Goal: Information Seeking & Learning: Learn about a topic

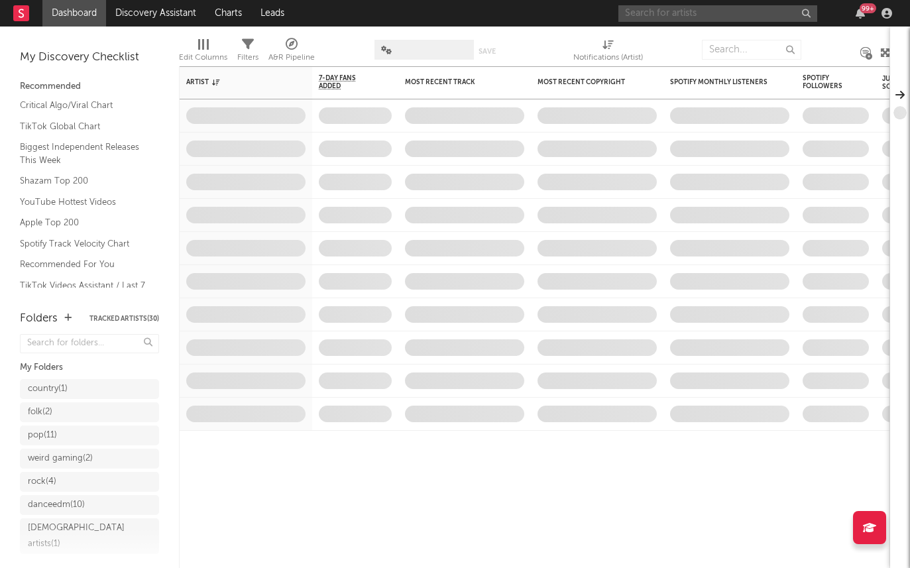
click at [657, 5] on input "text" at bounding box center [717, 13] width 199 height 17
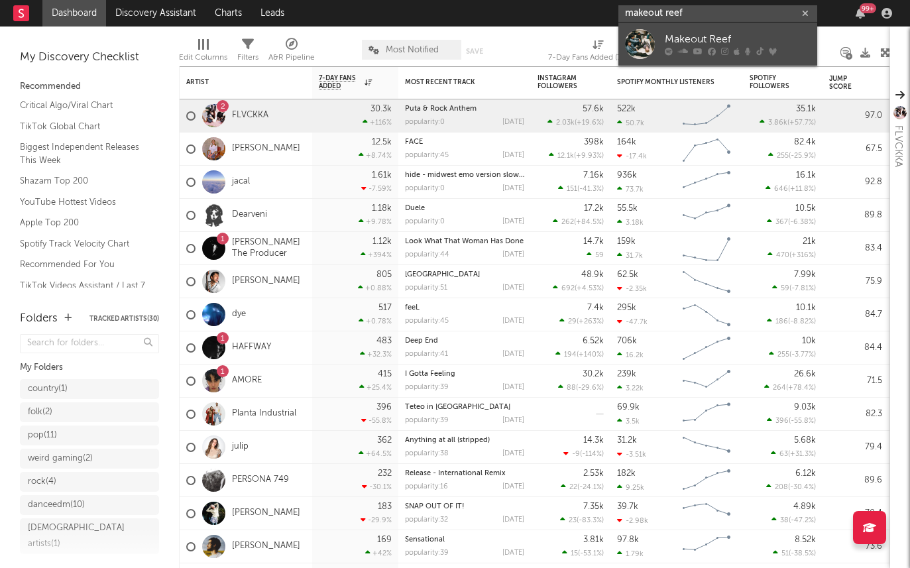
type input "makeout reef"
click at [656, 36] on link "Makeout Reef" at bounding box center [717, 44] width 199 height 43
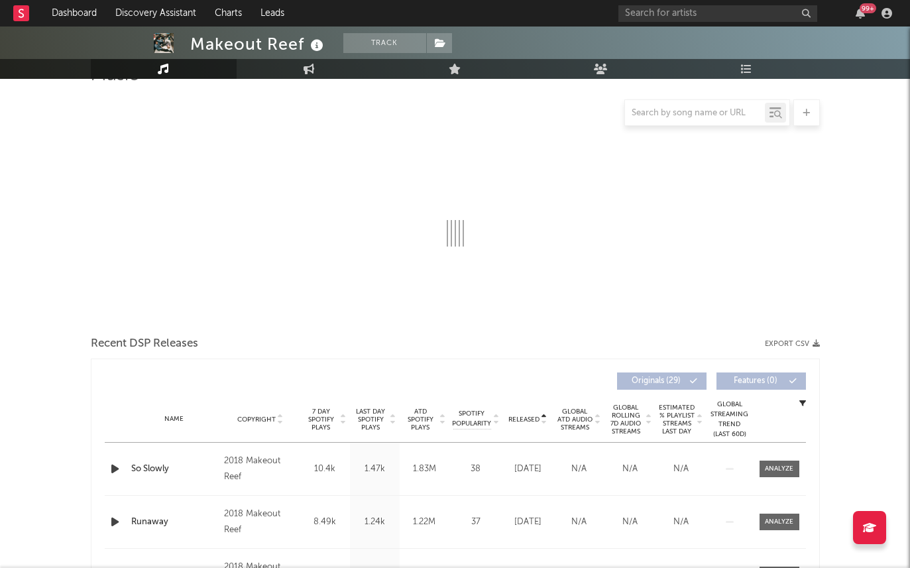
select select "6m"
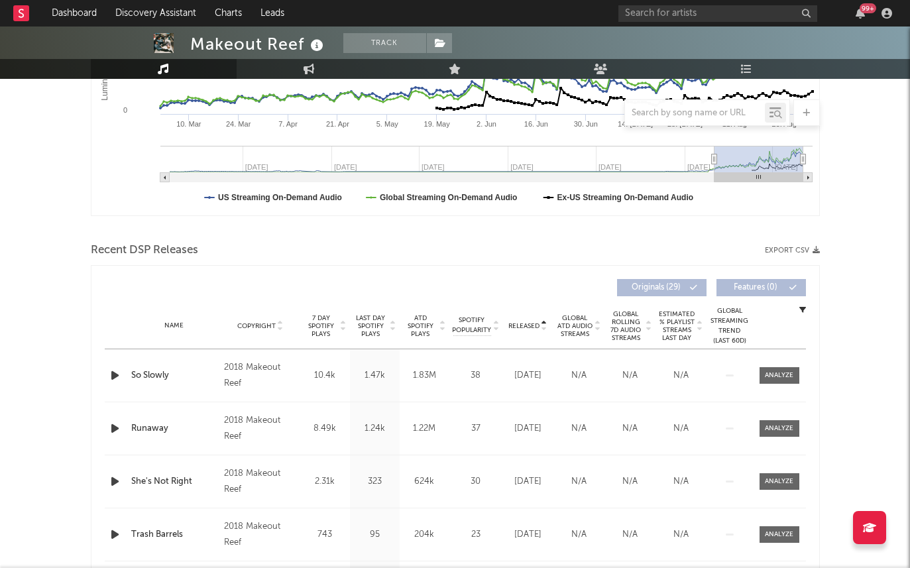
scroll to position [317, 0]
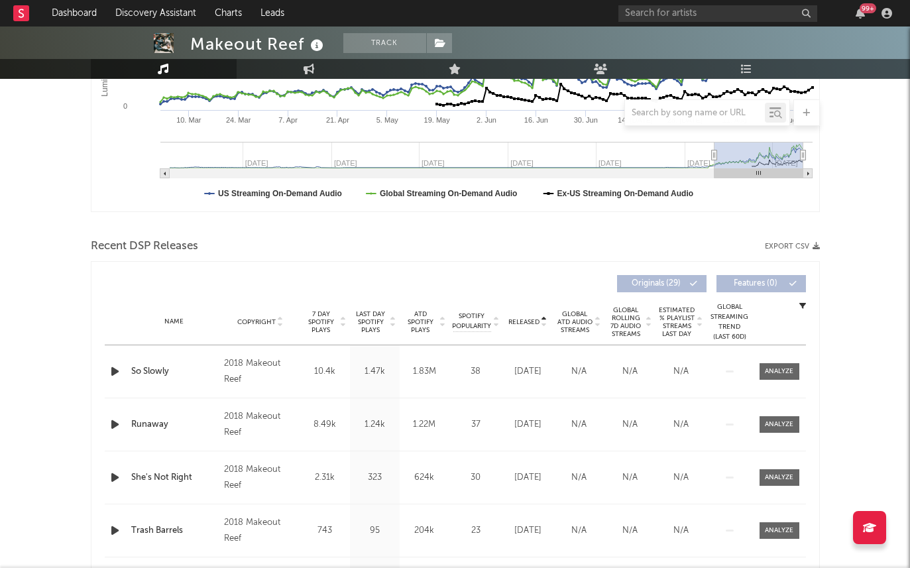
click at [314, 333] on div "Name Copyright Label Album Names Composer Names 7 Day Spotify Plays Last Day Sp…" at bounding box center [455, 322] width 701 height 46
click at [322, 315] on span "7 Day Spotify Plays" at bounding box center [321, 322] width 35 height 24
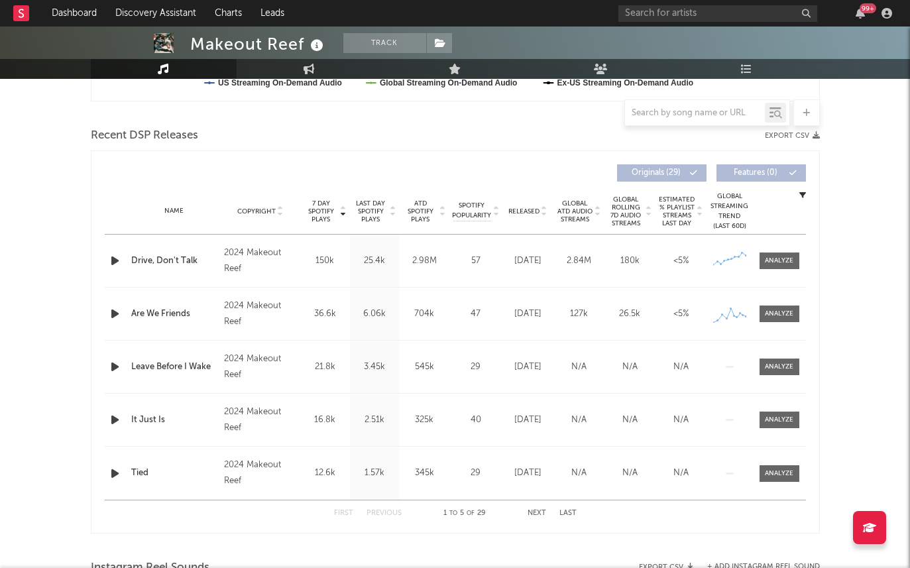
scroll to position [441, 0]
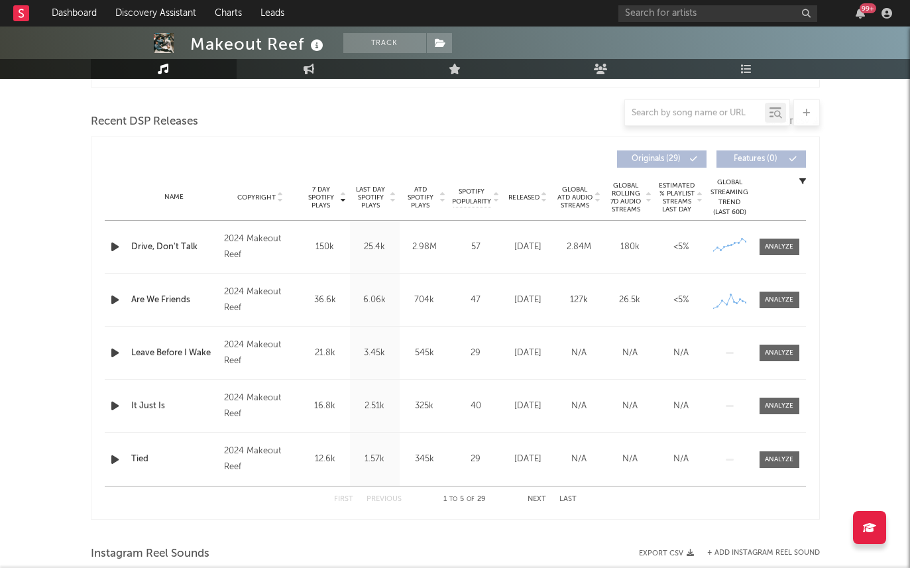
click at [372, 211] on div "Name Copyright Label Album Names Composer Names 7 Day Spotify Plays Last Day Sp…" at bounding box center [455, 197] width 701 height 46
click at [369, 198] on span "Last Day Spotify Plays" at bounding box center [370, 198] width 35 height 24
click at [528, 194] on span "Released" at bounding box center [523, 198] width 31 height 8
click at [377, 194] on span "Last Day Spotify Plays" at bounding box center [370, 198] width 35 height 24
click at [516, 200] on span "Released" at bounding box center [523, 198] width 31 height 8
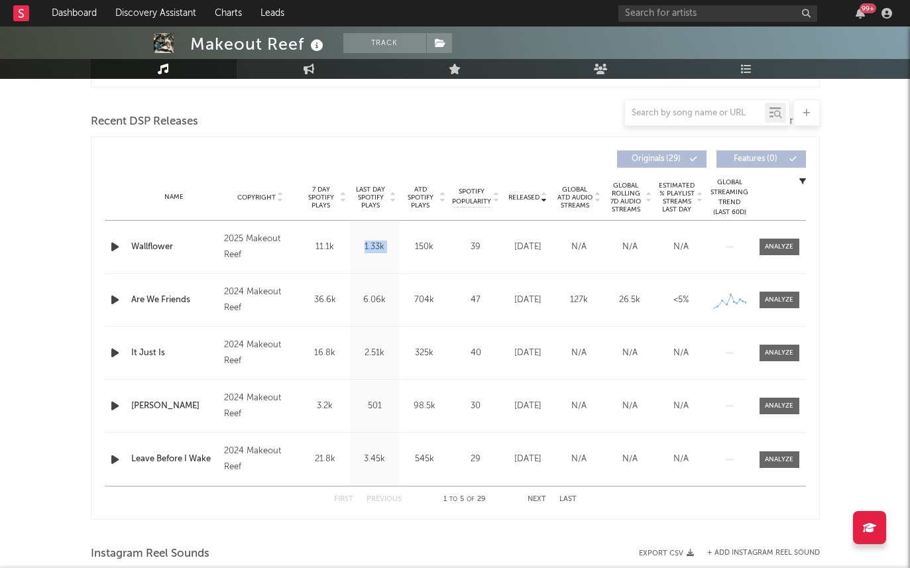
drag, startPoint x: 350, startPoint y: 247, endPoint x: 401, endPoint y: 260, distance: 52.7
click at [402, 248] on div "Name Wallflower Copyright 2025 Makeout Reef Label Makeout Reef Album Names Wall…" at bounding box center [455, 247] width 701 height 52
click at [368, 188] on span "Last Day Spotify Plays" at bounding box center [370, 198] width 35 height 24
click at [422, 198] on span "ATD Spotify Plays" at bounding box center [420, 198] width 35 height 24
click at [377, 197] on span "Last Day Spotify Plays" at bounding box center [370, 198] width 35 height 24
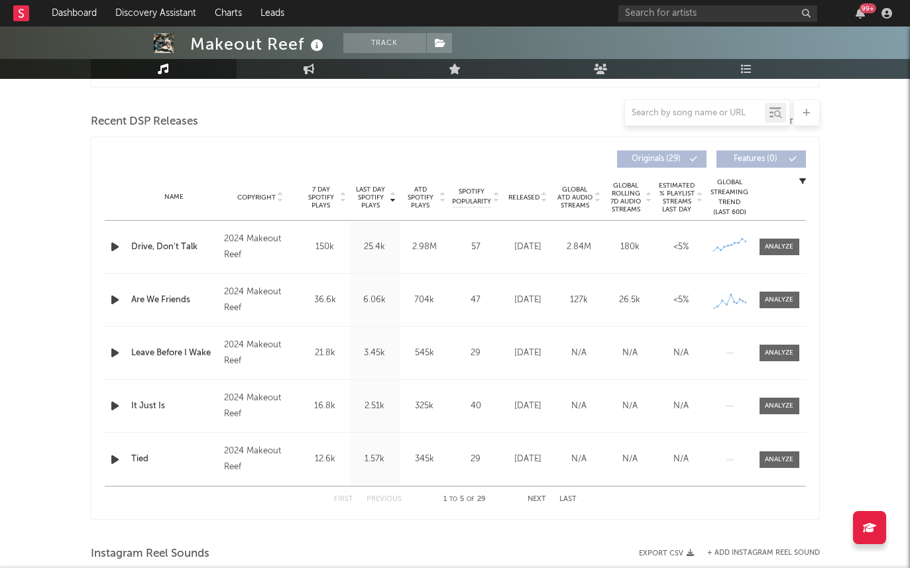
drag, startPoint x: 475, startPoint y: 491, endPoint x: 494, endPoint y: 491, distance: 18.6
click at [494, 491] on div "First Previous 1 to 5 of 29 Next Last" at bounding box center [455, 500] width 243 height 26
drag, startPoint x: 493, startPoint y: 492, endPoint x: 477, endPoint y: 493, distance: 16.6
click at [477, 493] on div "1 to 5 of 29" at bounding box center [464, 500] width 73 height 16
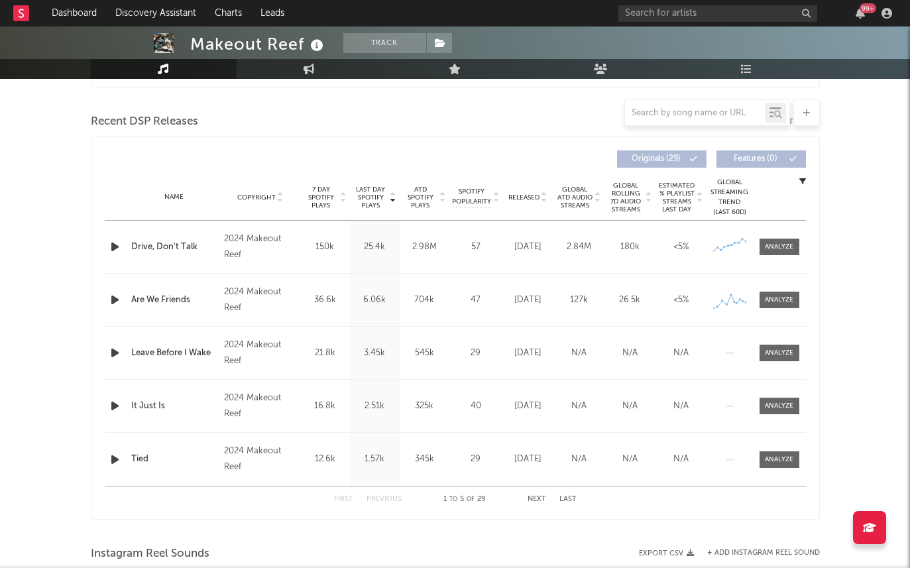
click at [866, 11] on div "99 +" at bounding box center [868, 8] width 17 height 10
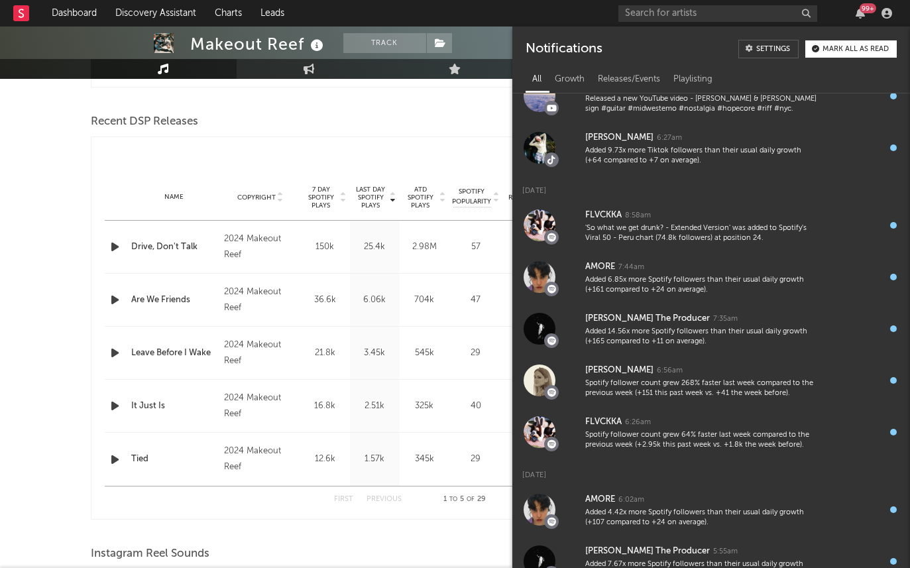
scroll to position [505, 0]
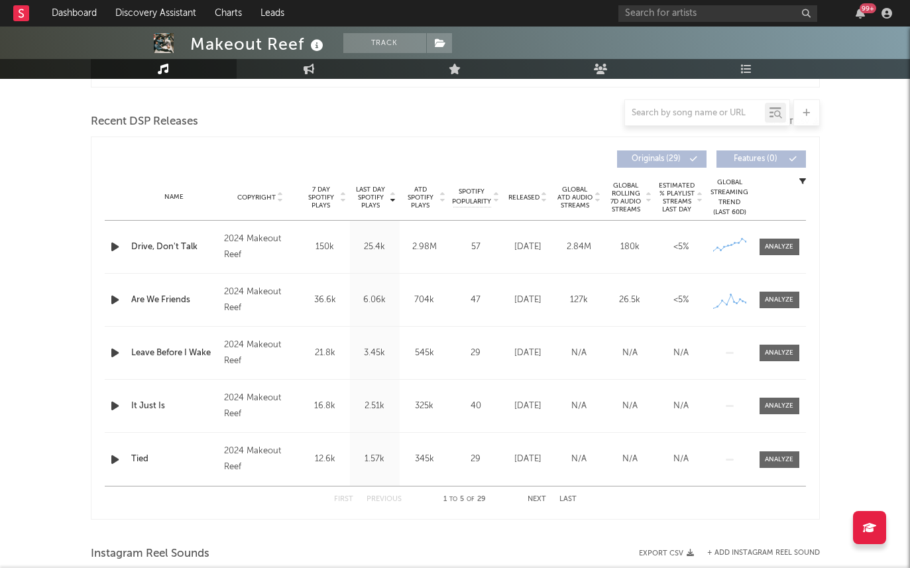
click at [502, 115] on div at bounding box center [455, 112] width 729 height 27
click at [87, 13] on link "Dashboard" at bounding box center [74, 13] width 64 height 27
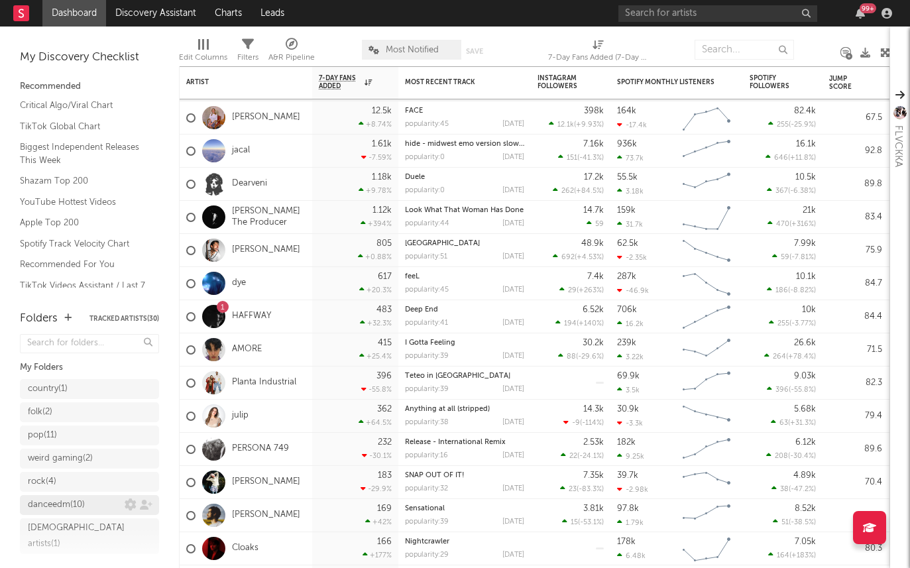
click at [102, 506] on div "danceedm ( 10 )" at bounding box center [76, 505] width 97 height 16
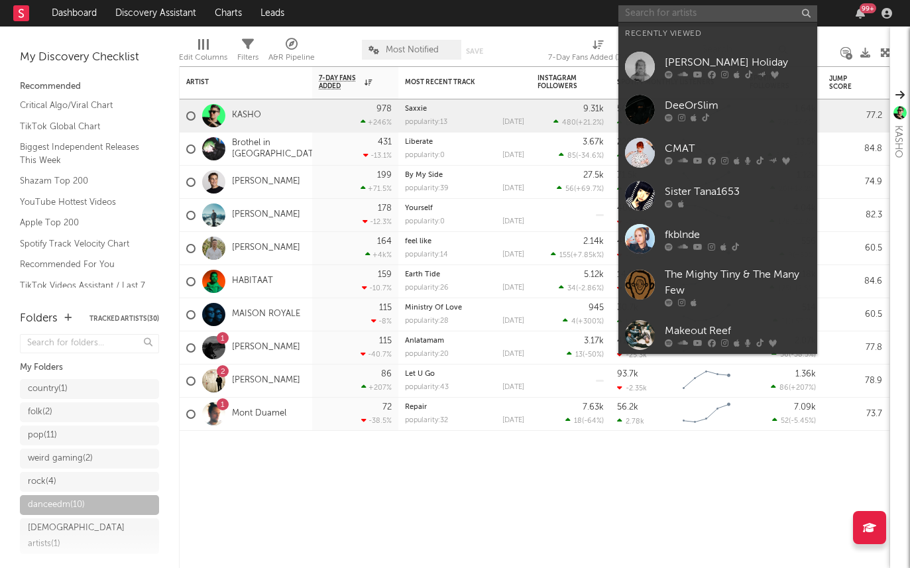
click at [624, 9] on input "text" at bounding box center [717, 13] width 199 height 17
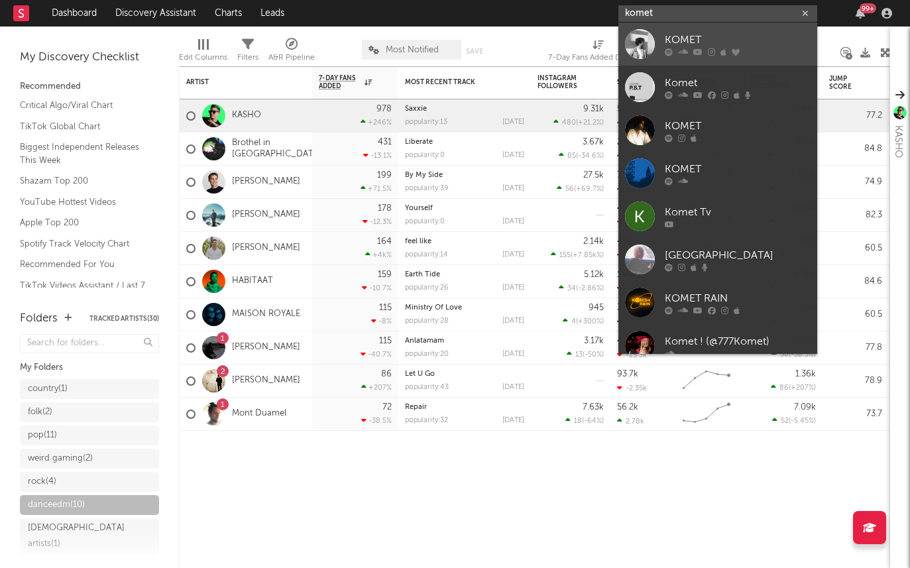
type input "komet"
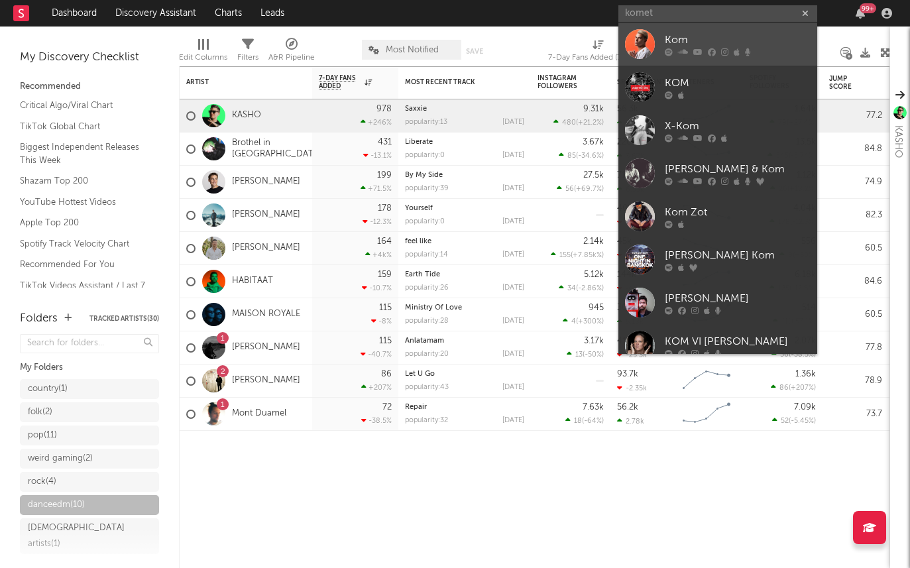
click at [693, 36] on div "Kom" at bounding box center [738, 40] width 146 height 16
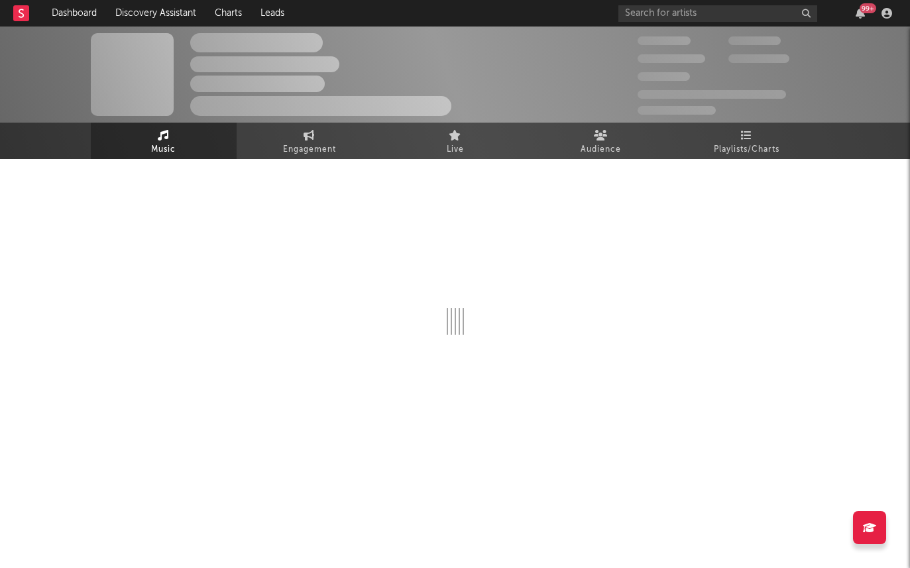
select select "6m"
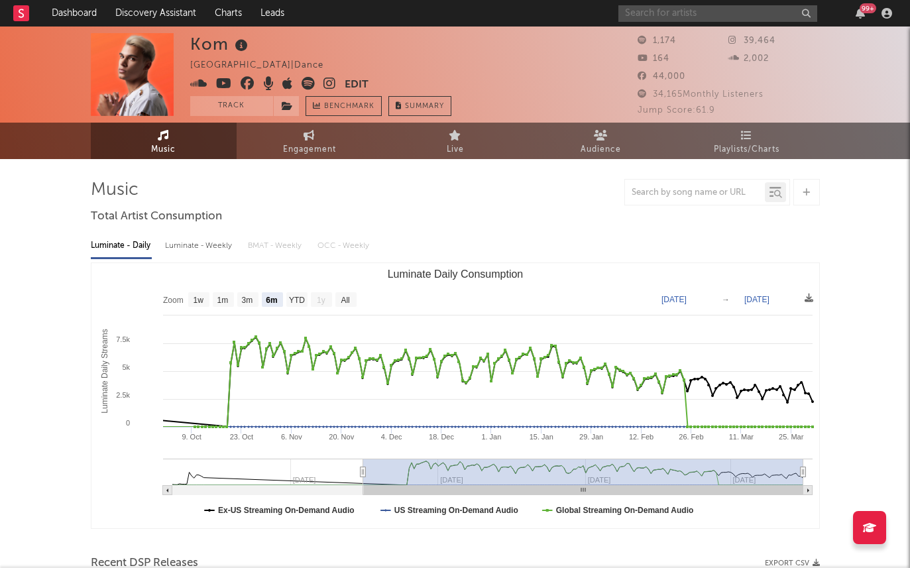
click at [656, 15] on input "text" at bounding box center [717, 13] width 199 height 17
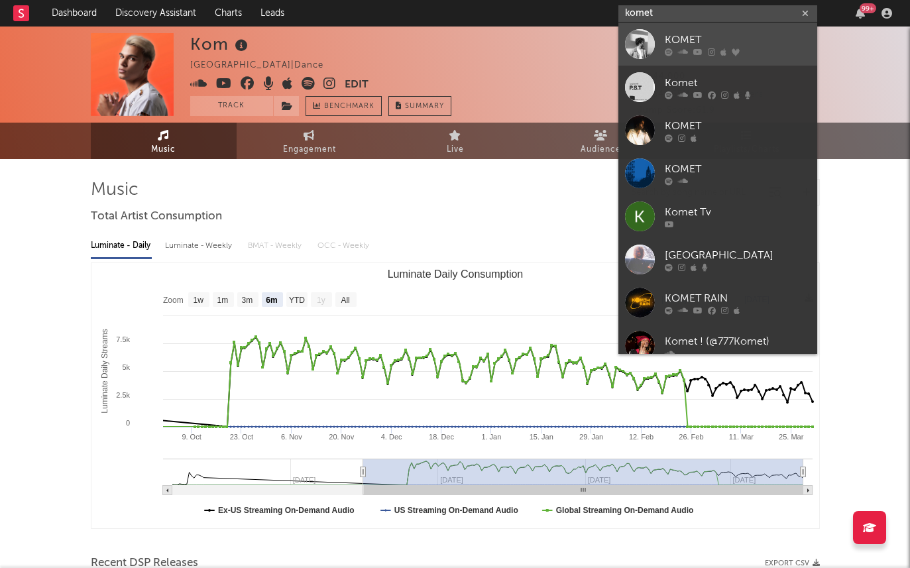
type input "komet"
click at [663, 30] on link "KOMET" at bounding box center [717, 44] width 199 height 43
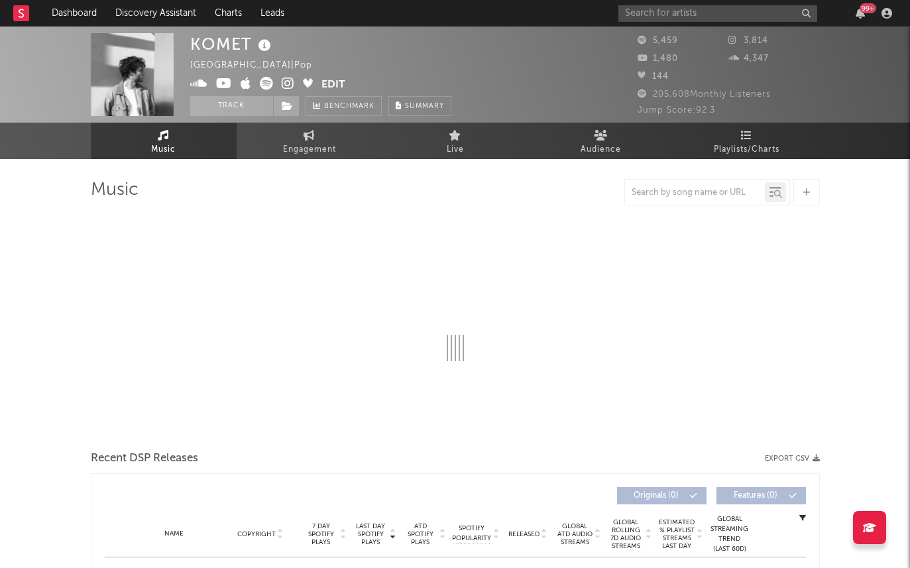
select select "1w"
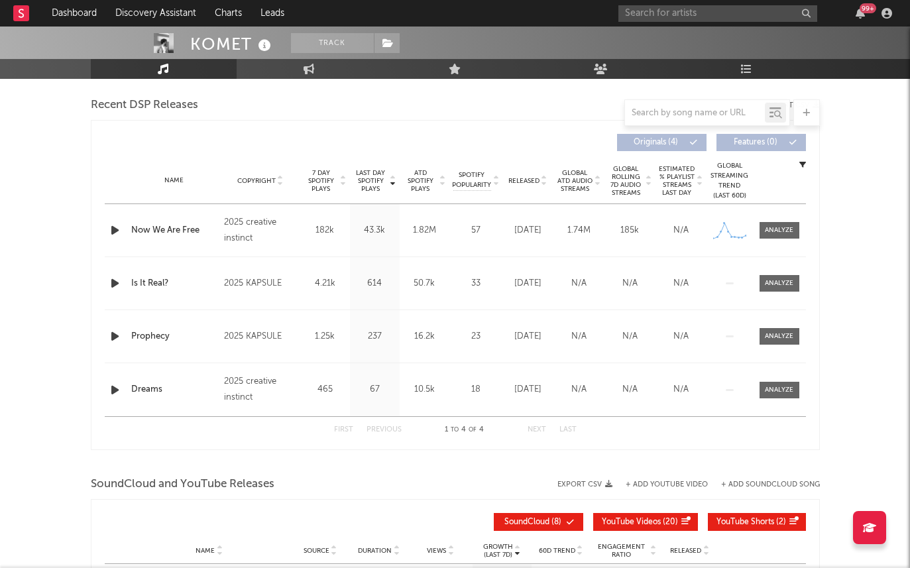
scroll to position [432, 0]
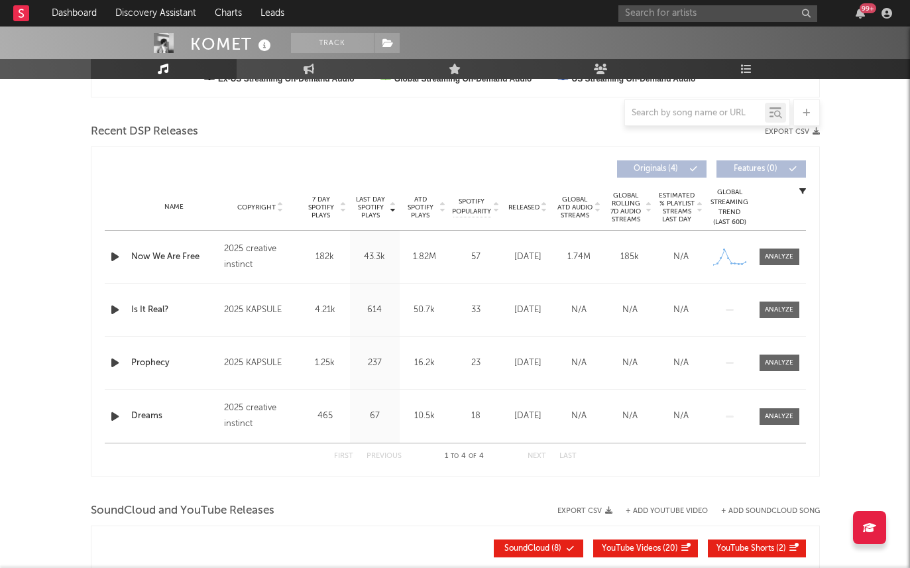
click at [321, 210] on span "7 Day Spotify Plays" at bounding box center [321, 208] width 35 height 24
click at [364, 200] on span "Last Day Spotify Plays" at bounding box center [370, 208] width 35 height 24
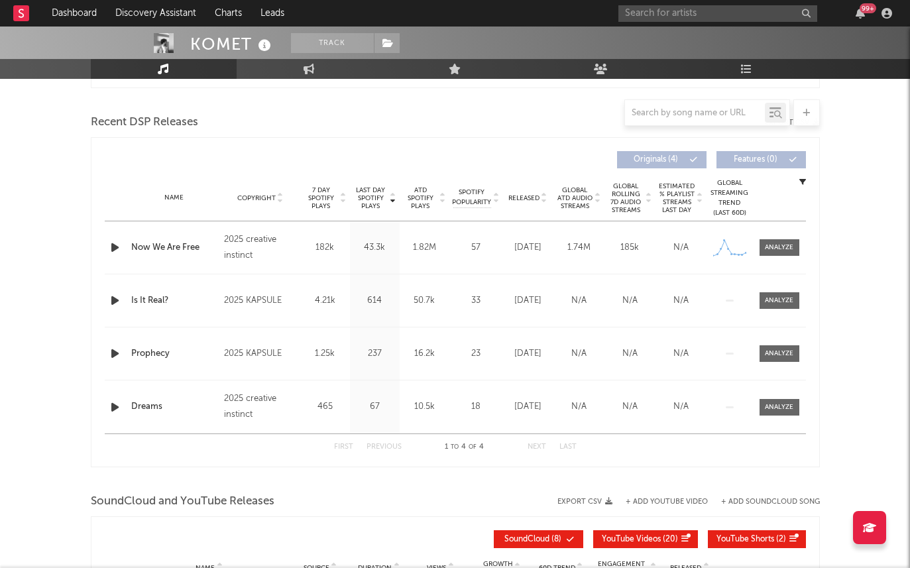
scroll to position [28, 0]
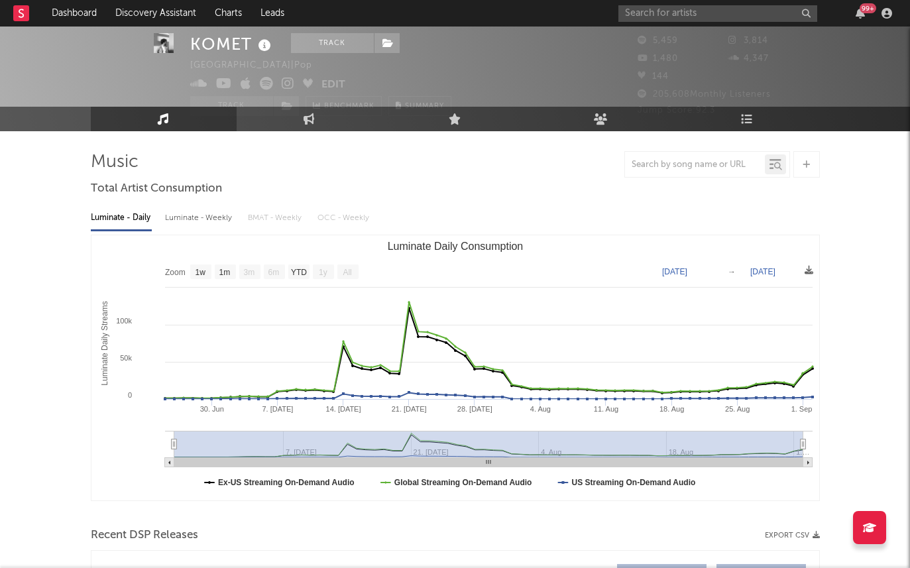
click at [282, 83] on icon at bounding box center [288, 83] width 13 height 13
click at [204, 215] on div "Luminate - Weekly" at bounding box center [200, 218] width 70 height 23
select select "1w"
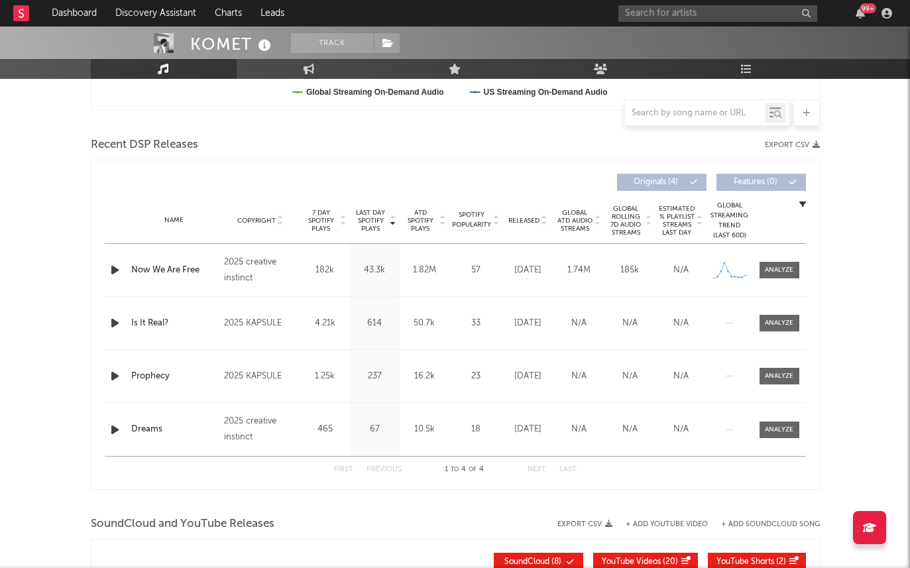
scroll to position [375, 0]
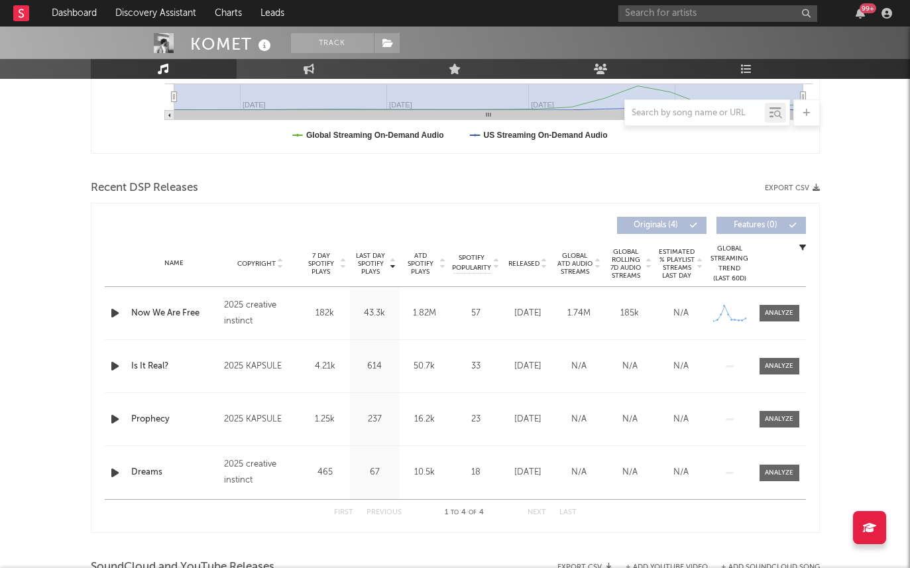
click at [538, 259] on div "Released" at bounding box center [528, 264] width 44 height 10
click at [113, 314] on icon "button" at bounding box center [115, 313] width 14 height 17
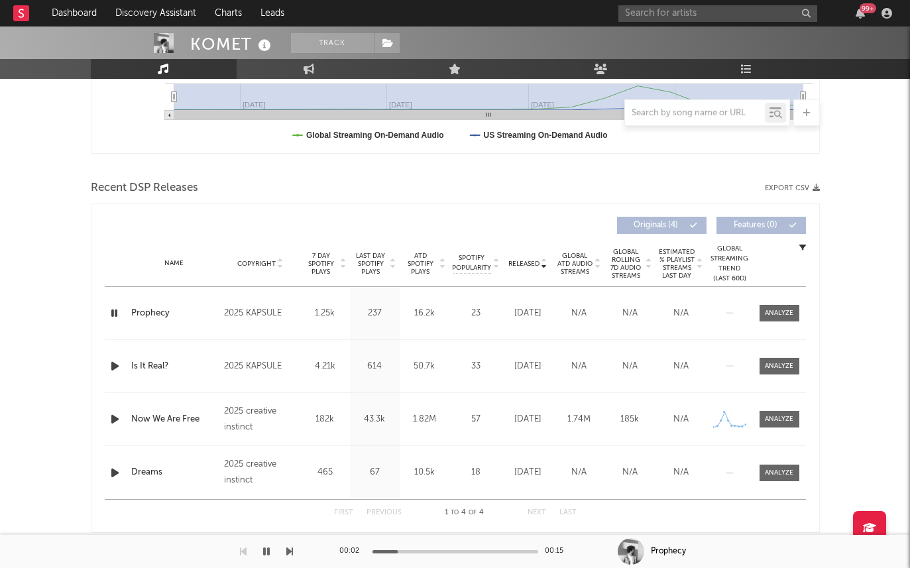
click at [116, 420] on icon "button" at bounding box center [115, 419] width 14 height 17
click at [166, 8] on link "Discovery Assistant" at bounding box center [155, 13] width 99 height 27
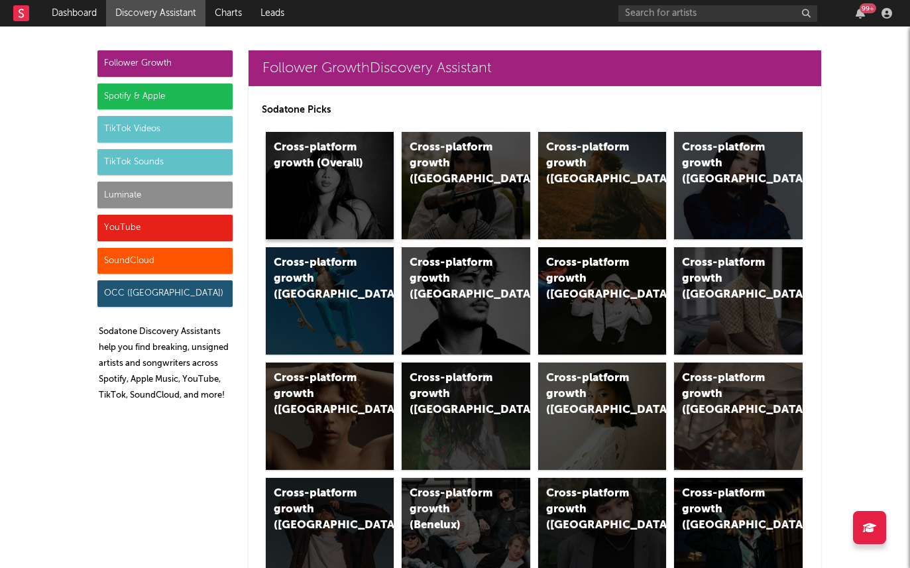
click at [333, 210] on div "Cross-platform growth (Overall)" at bounding box center [330, 185] width 129 height 107
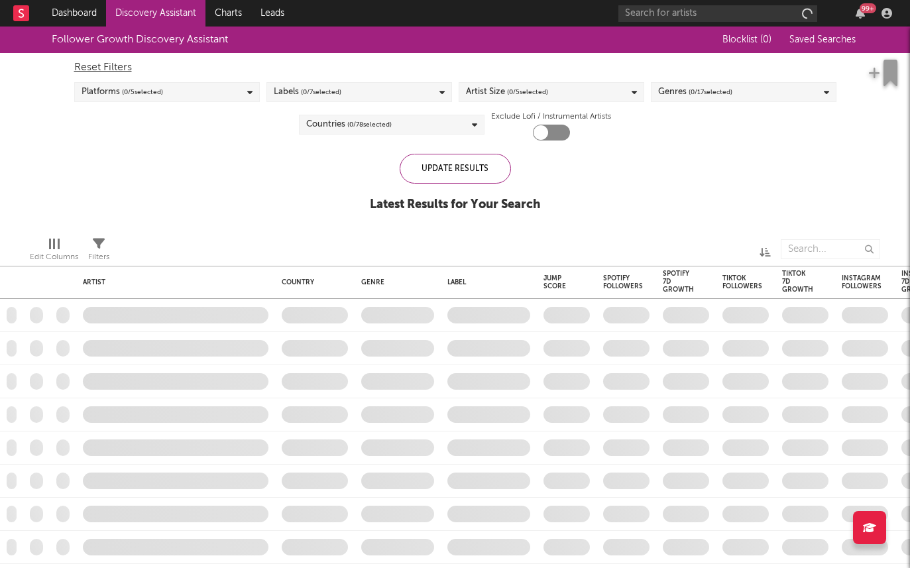
checkbox input "true"
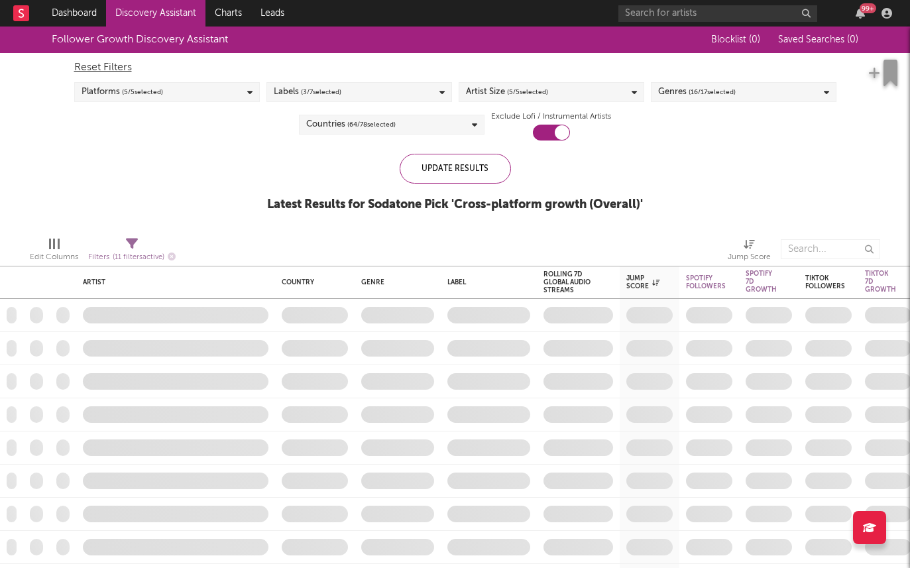
click at [368, 94] on div "Labels ( 3 / 7 selected)" at bounding box center [359, 92] width 186 height 20
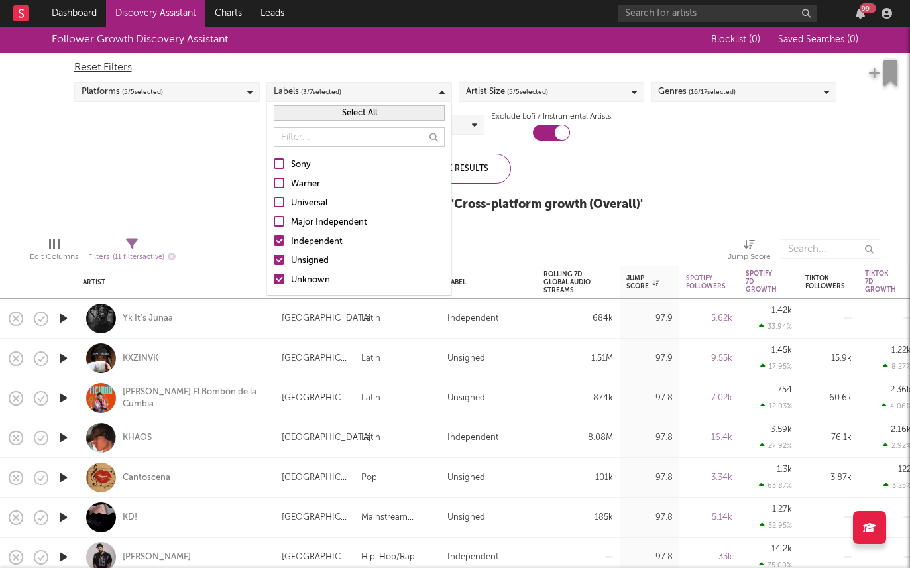
click at [286, 241] on label "Independent" at bounding box center [359, 242] width 171 height 16
click at [274, 241] on input "Independent" at bounding box center [274, 242] width 0 height 16
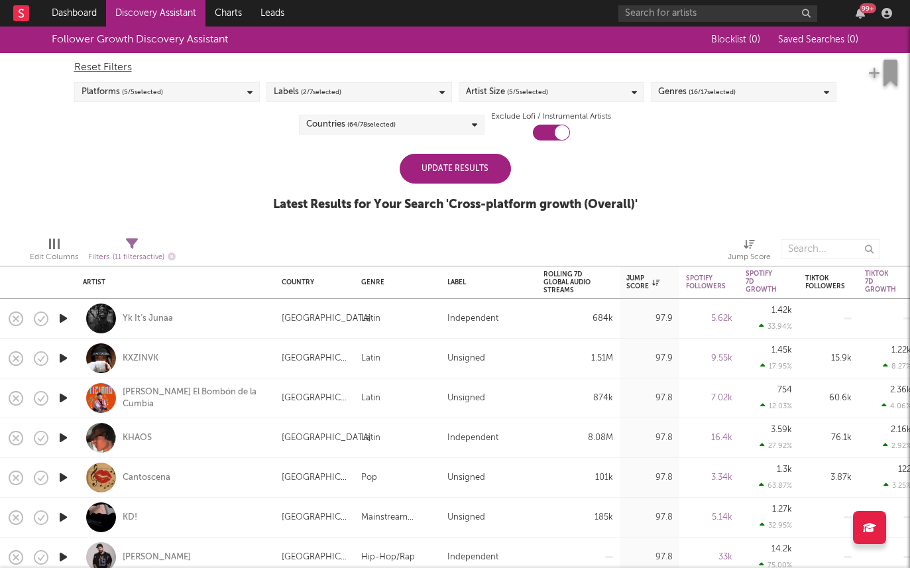
click at [244, 204] on div "Follower Growth Discovery Assistant Blocklist ( 0 ) Saved Searches ( 0 ) Reset …" at bounding box center [455, 127] width 910 height 200
click at [426, 175] on div "Update Results" at bounding box center [455, 169] width 111 height 30
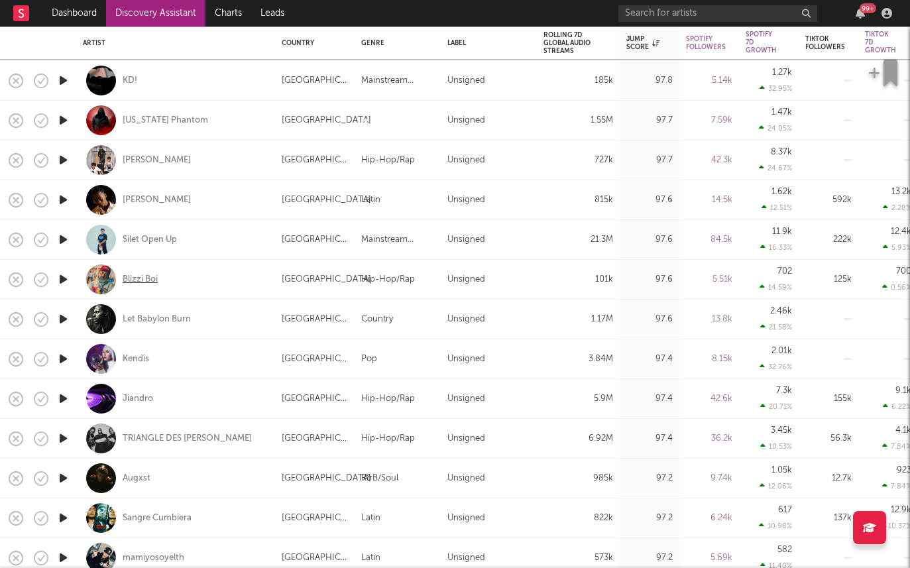
click at [129, 284] on div "Blizzi Boi" at bounding box center [140, 280] width 35 height 12
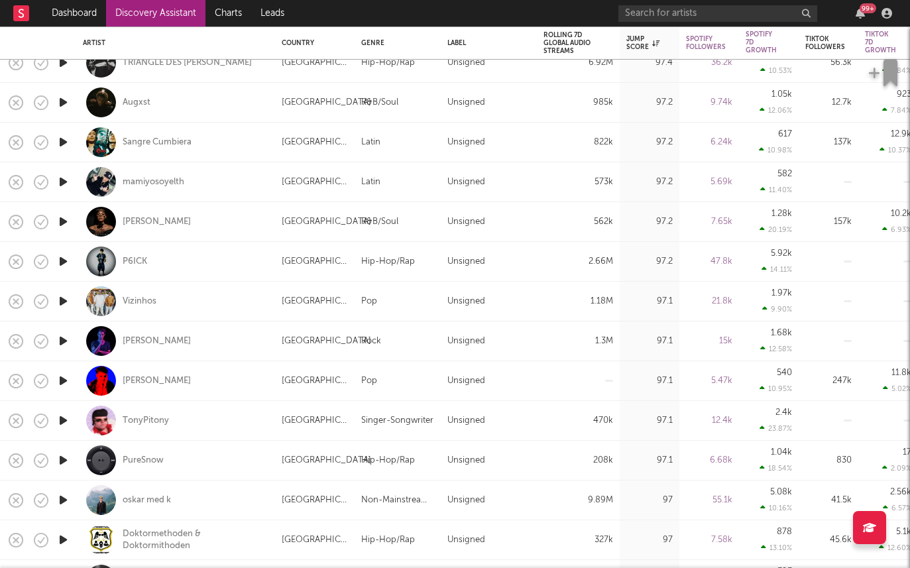
click at [61, 378] on icon "button" at bounding box center [63, 381] width 14 height 17
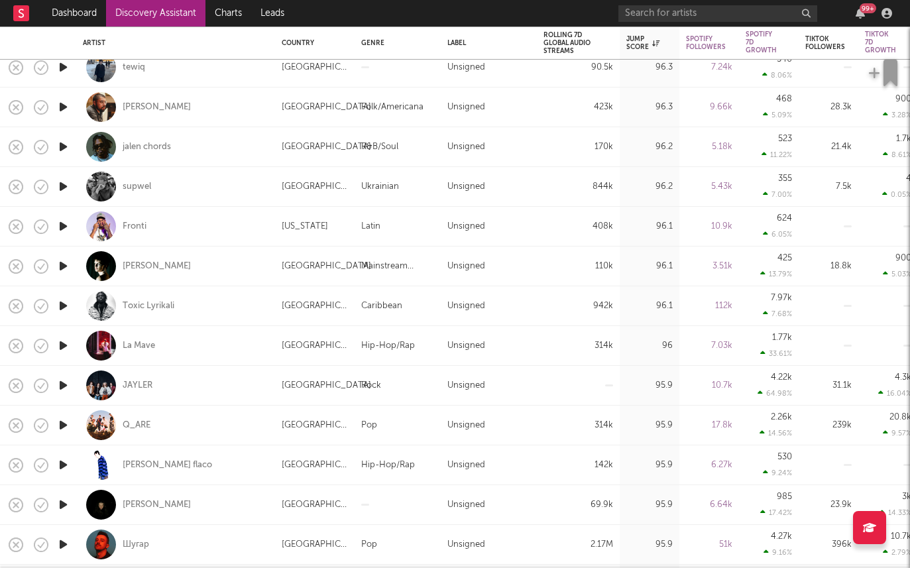
click at [66, 264] on icon "button" at bounding box center [63, 266] width 14 height 17
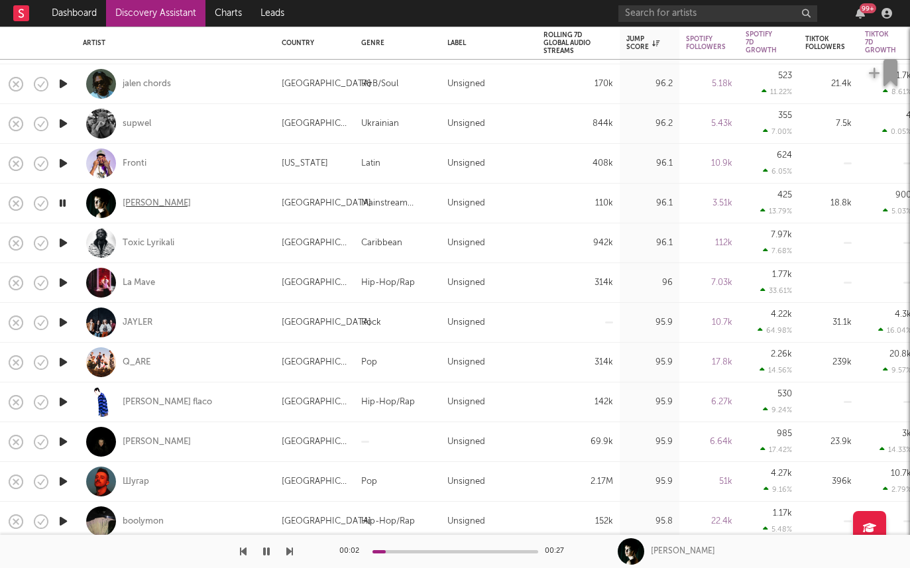
click at [150, 198] on div "BRAYTON" at bounding box center [157, 204] width 68 height 12
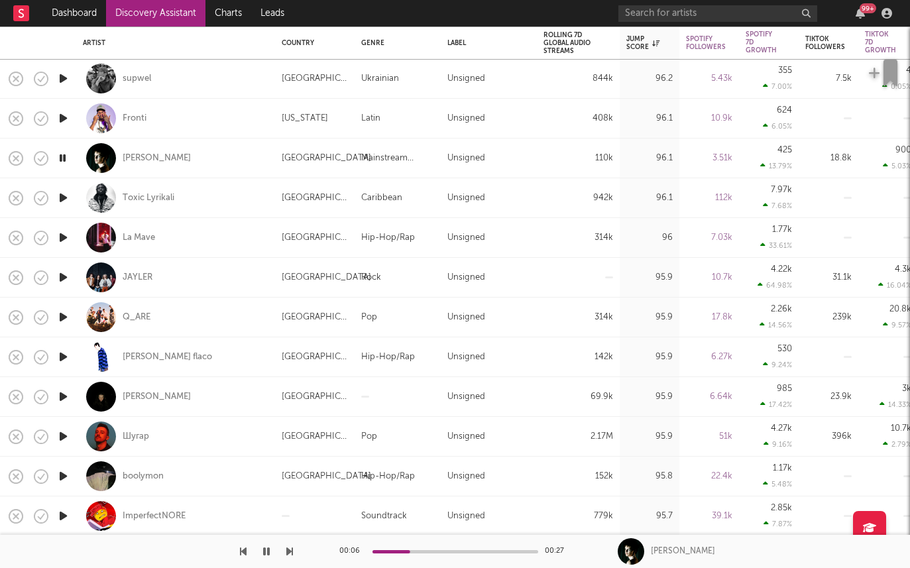
click at [58, 274] on icon "button" at bounding box center [63, 277] width 14 height 17
click at [135, 273] on div "JAYLER" at bounding box center [138, 278] width 30 height 12
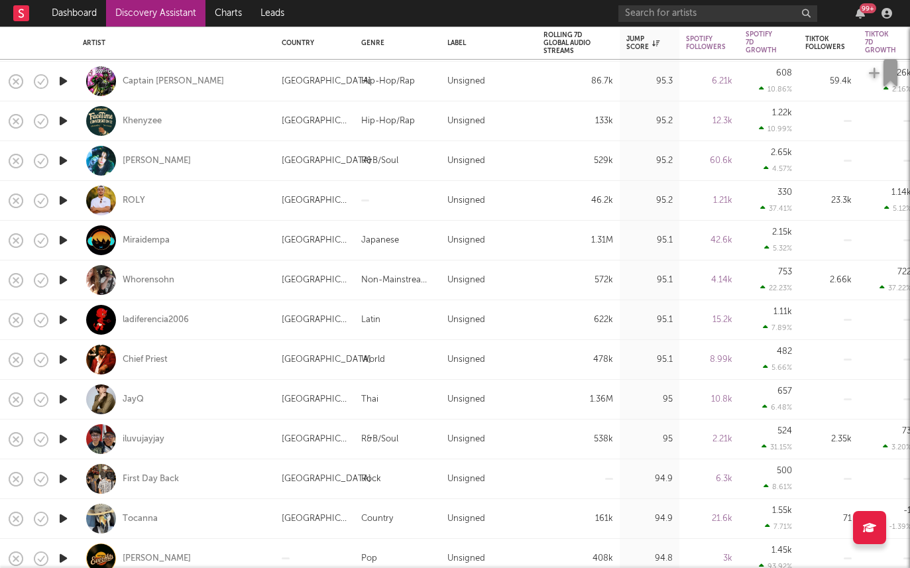
click at [68, 358] on icon "button" at bounding box center [63, 359] width 14 height 17
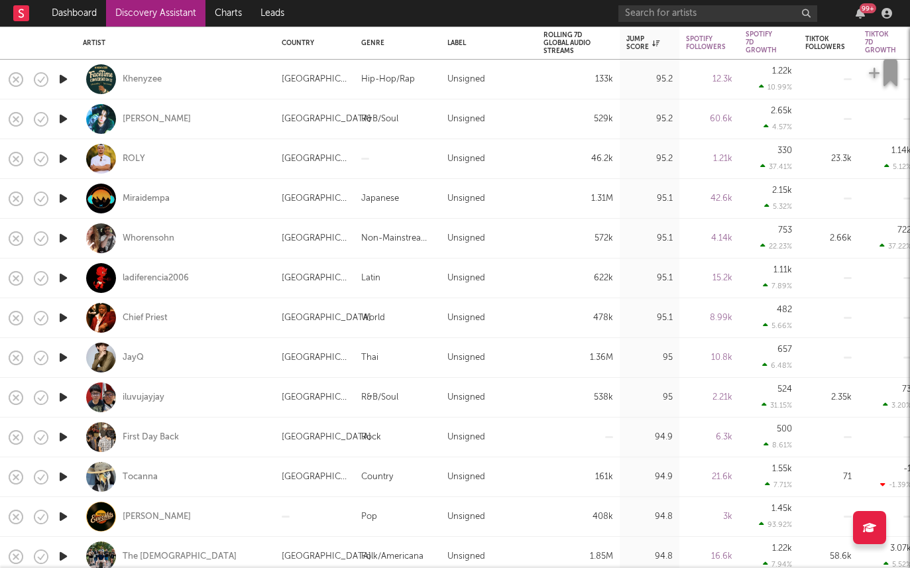
click at [60, 437] on icon "button" at bounding box center [63, 437] width 14 height 17
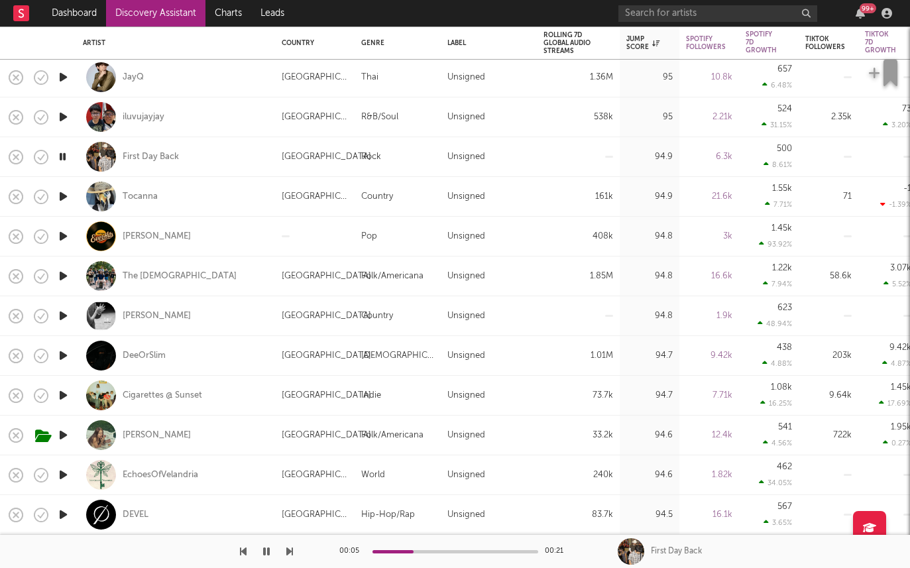
click at [60, 318] on icon "button" at bounding box center [63, 316] width 14 height 17
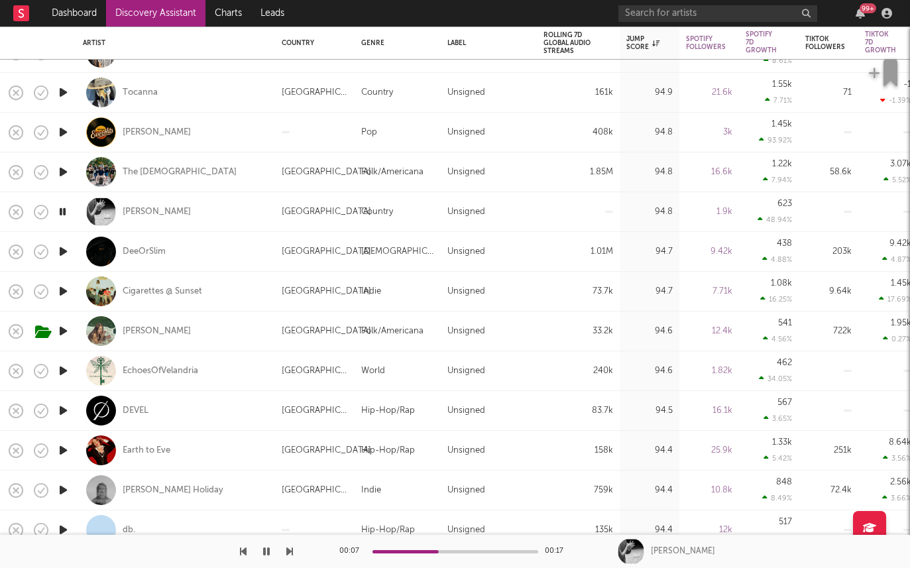
click at [66, 412] on icon "button" at bounding box center [63, 410] width 14 height 17
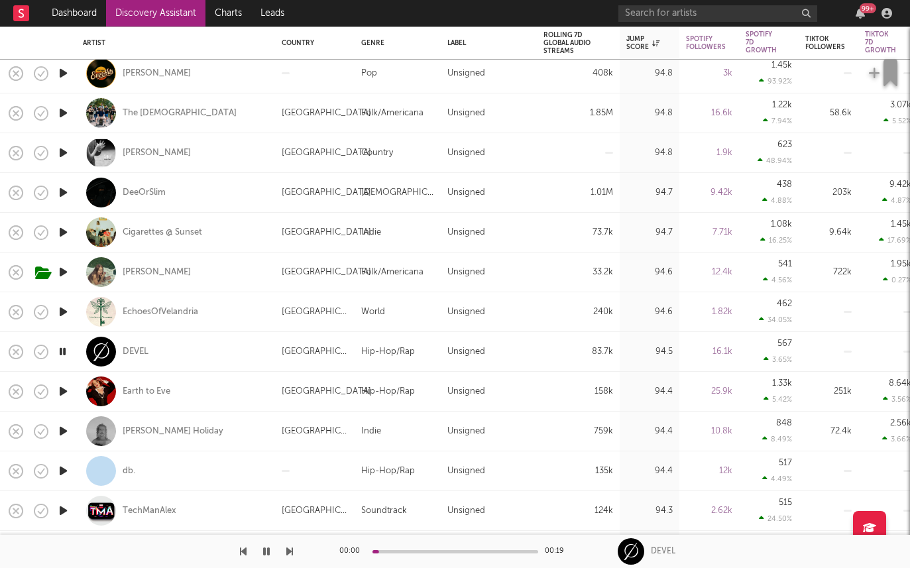
click at [62, 392] on icon "button" at bounding box center [63, 391] width 14 height 17
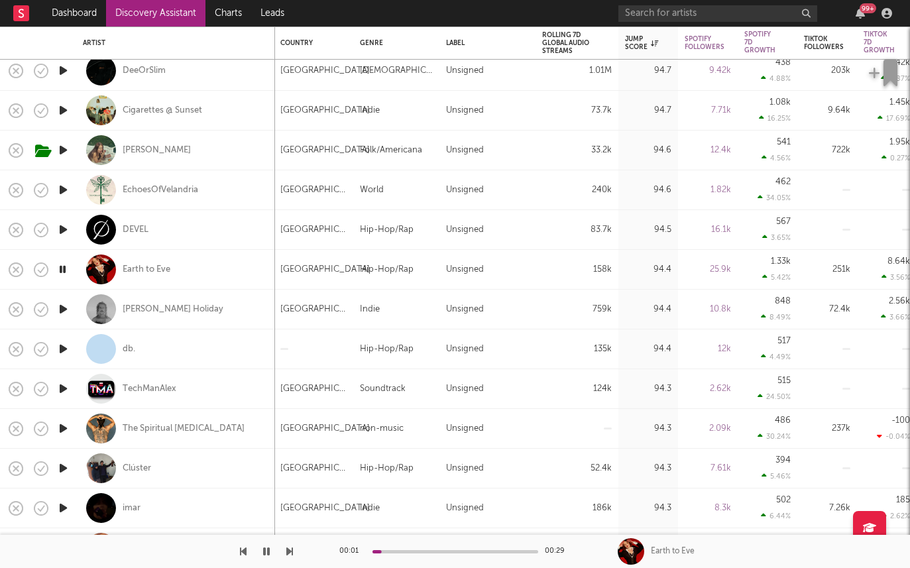
click at [65, 418] on div at bounding box center [63, 429] width 27 height 40
select select "1w"
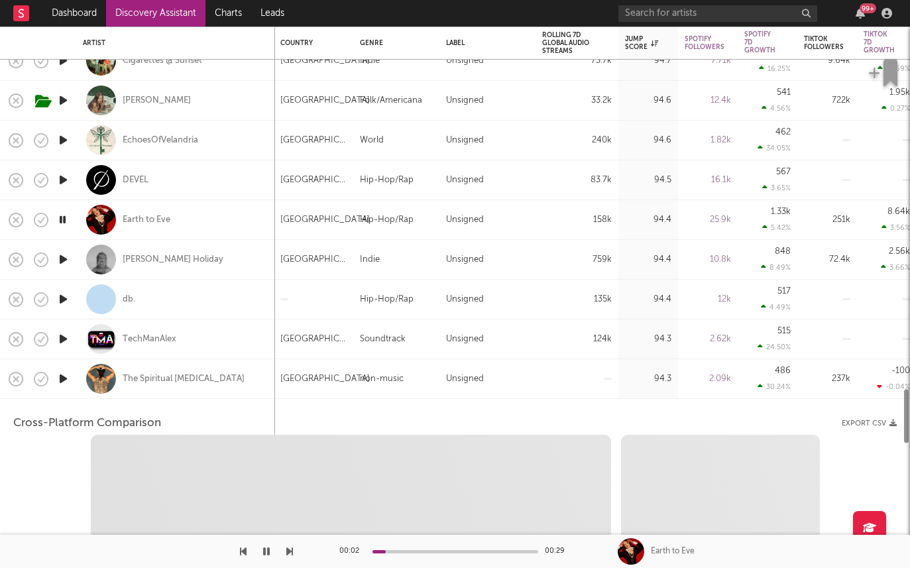
select select "6m"
click at [70, 391] on div at bounding box center [63, 379] width 27 height 40
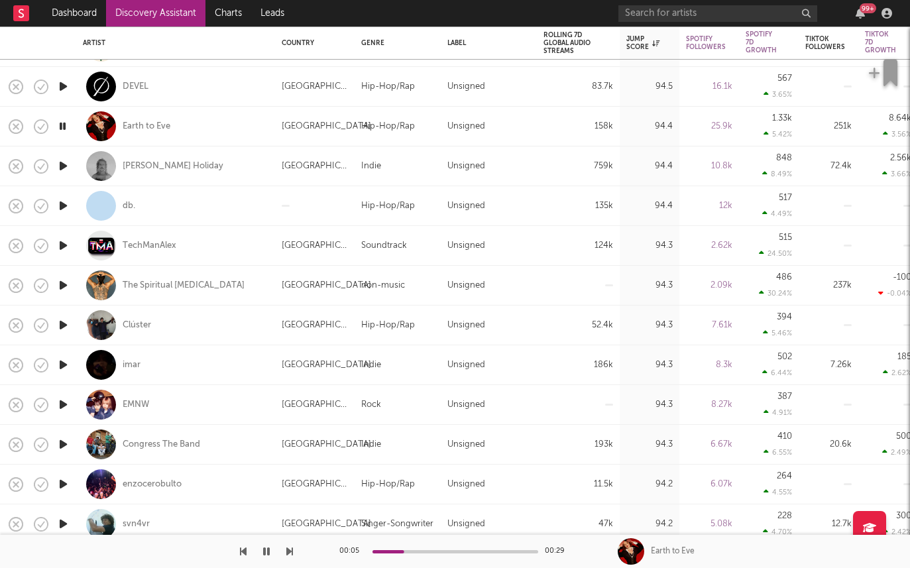
click at [61, 444] on icon "button" at bounding box center [63, 444] width 14 height 17
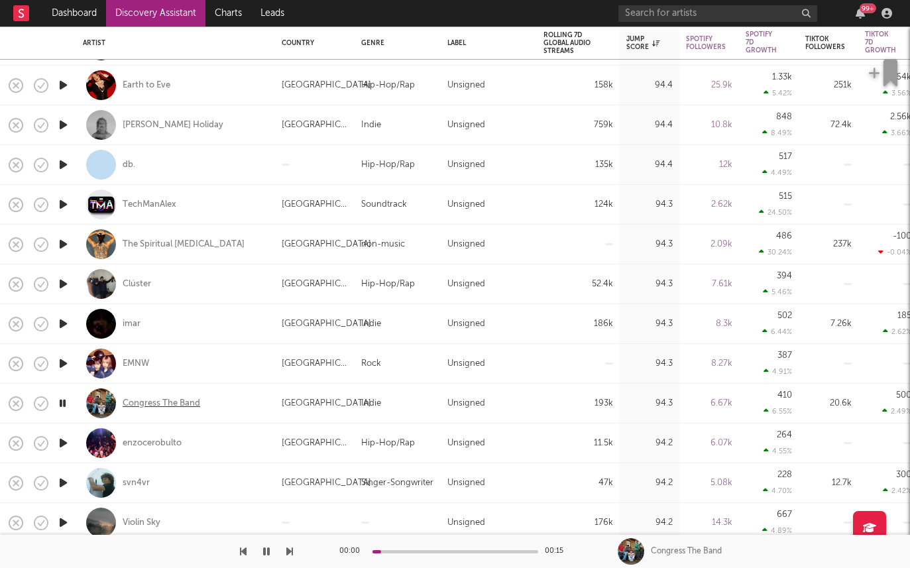
click at [131, 402] on div "Congress The Band" at bounding box center [162, 404] width 78 height 12
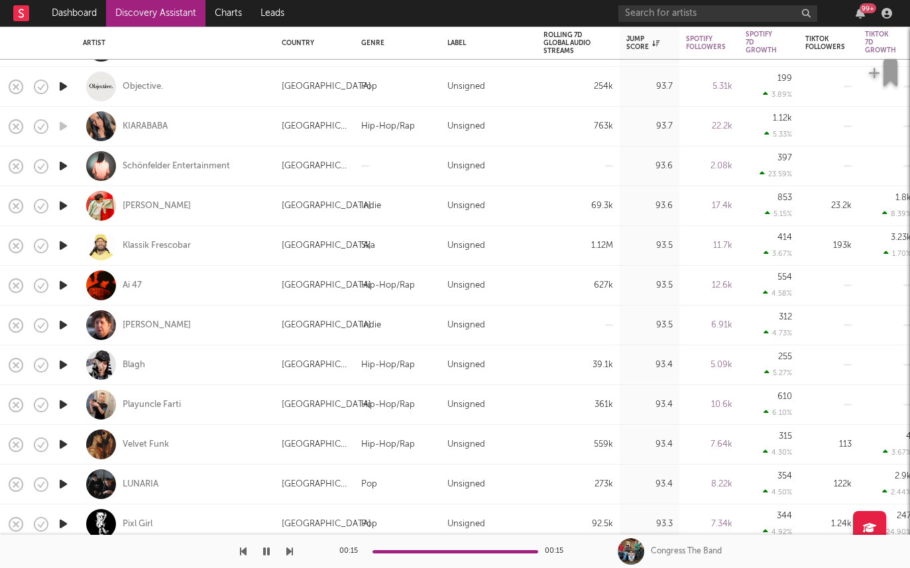
click at [61, 324] on icon "button" at bounding box center [63, 325] width 14 height 17
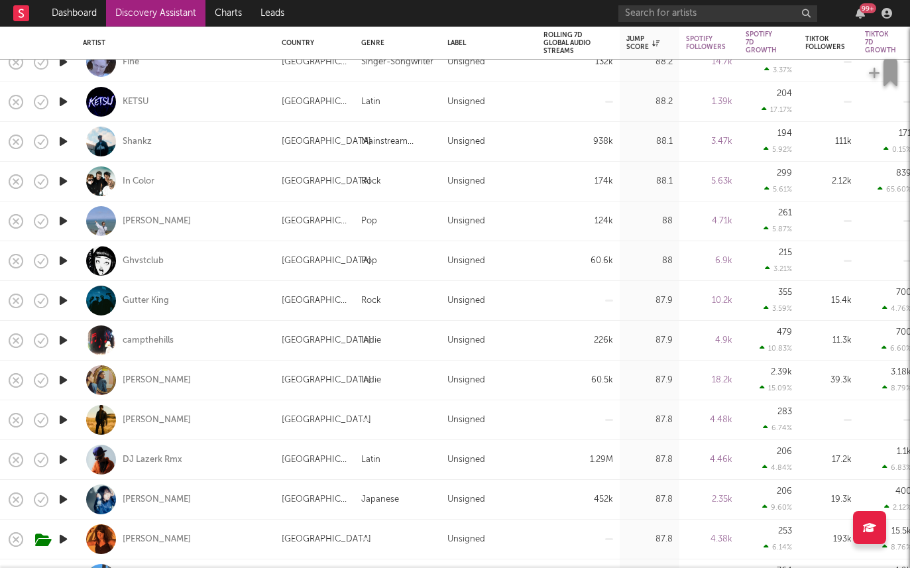
click at [58, 337] on icon "button" at bounding box center [63, 340] width 14 height 17
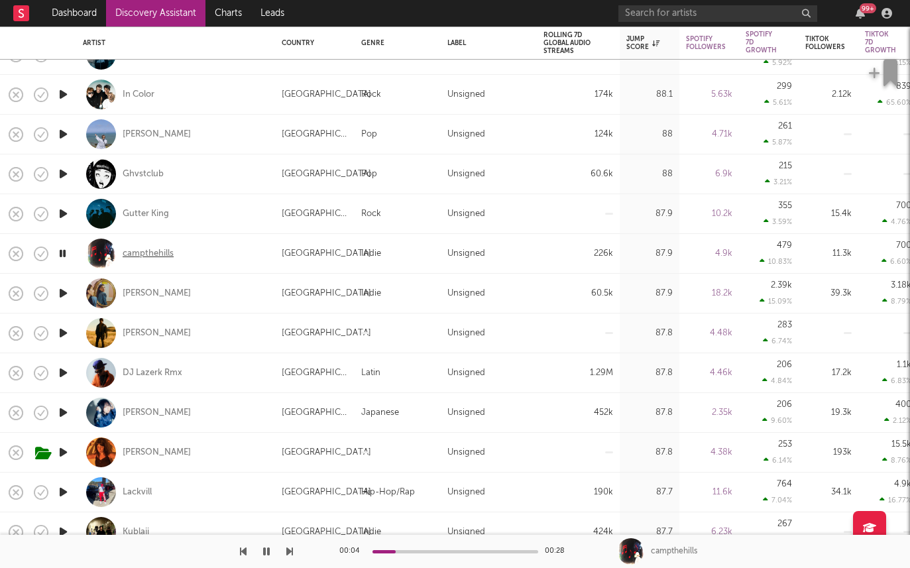
click at [135, 258] on div "campthehills" at bounding box center [148, 254] width 51 height 12
click at [68, 289] on icon "button" at bounding box center [63, 293] width 14 height 17
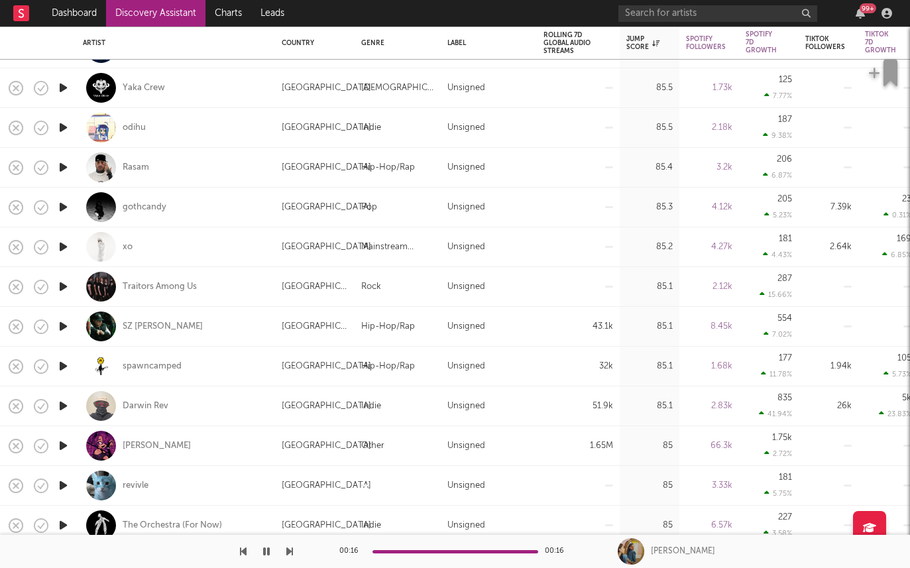
click at [59, 287] on icon "button" at bounding box center [63, 286] width 14 height 17
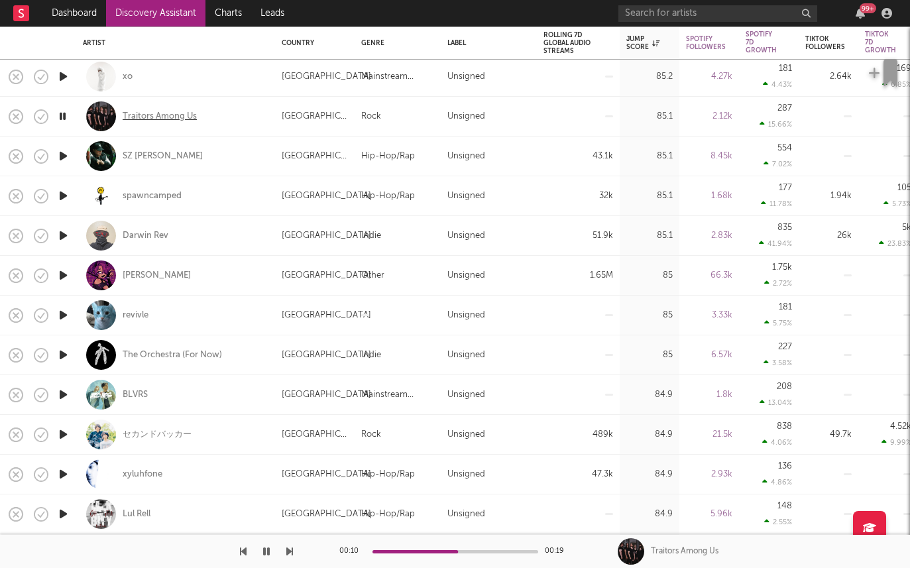
click at [138, 116] on div "Traitors Among Us" at bounding box center [160, 117] width 74 height 12
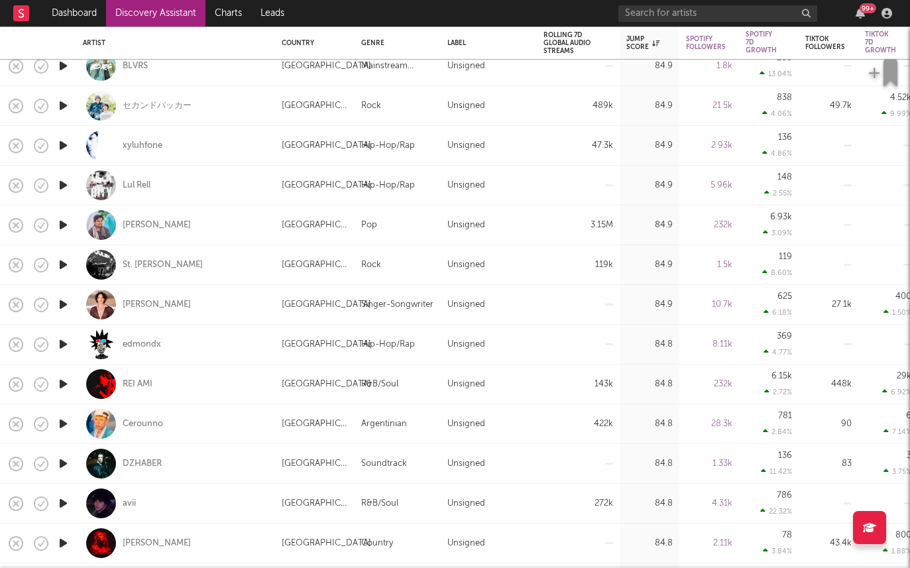
click at [60, 263] on icon "button" at bounding box center [63, 265] width 14 height 17
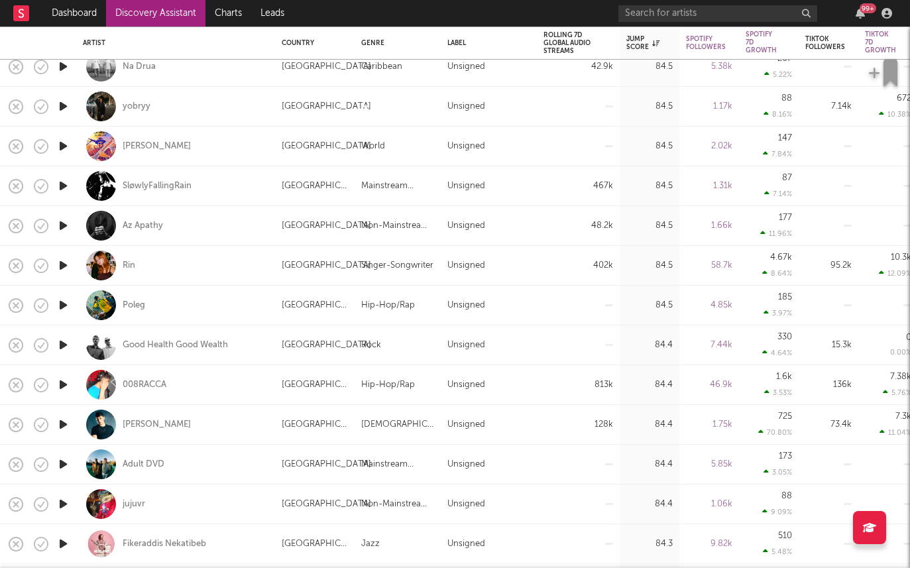
click at [61, 340] on icon "button" at bounding box center [63, 345] width 14 height 17
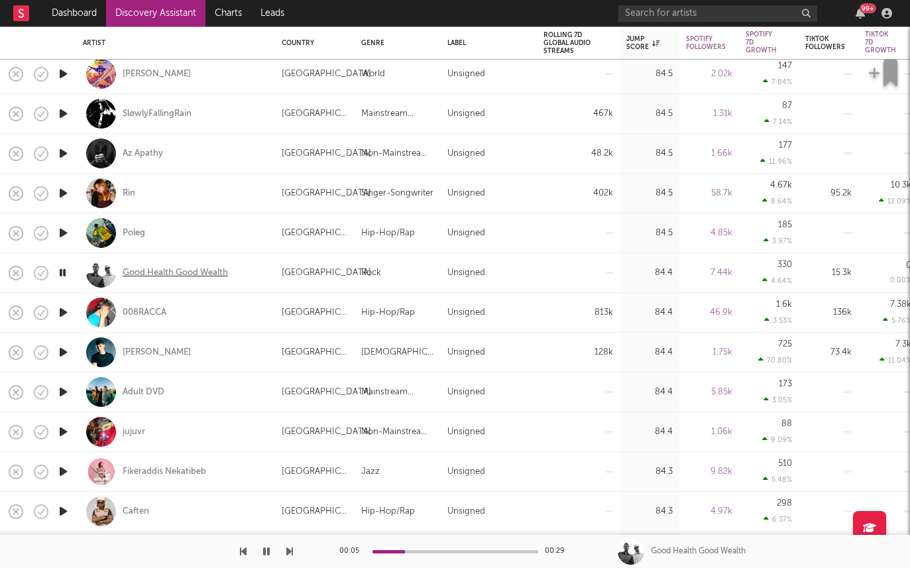
click at [164, 273] on div "Good Health Good Wealth" at bounding box center [175, 273] width 105 height 12
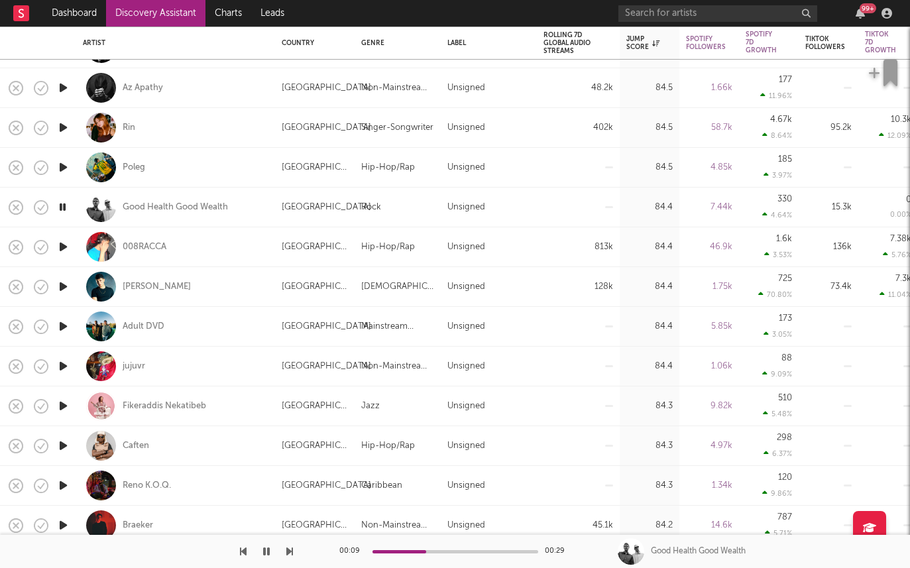
click at [60, 246] on icon "button" at bounding box center [63, 247] width 14 height 17
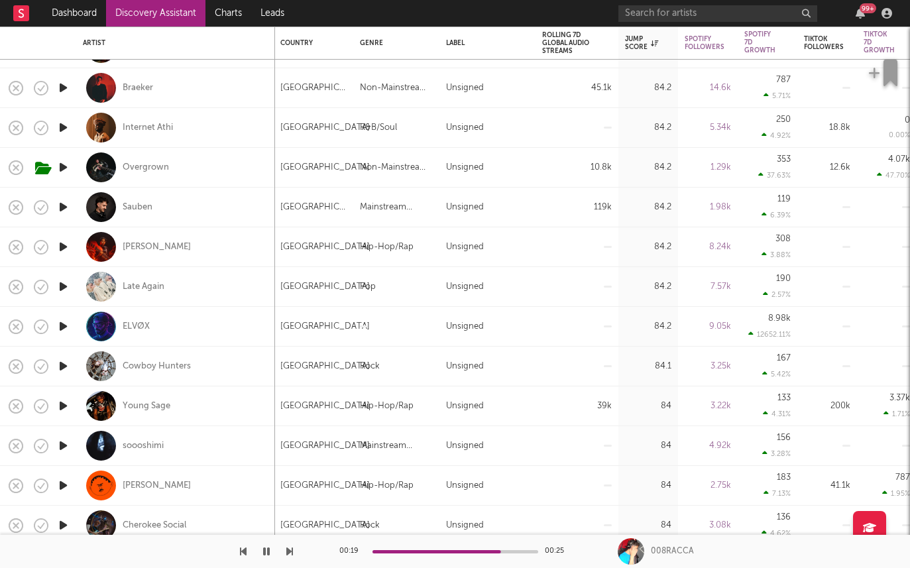
click at [70, 281] on icon "button" at bounding box center [63, 286] width 14 height 17
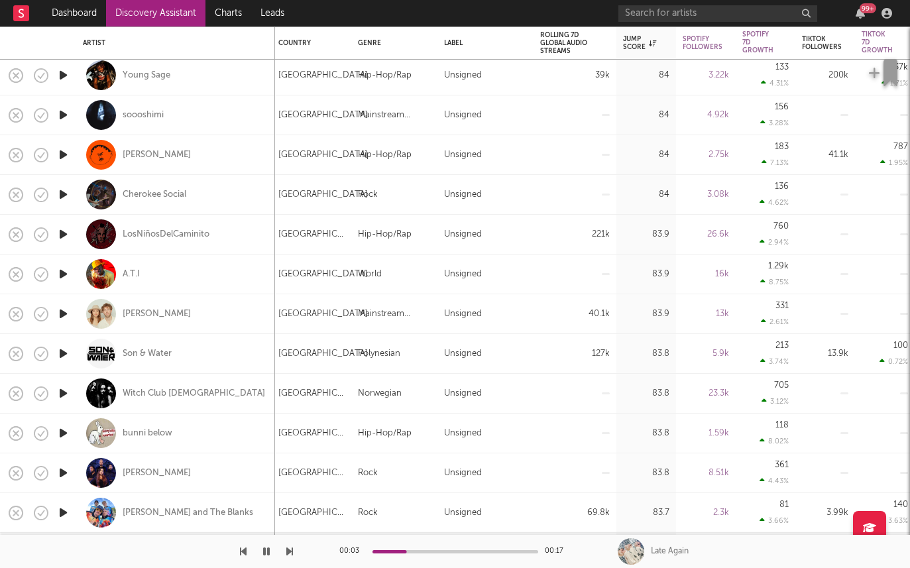
click at [61, 353] on icon "button" at bounding box center [63, 353] width 14 height 17
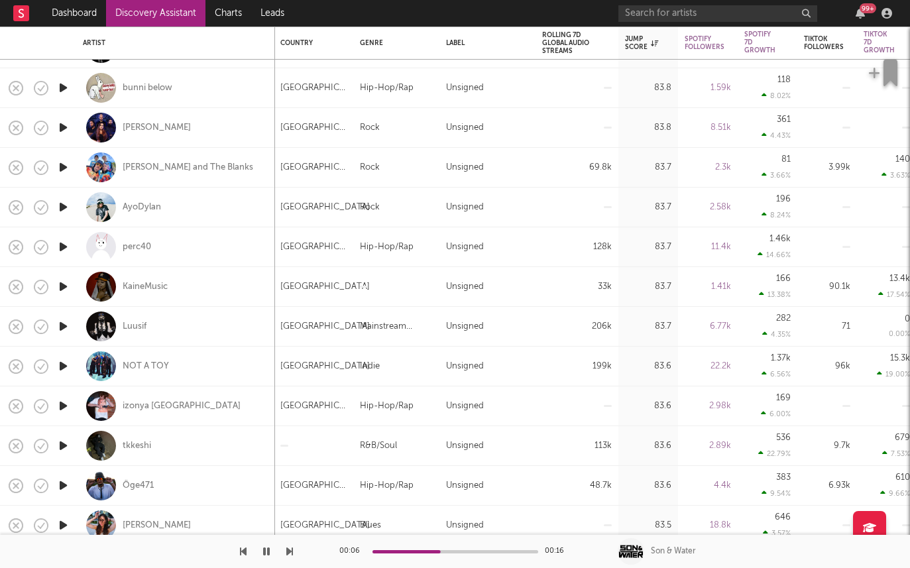
click at [66, 365] on icon "button" at bounding box center [63, 366] width 14 height 17
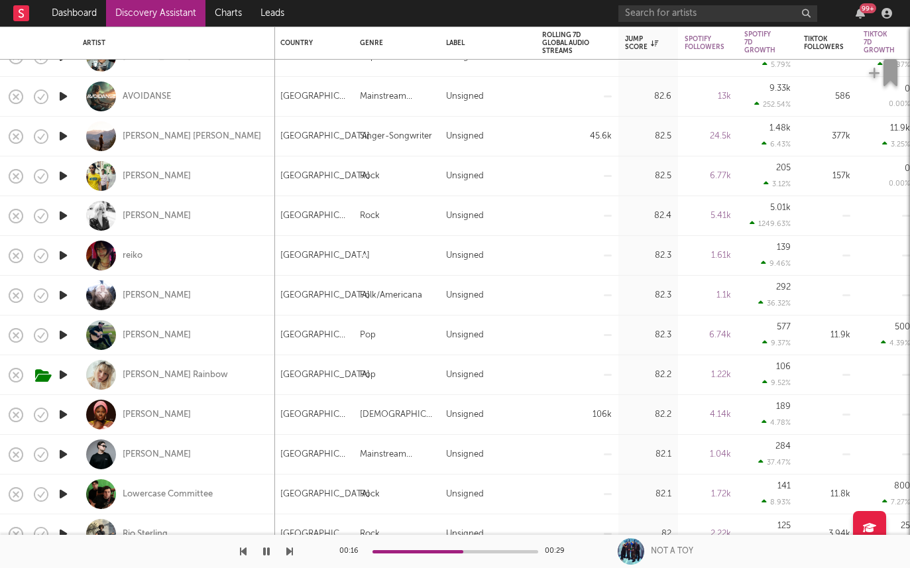
click at [61, 413] on icon "button" at bounding box center [63, 414] width 14 height 17
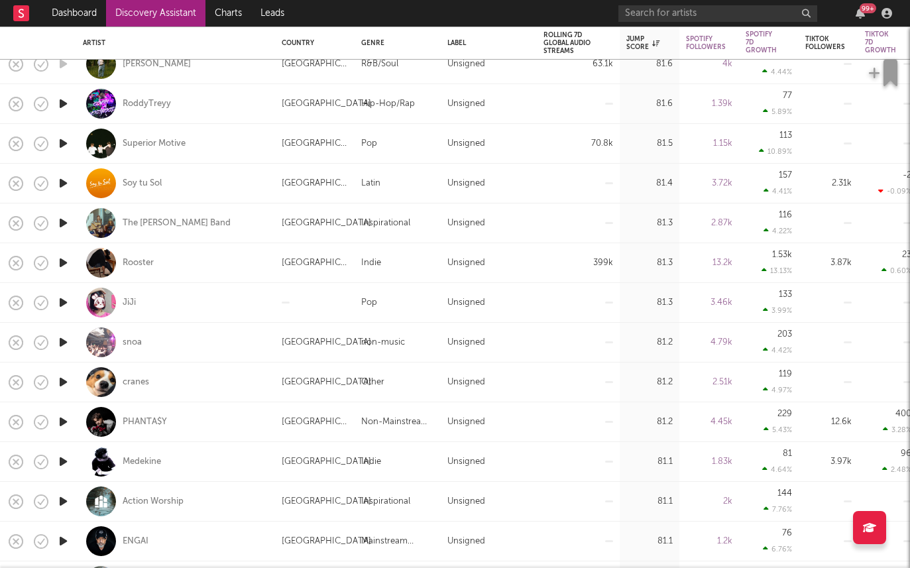
click at [60, 262] on icon "button" at bounding box center [63, 263] width 14 height 17
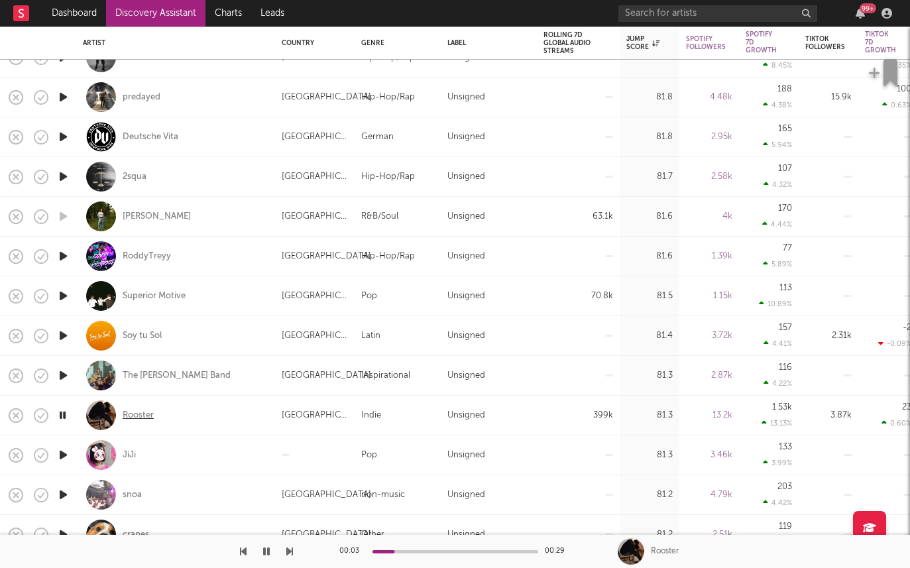
click at [137, 410] on div "Rooster" at bounding box center [138, 416] width 31 height 12
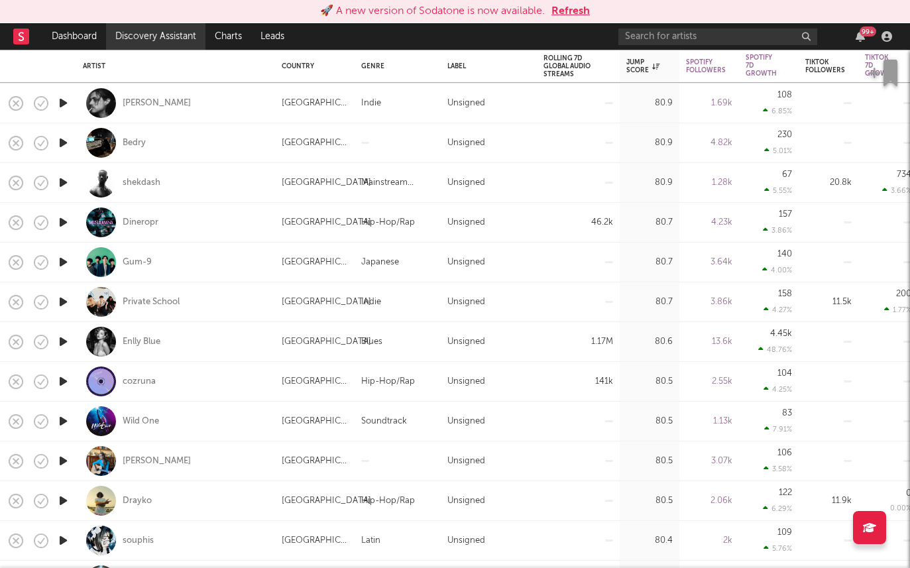
click at [142, 32] on link "Discovery Assistant" at bounding box center [155, 36] width 99 height 27
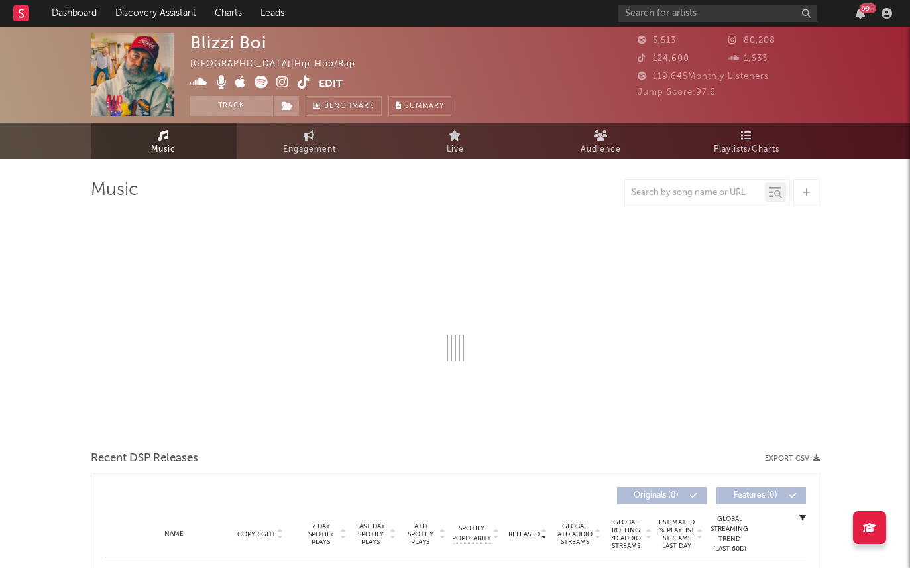
select select "1w"
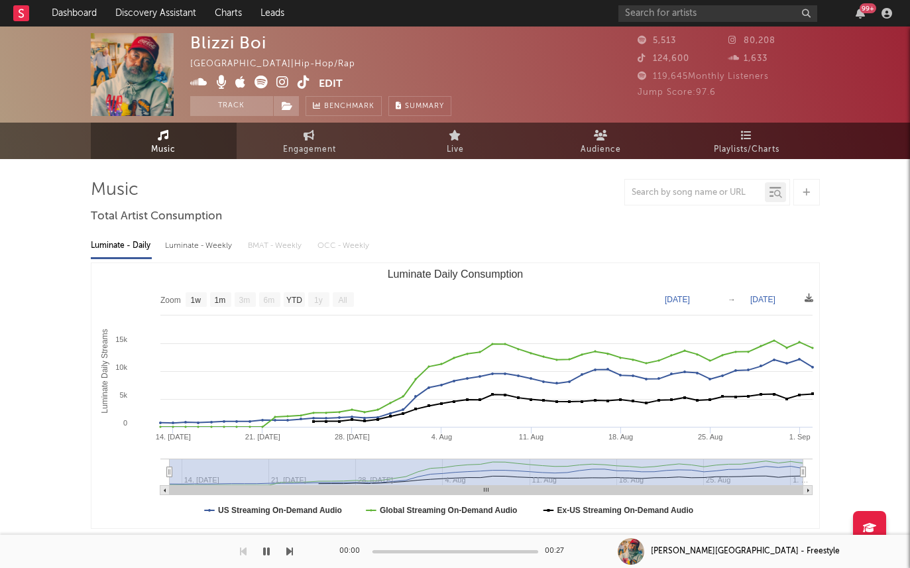
scroll to position [289, 0]
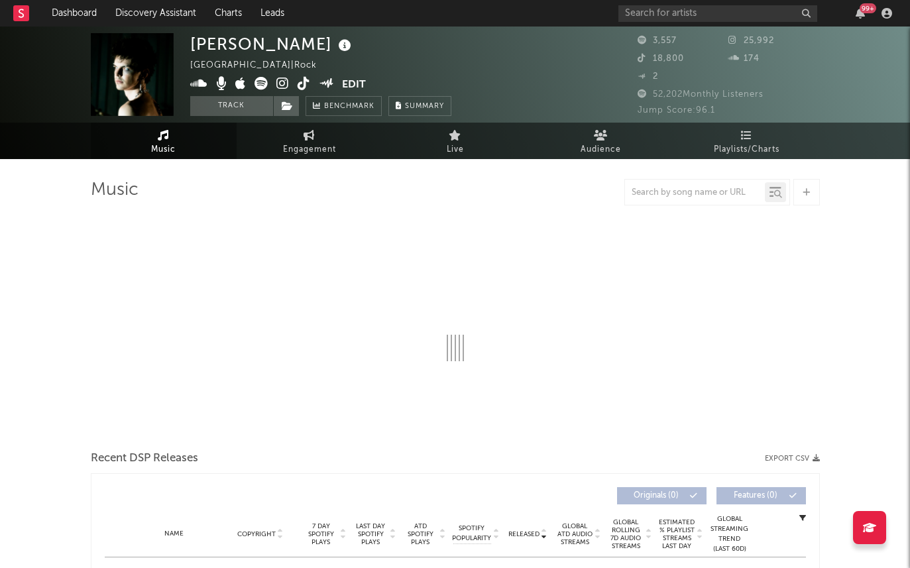
select select "1w"
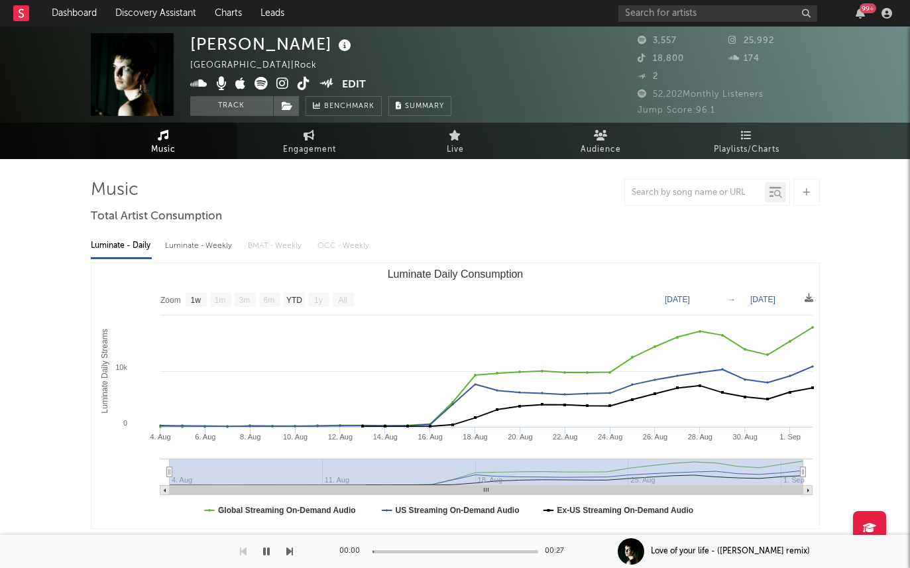
click at [181, 255] on div "Luminate - Weekly" at bounding box center [200, 246] width 70 height 23
select select "1w"
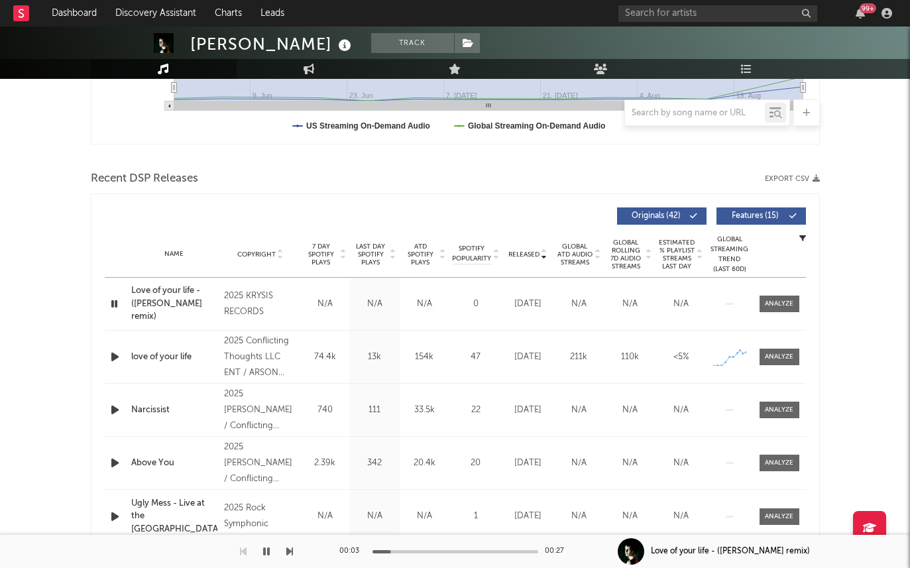
scroll to position [387, 0]
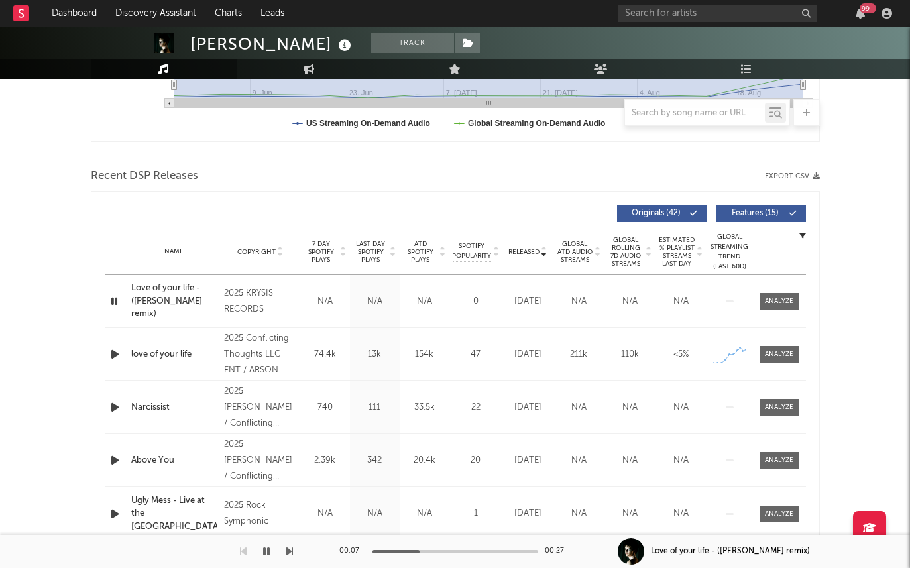
click at [366, 240] on span "Last Day Spotify Plays" at bounding box center [370, 252] width 35 height 24
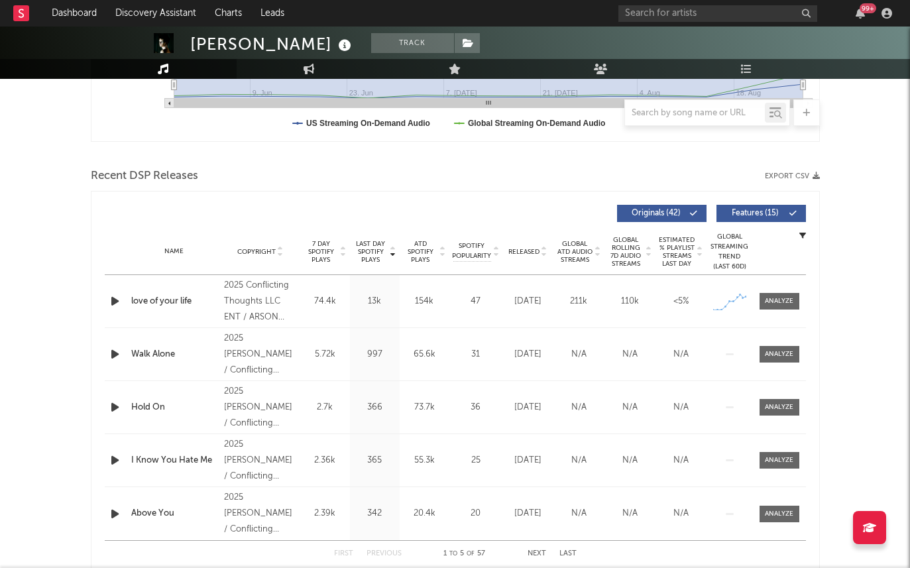
click at [335, 47] on icon at bounding box center [344, 45] width 19 height 19
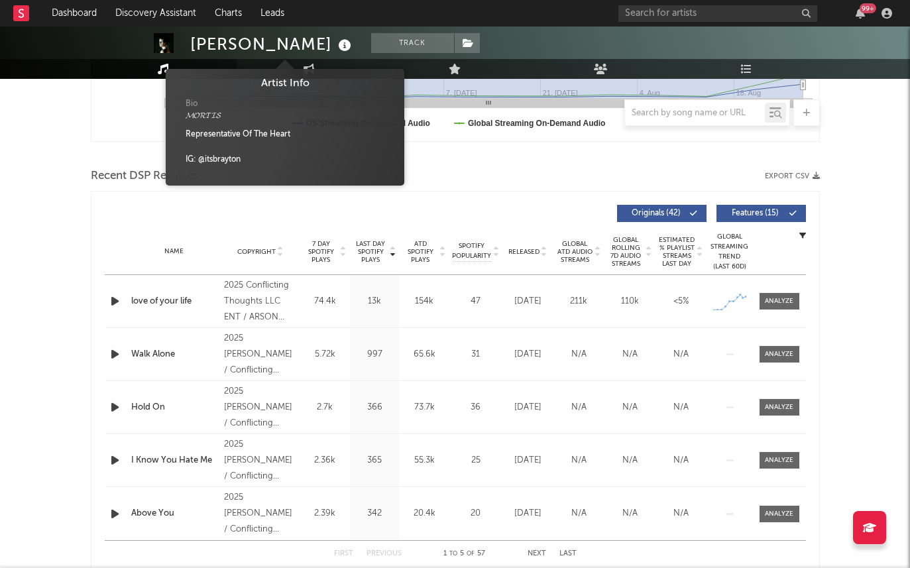
click at [193, 226] on div "Last Day Spotify Plays Copyright 7 Day Spotify Plays Last Day Spotify Plays ATD…" at bounding box center [455, 213] width 701 height 30
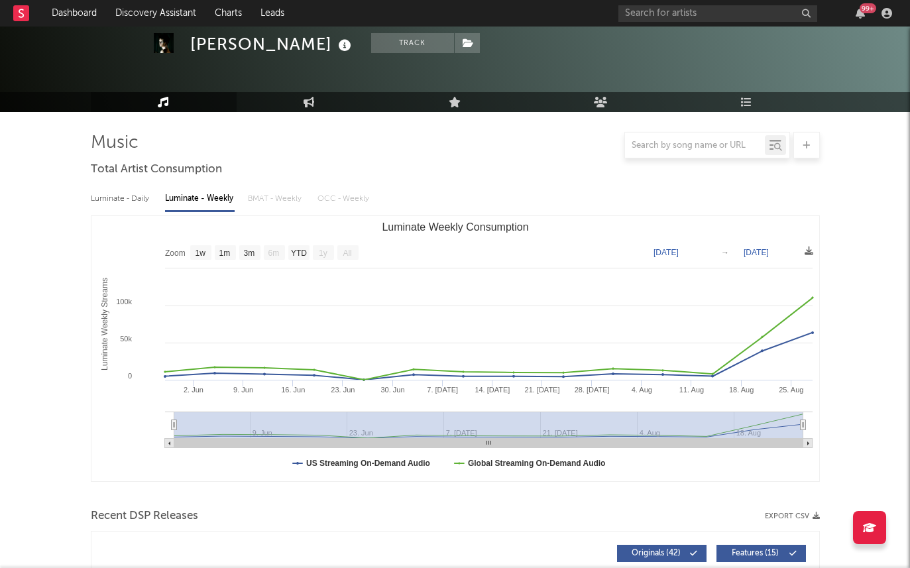
scroll to position [0, 0]
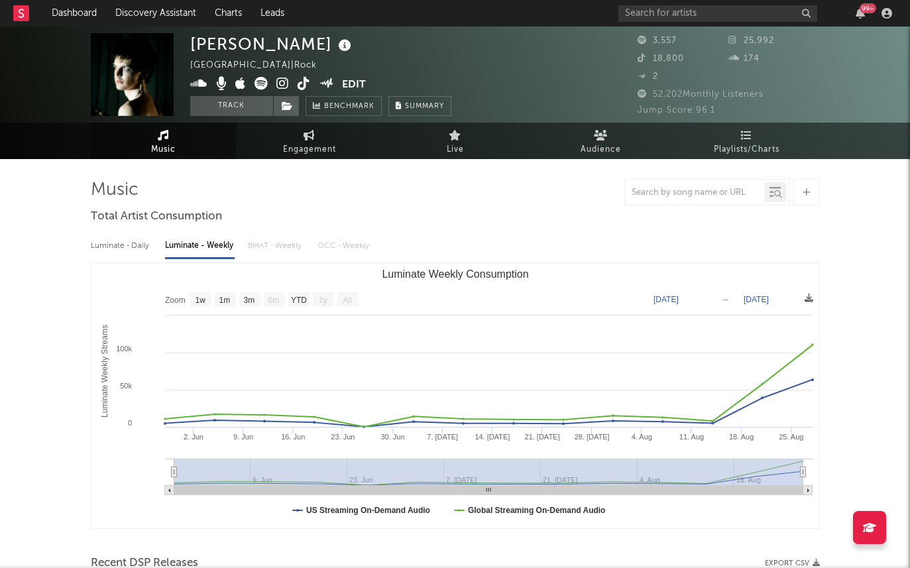
click at [290, 76] on div "BRAYTON United States | Rock Edit Track Benchmark Summary" at bounding box center [320, 74] width 261 height 83
click at [282, 77] on icon at bounding box center [282, 83] width 13 height 13
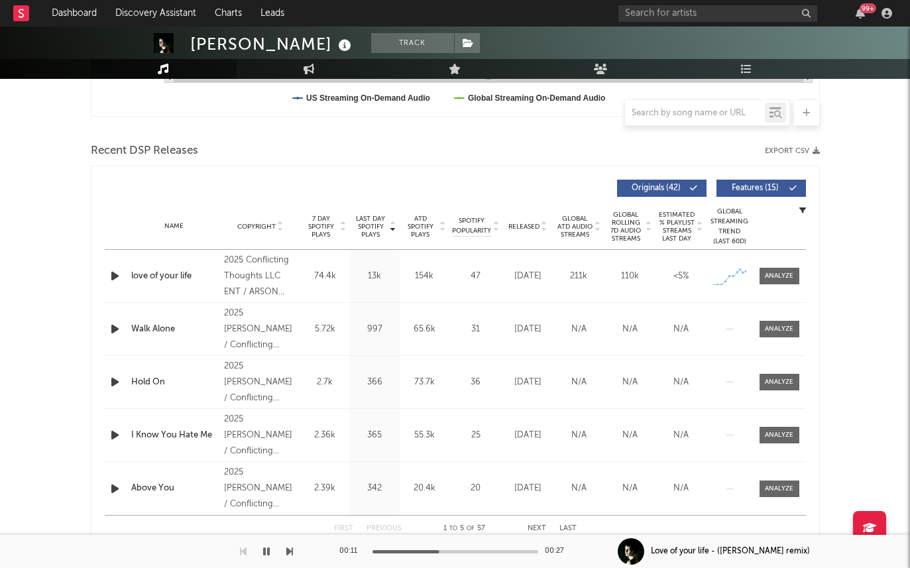
scroll to position [418, 0]
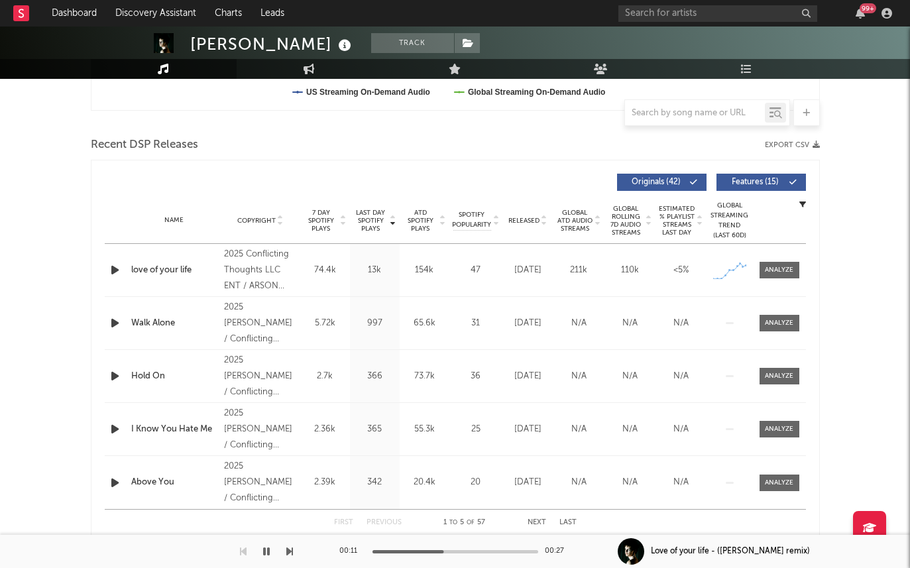
click at [113, 320] on icon "button" at bounding box center [115, 323] width 14 height 17
click at [363, 218] on span "Last Day Spotify Plays" at bounding box center [370, 221] width 35 height 24
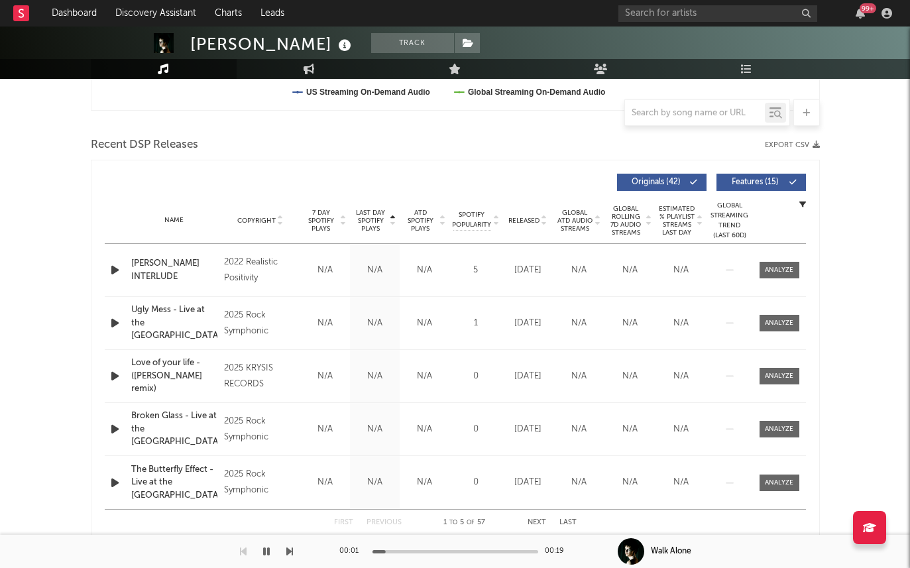
click at [380, 217] on span "Last Day Spotify Plays" at bounding box center [370, 221] width 35 height 24
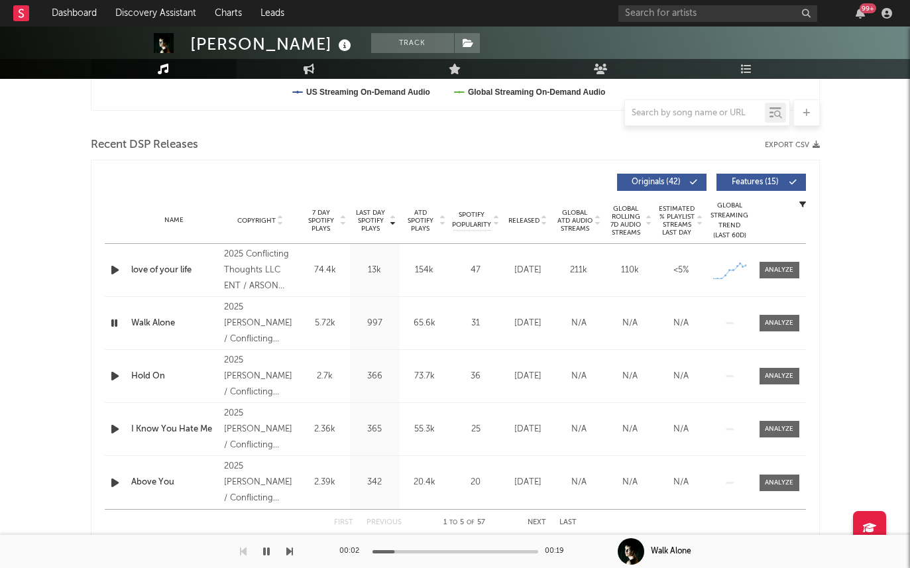
click at [120, 270] on icon "button" at bounding box center [115, 270] width 14 height 17
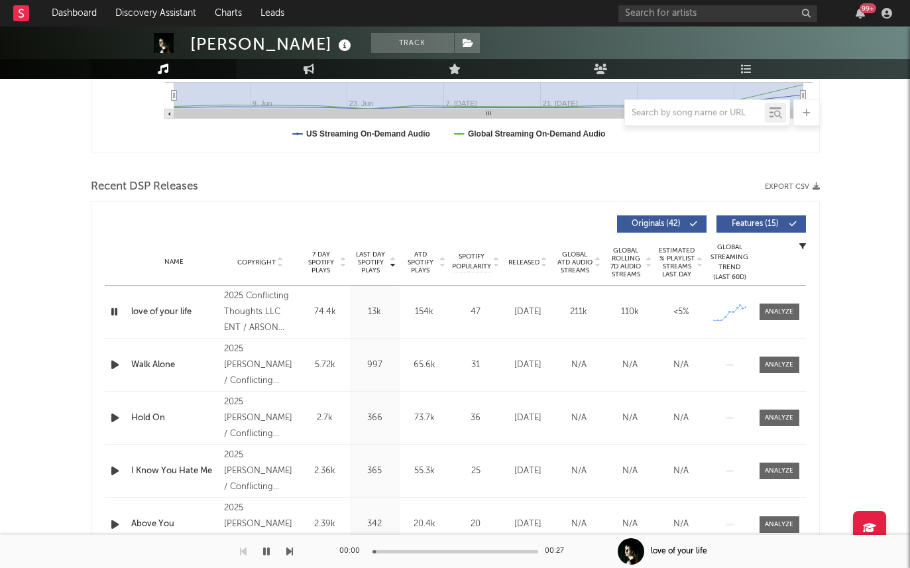
scroll to position [376, 0]
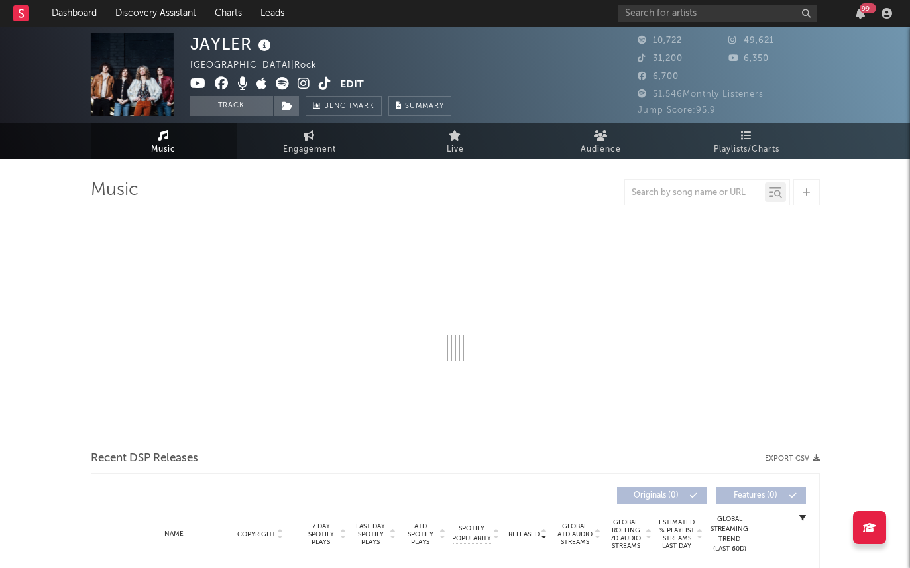
select select "6m"
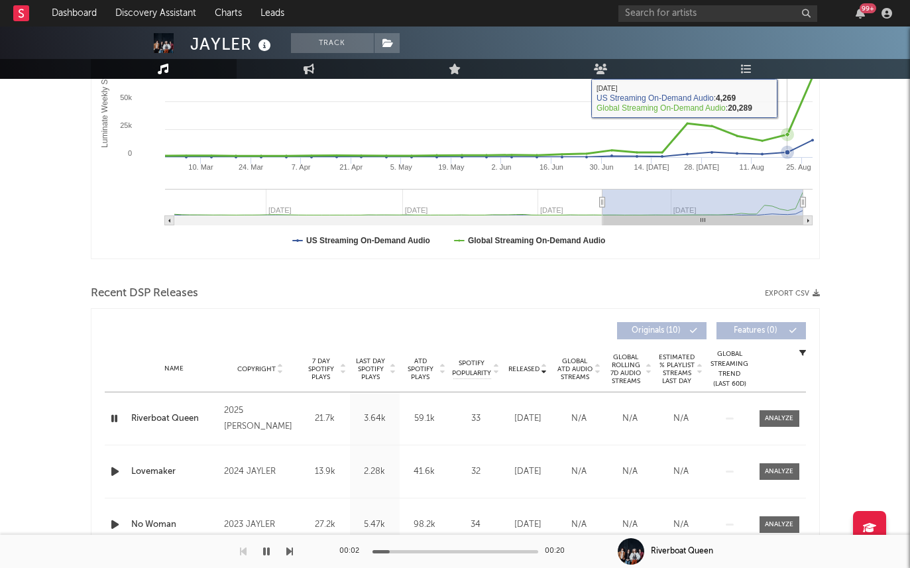
scroll to position [331, 0]
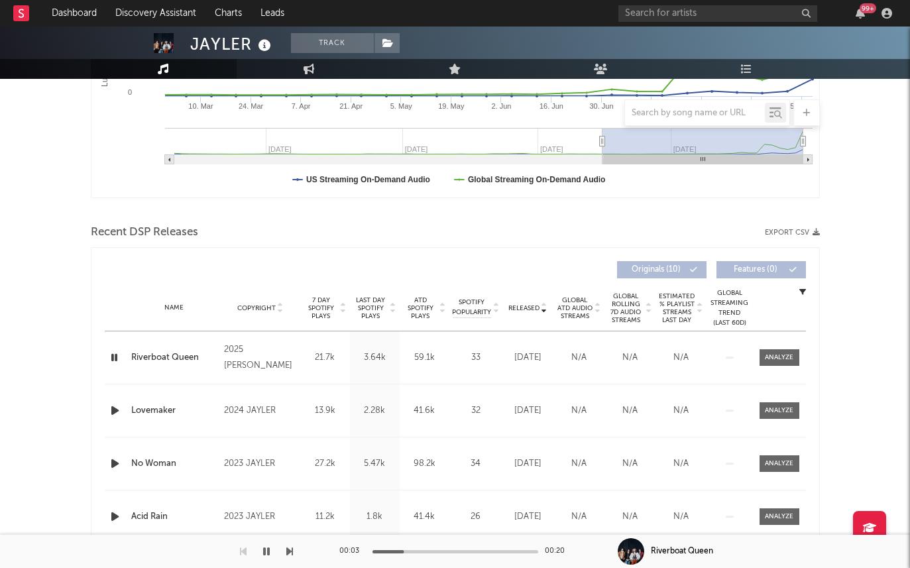
click at [373, 309] on span "Last Day Spotify Plays" at bounding box center [370, 308] width 35 height 24
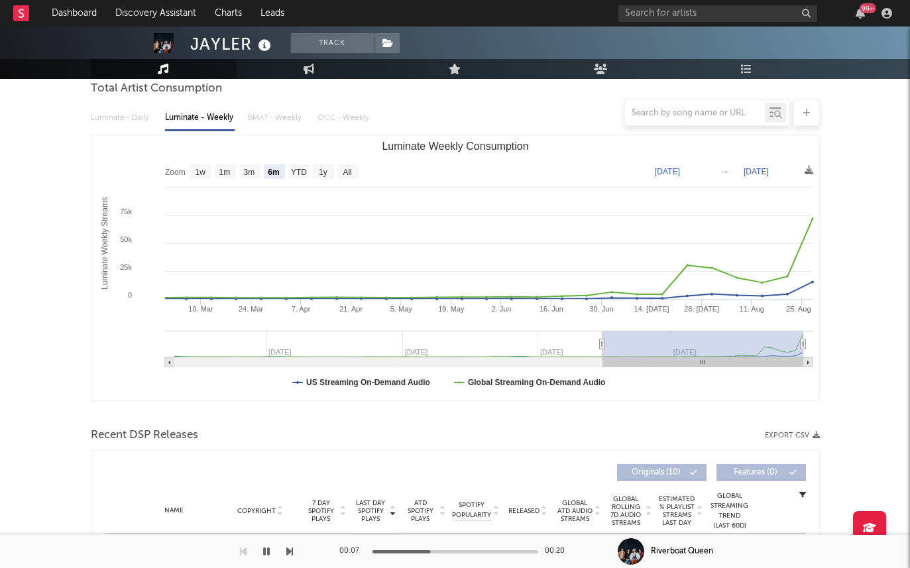
scroll to position [0, 0]
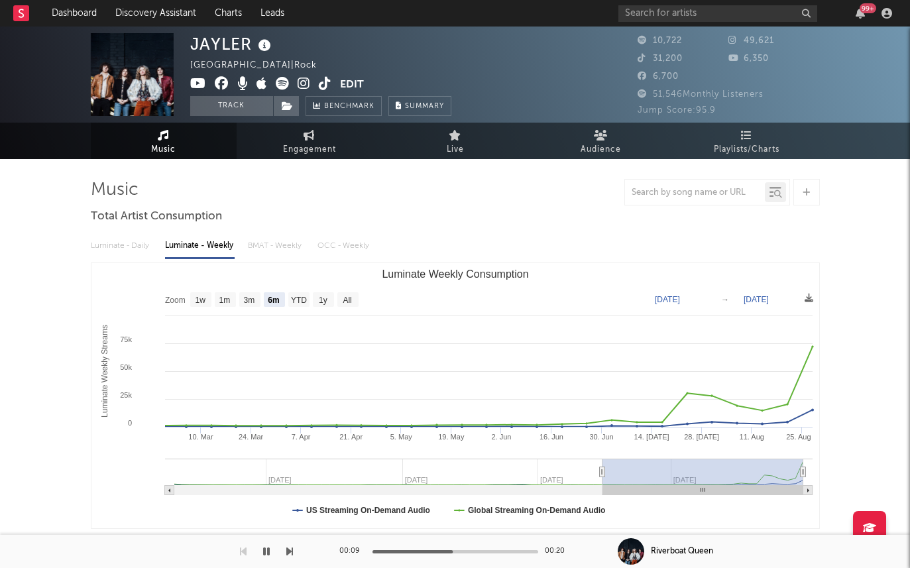
click at [298, 87] on icon at bounding box center [304, 83] width 13 height 13
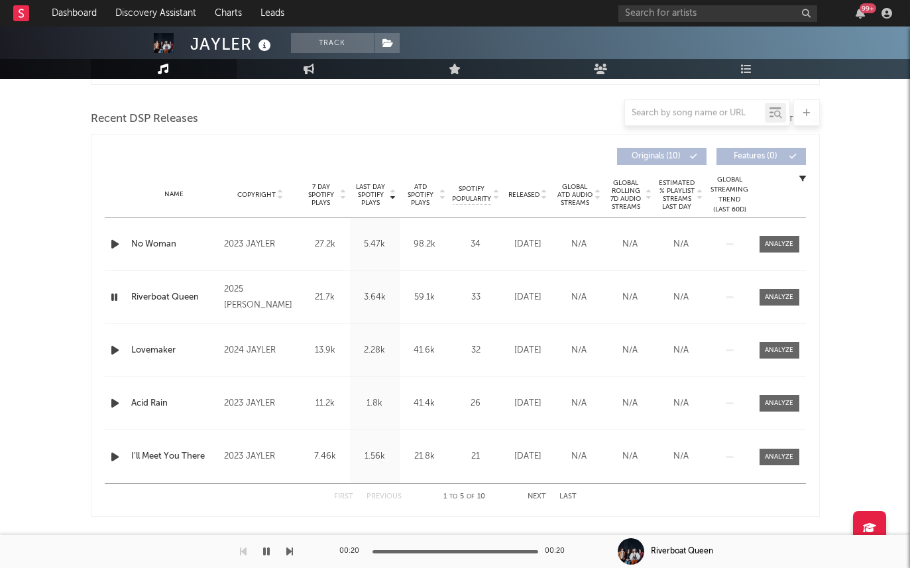
scroll to position [496, 0]
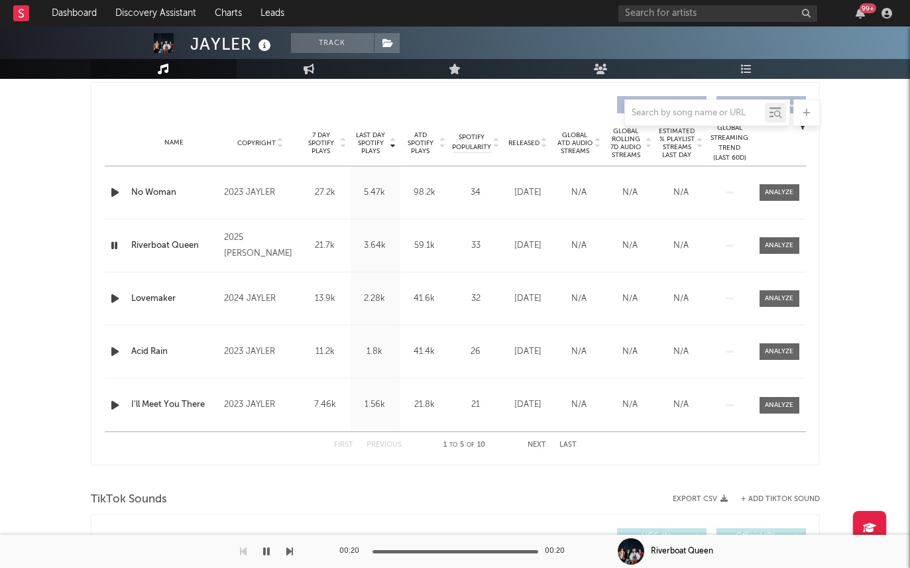
click at [525, 136] on div "Name Copyright Label Album Names Composer Names 7 Day Spotify Plays Last Day Sp…" at bounding box center [455, 143] width 701 height 46
click at [524, 140] on span "Released" at bounding box center [523, 143] width 31 height 8
click at [380, 48] on span at bounding box center [387, 43] width 27 height 20
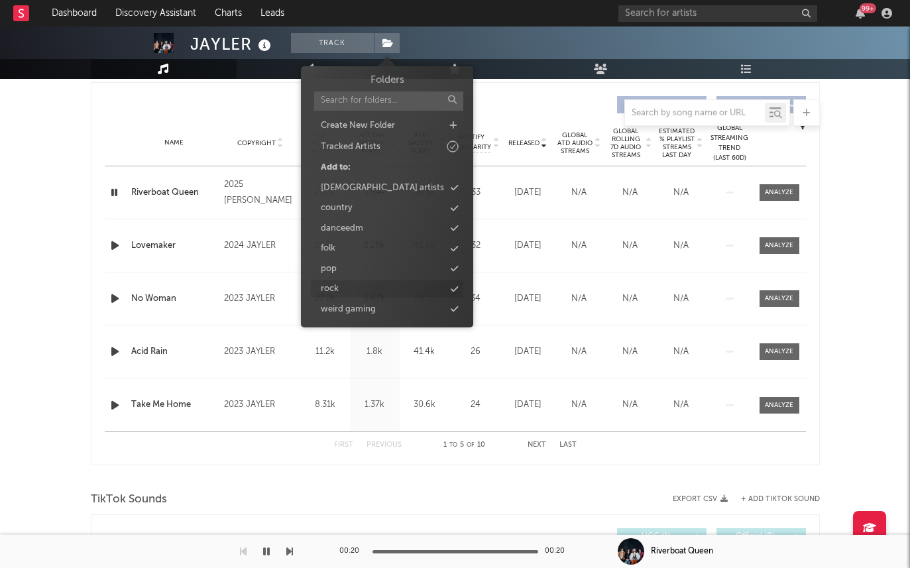
click at [453, 285] on icon at bounding box center [454, 289] width 7 height 9
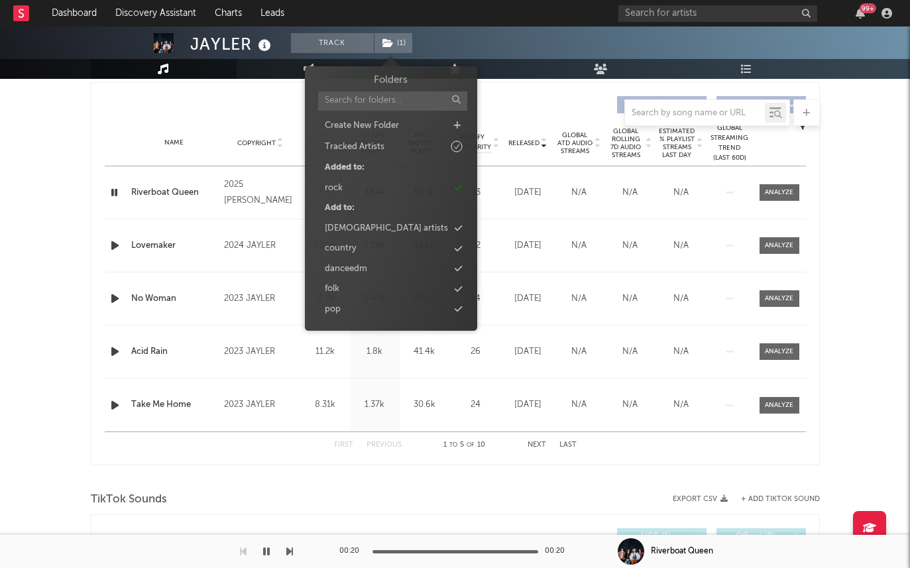
click at [212, 133] on div "Name Copyright Label Album Names Composer Names 7 Day Spotify Plays Last Day Sp…" at bounding box center [455, 143] width 701 height 46
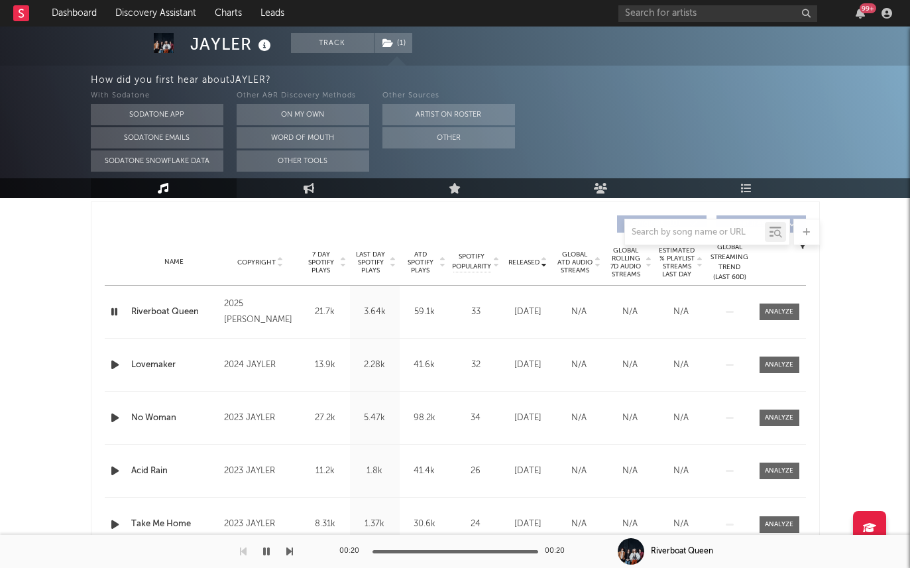
scroll to position [615, 0]
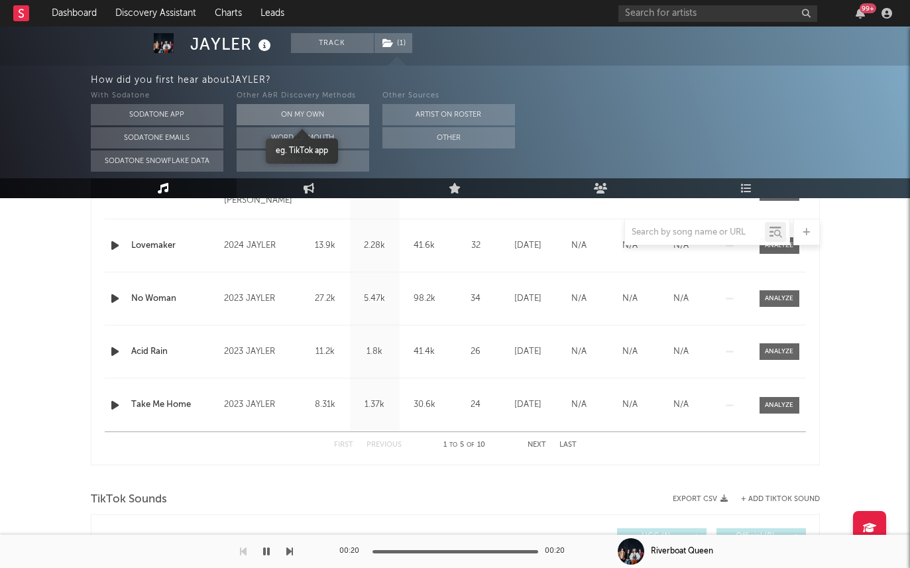
click at [255, 111] on button "On My Own" at bounding box center [303, 114] width 133 height 21
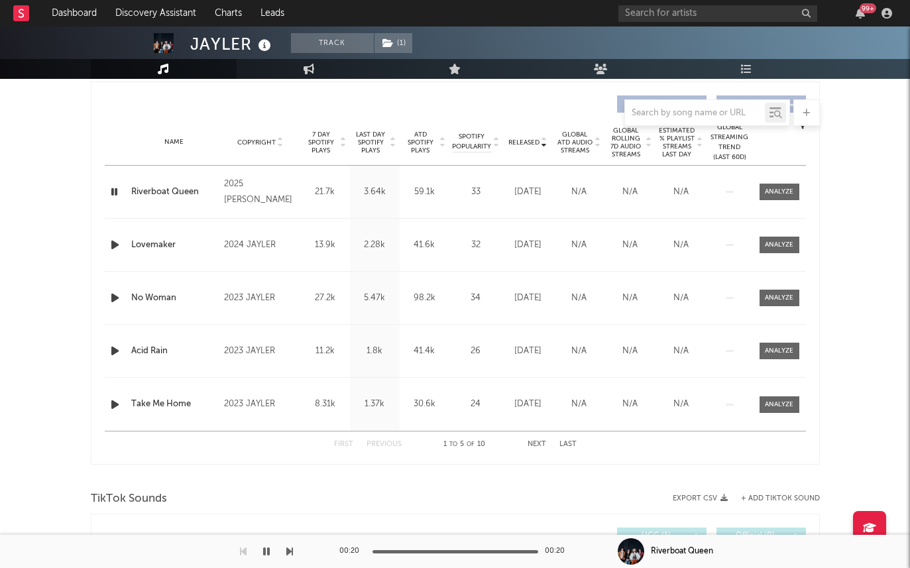
scroll to position [496, 0]
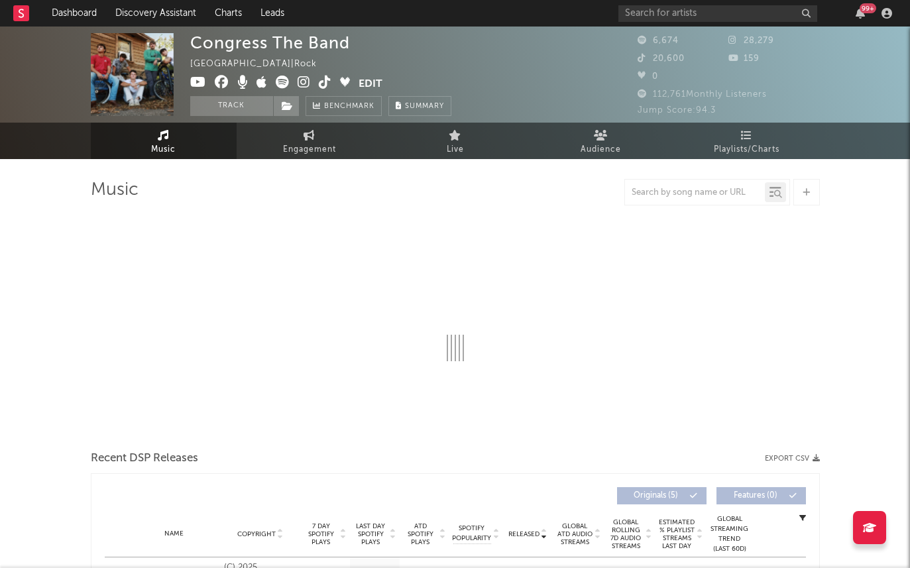
select select "6m"
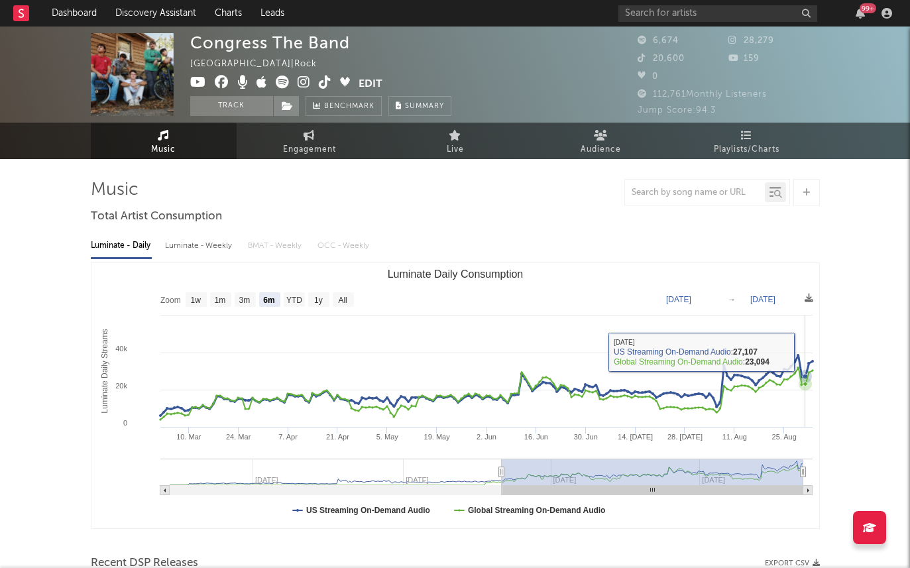
scroll to position [487, 0]
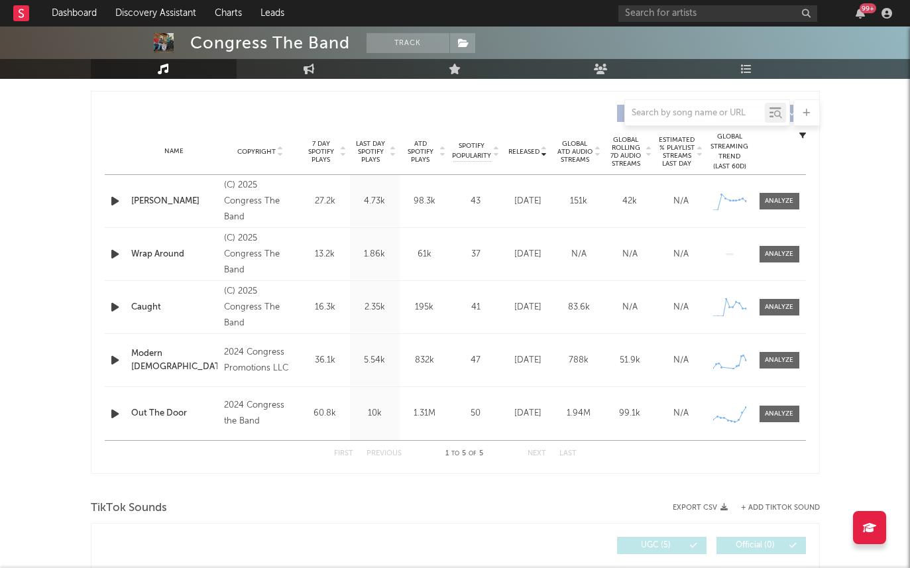
click at [375, 146] on span "Last Day Spotify Plays" at bounding box center [370, 152] width 35 height 24
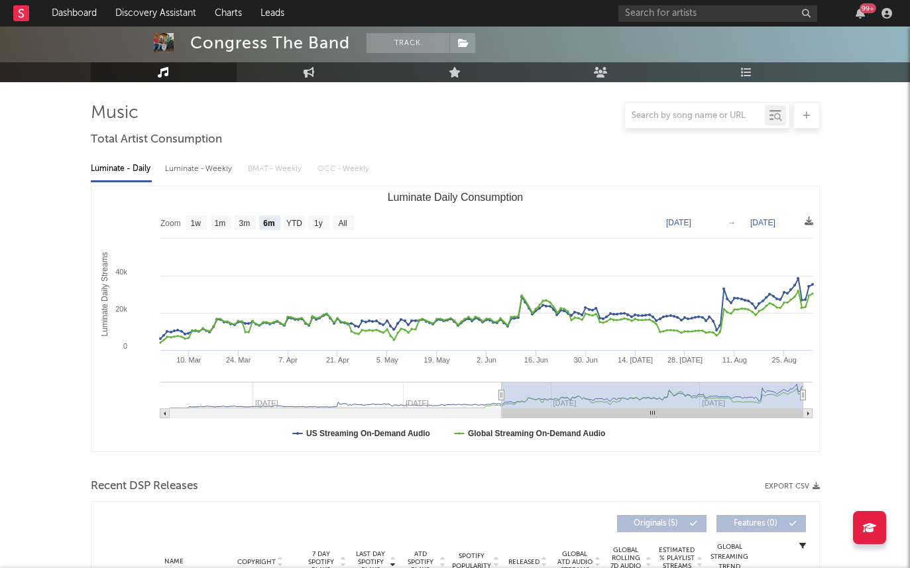
scroll to position [0, 0]
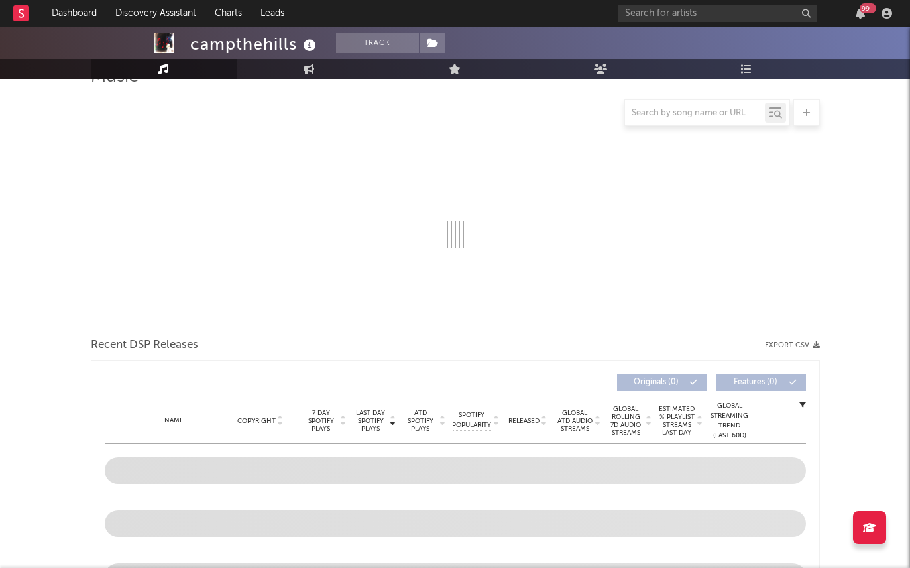
select select "1w"
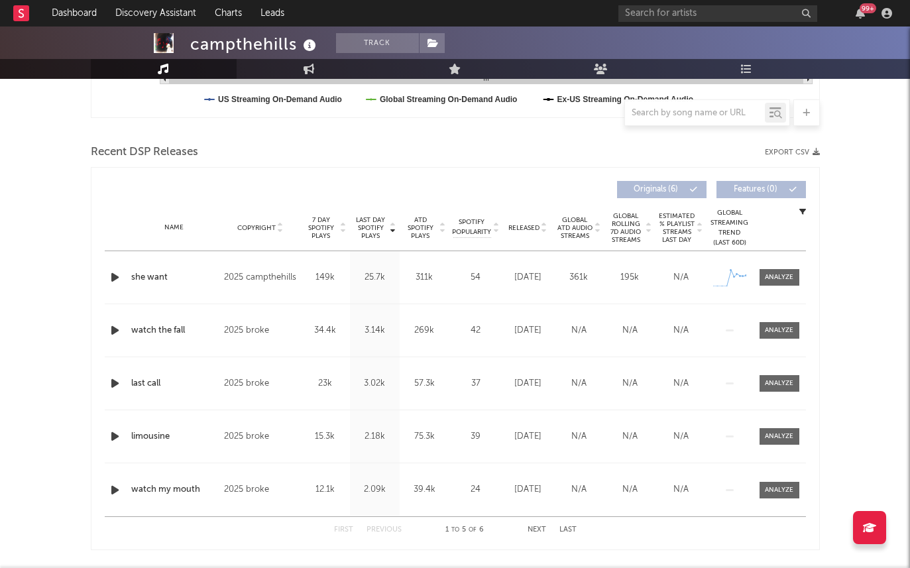
scroll to position [413, 0]
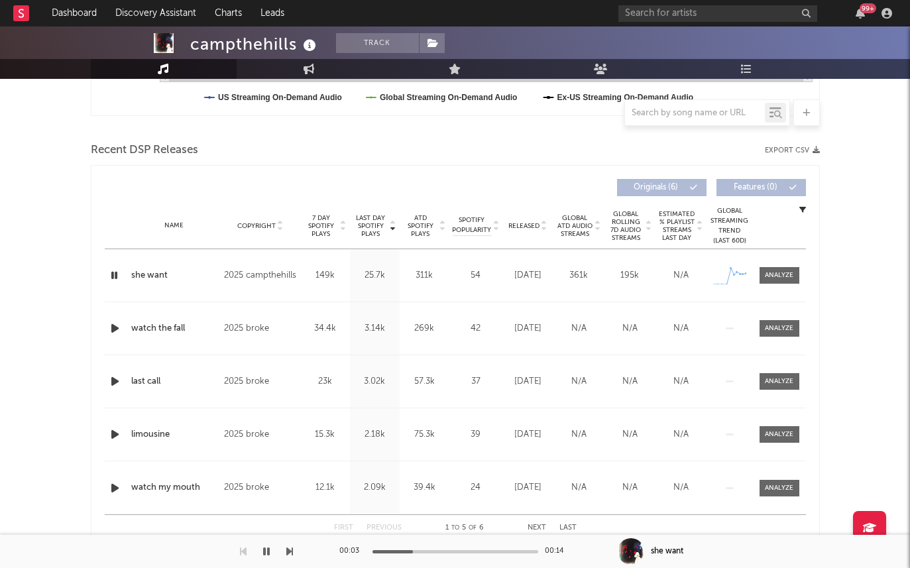
click at [371, 227] on span "Last Day Spotify Plays" at bounding box center [370, 226] width 35 height 24
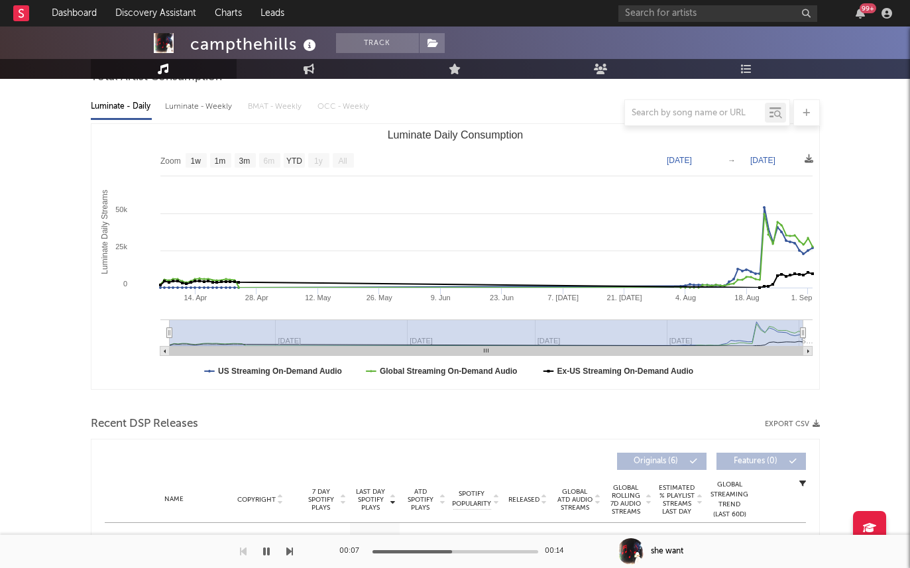
scroll to position [0, 0]
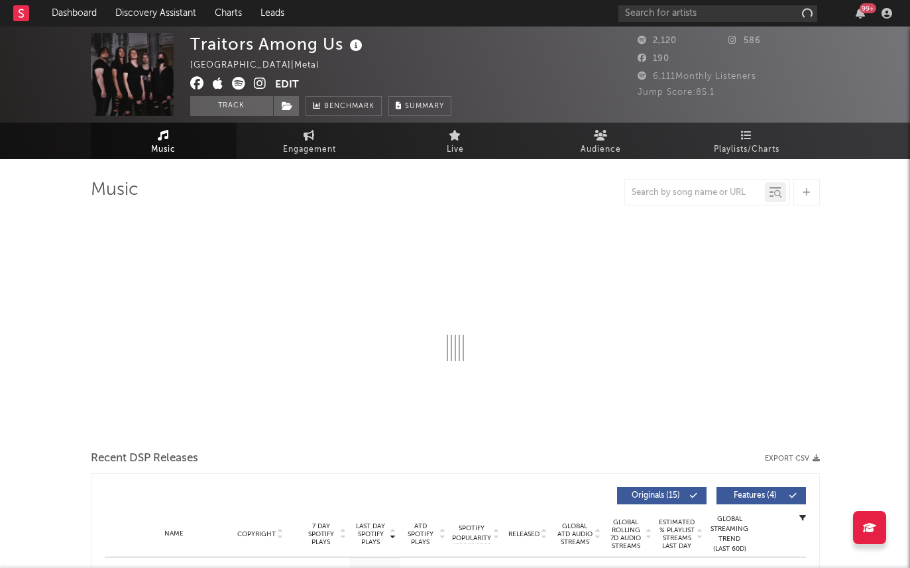
select select "1w"
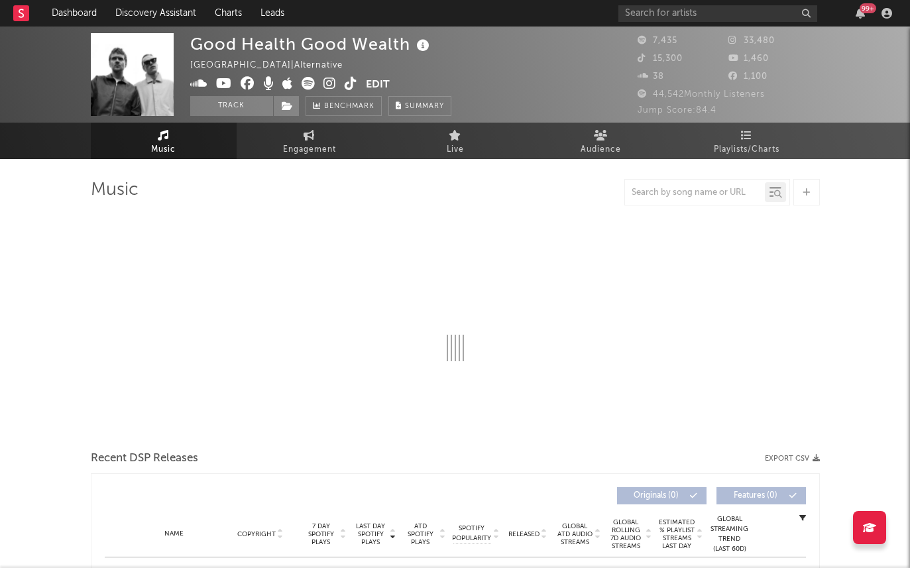
select select "6m"
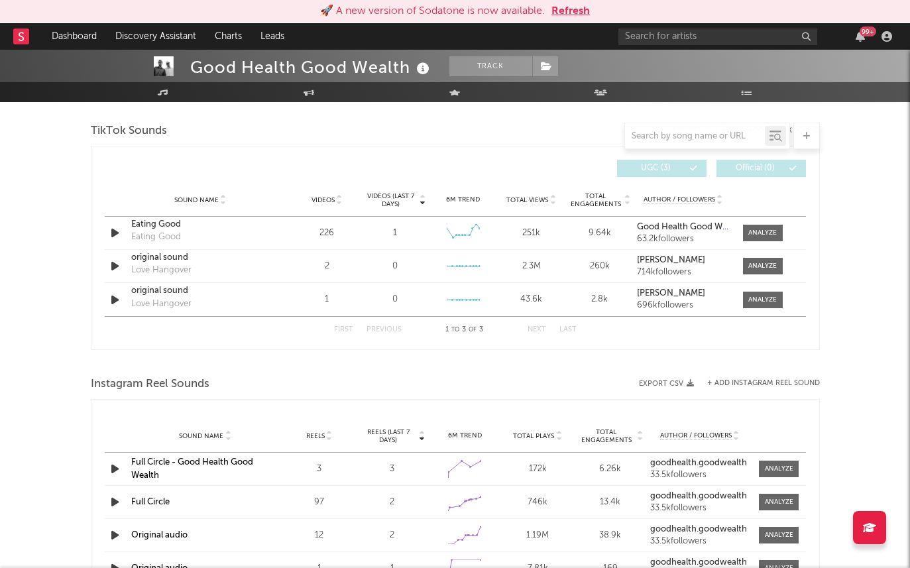
scroll to position [661, 0]
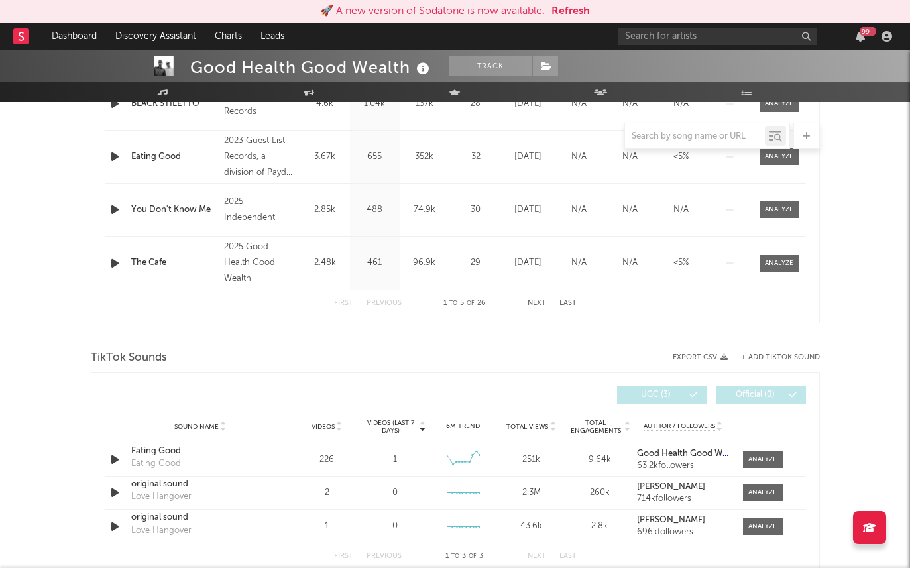
click at [584, 4] on button "Refresh" at bounding box center [571, 11] width 38 height 16
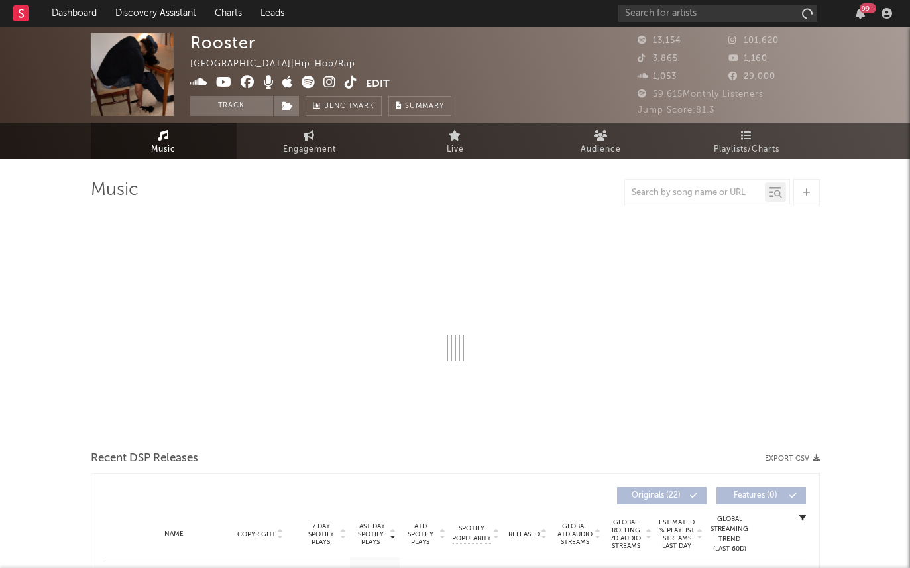
select select "6m"
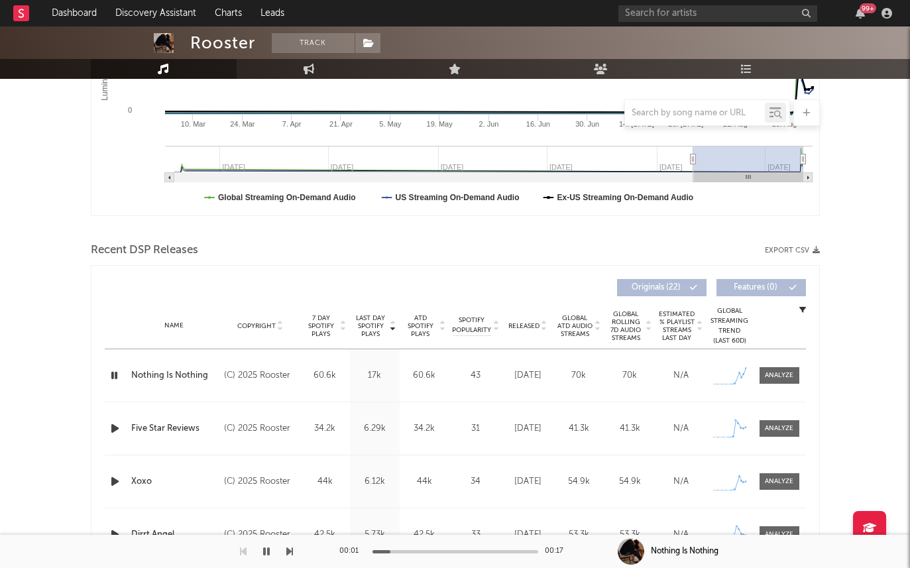
scroll to position [319, 0]
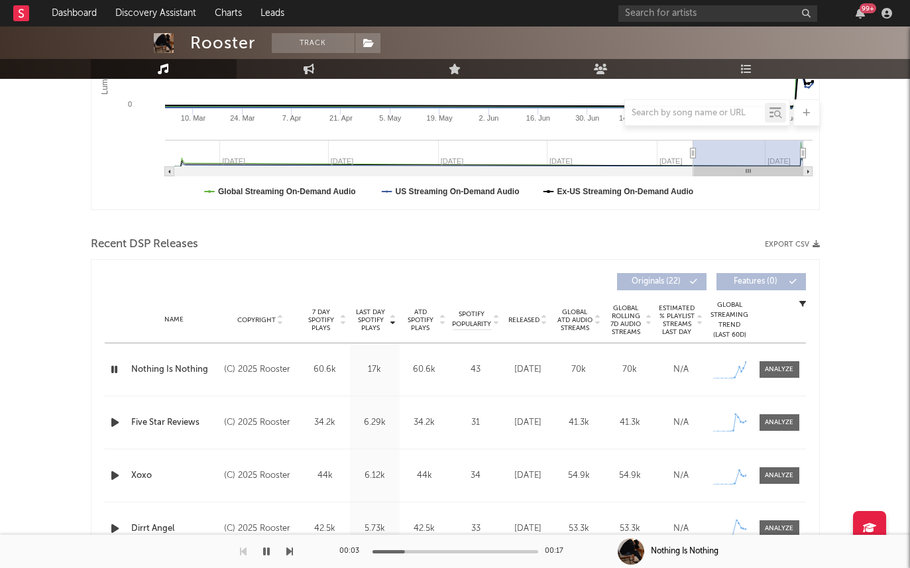
click at [373, 324] on span "Last Day Spotify Plays" at bounding box center [370, 320] width 35 height 24
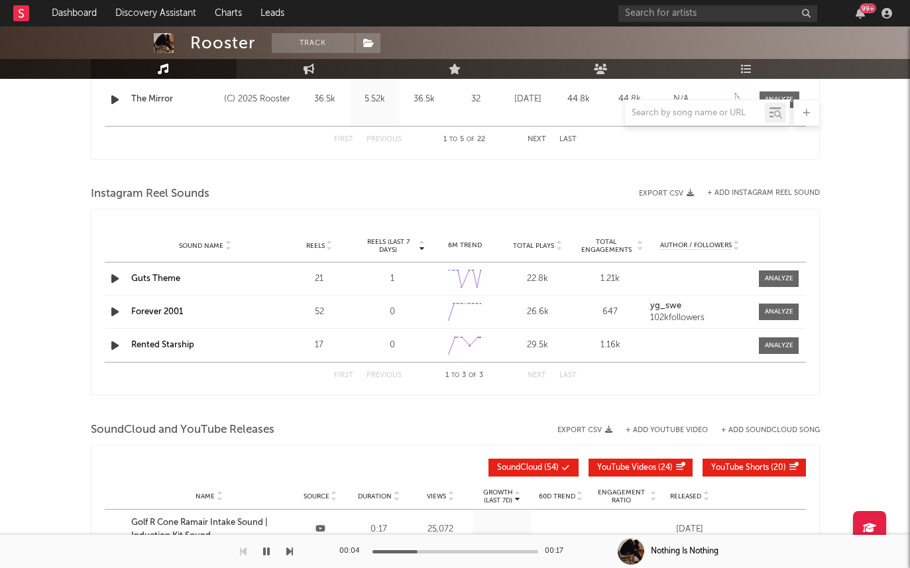
scroll to position [473, 0]
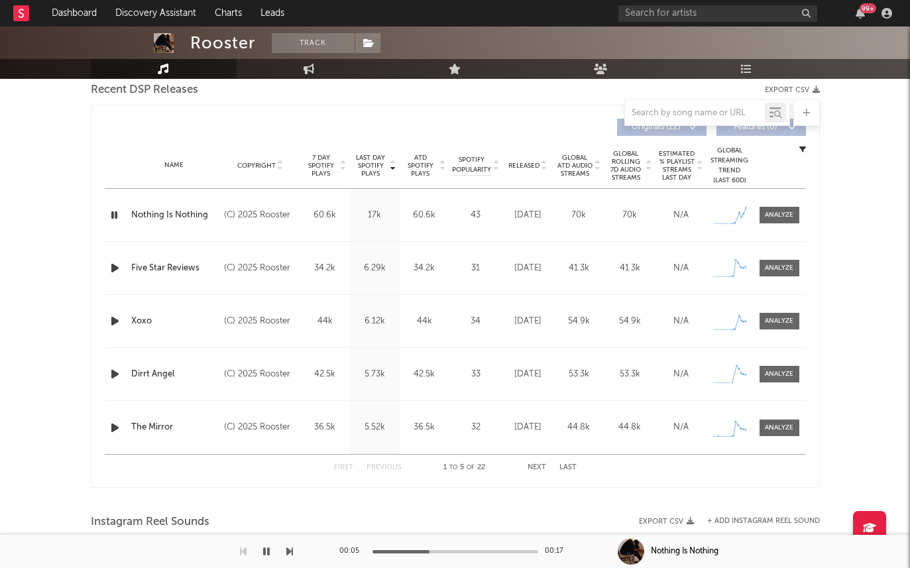
click at [117, 272] on icon "button" at bounding box center [115, 268] width 14 height 17
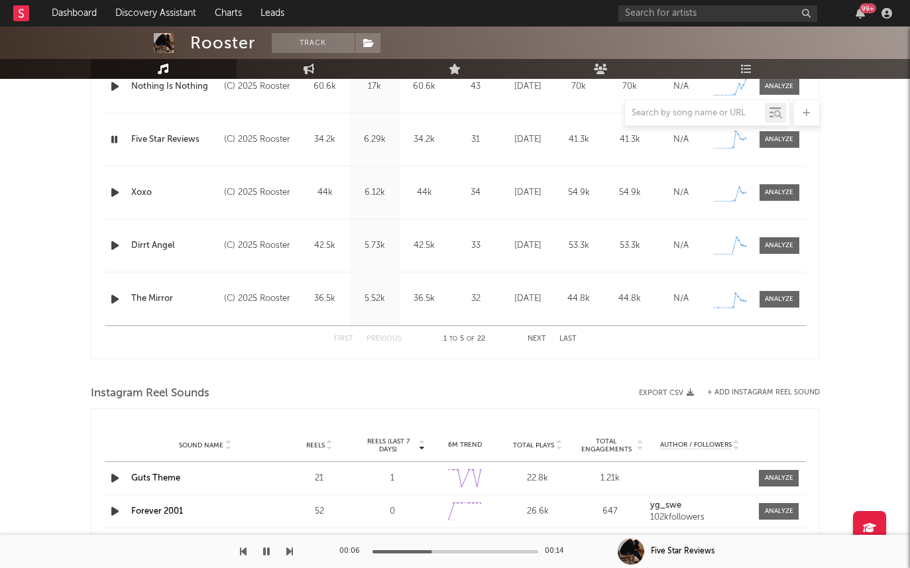
scroll to position [607, 0]
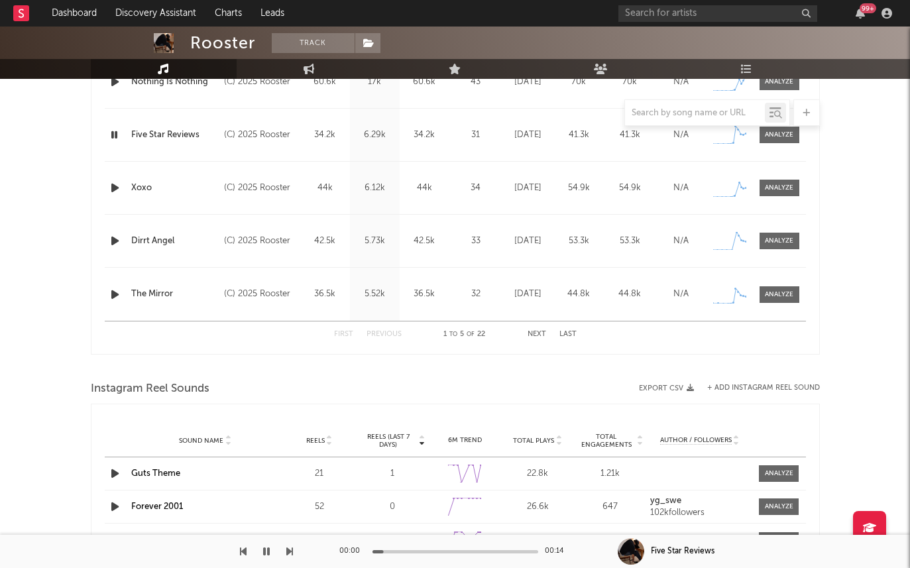
click at [442, 554] on div "00:00 00:14" at bounding box center [455, 551] width 232 height 33
click at [448, 550] on div at bounding box center [456, 551] width 166 height 3
click at [111, 189] on icon "button" at bounding box center [115, 188] width 14 height 17
click at [116, 239] on icon "button" at bounding box center [115, 241] width 14 height 17
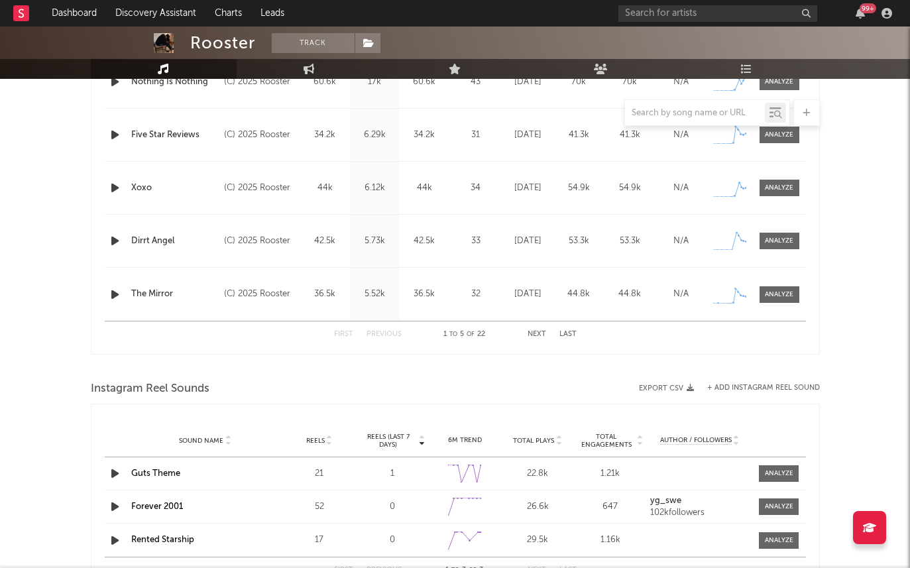
scroll to position [0, 0]
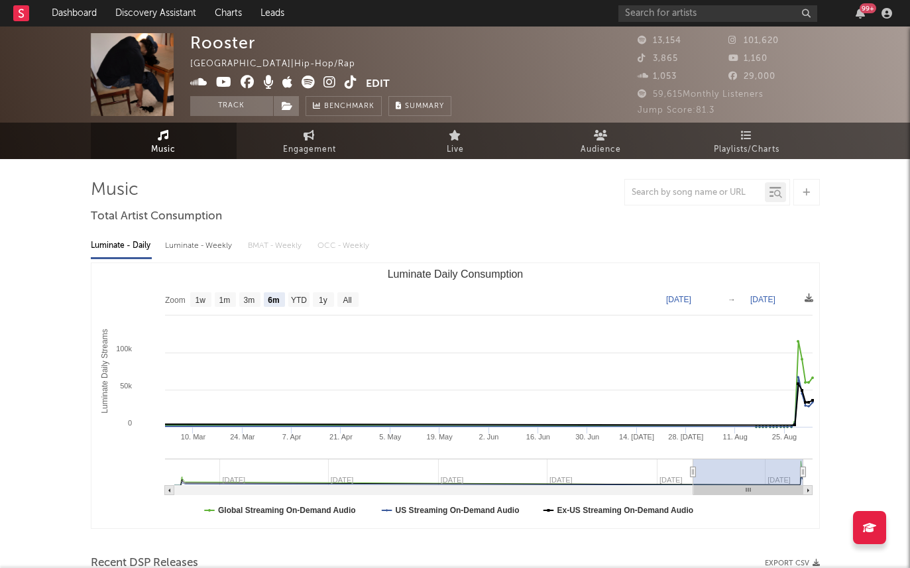
click at [330, 84] on icon at bounding box center [329, 82] width 13 height 13
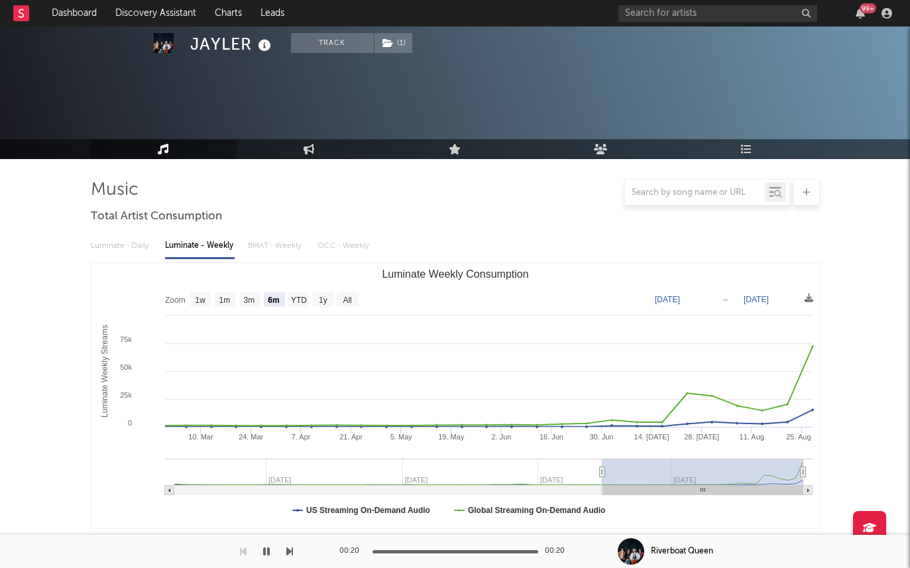
select select "6m"
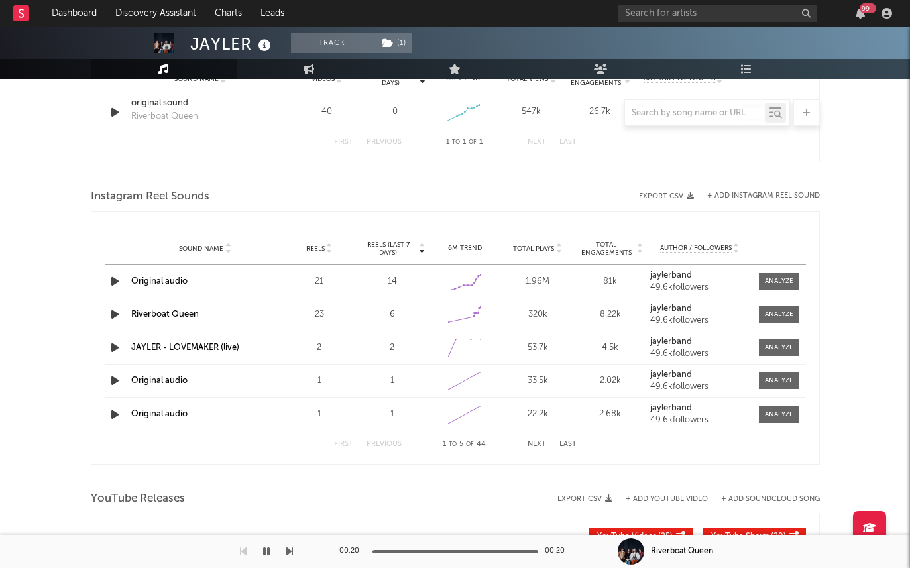
scroll to position [987, 0]
click at [393, 277] on div "14" at bounding box center [392, 280] width 66 height 13
click at [485, 277] on div "Created with Highcharts 10.3.3" at bounding box center [465, 280] width 66 height 25
click at [772, 283] on div at bounding box center [779, 280] width 29 height 10
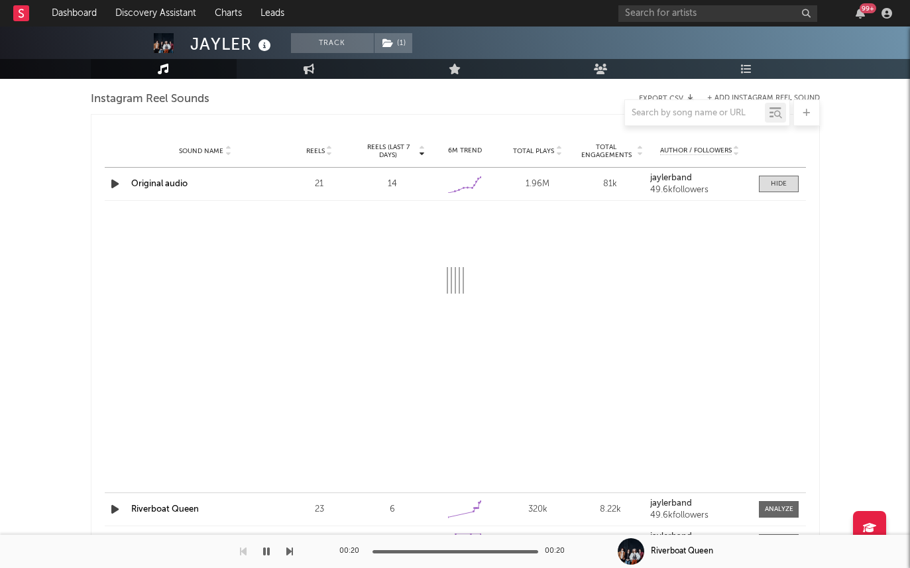
scroll to position [1086, 0]
select select "1w"
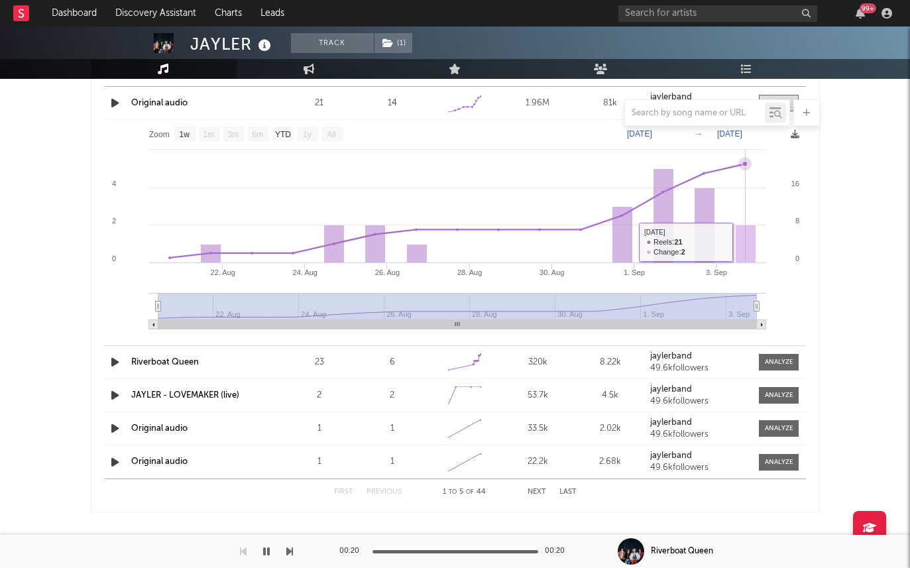
scroll to position [1097, 0]
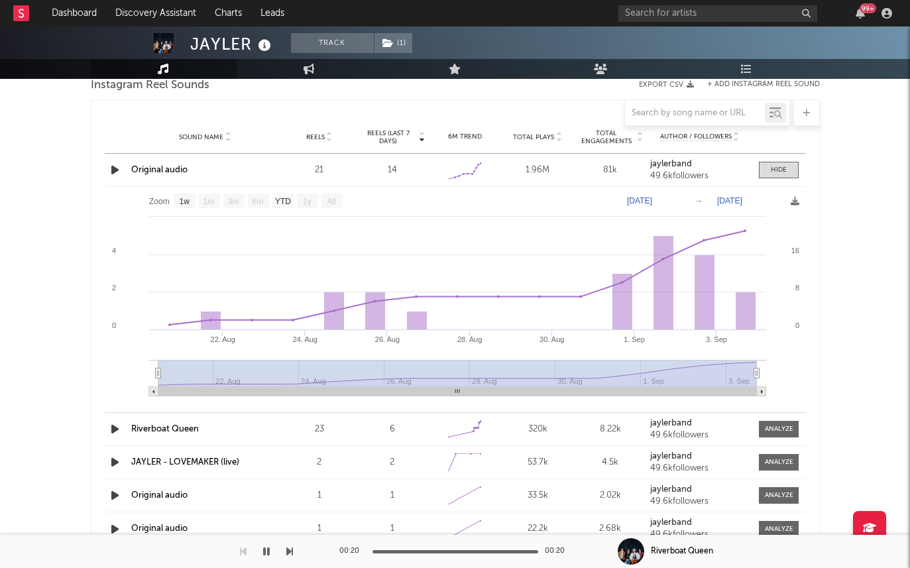
click at [154, 166] on link "Original audio" at bounding box center [159, 170] width 56 height 9
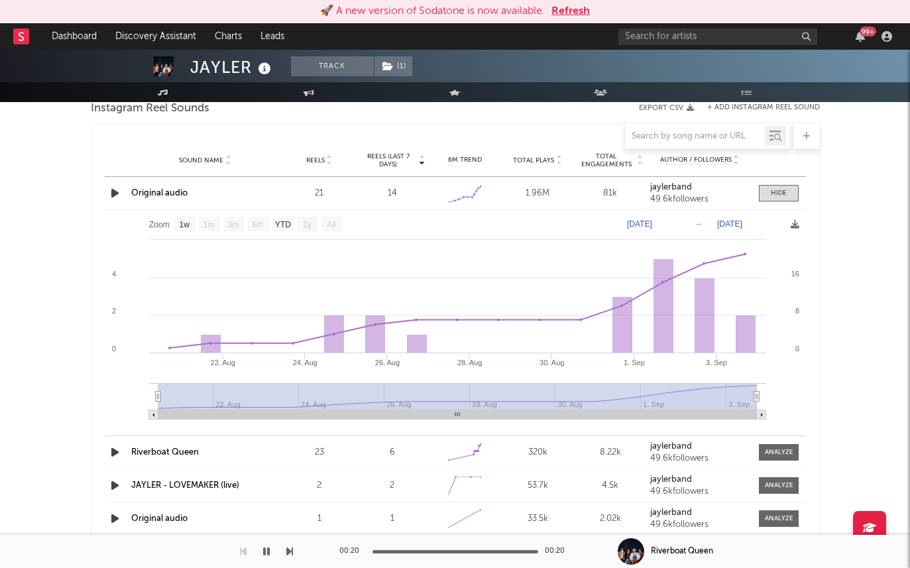
click at [567, 6] on button "Refresh" at bounding box center [571, 11] width 38 height 16
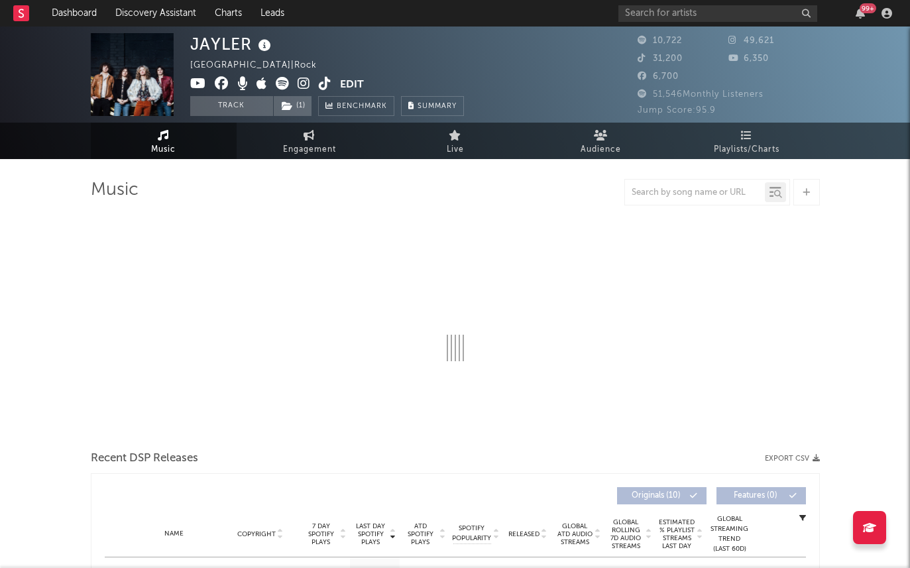
select select "6m"
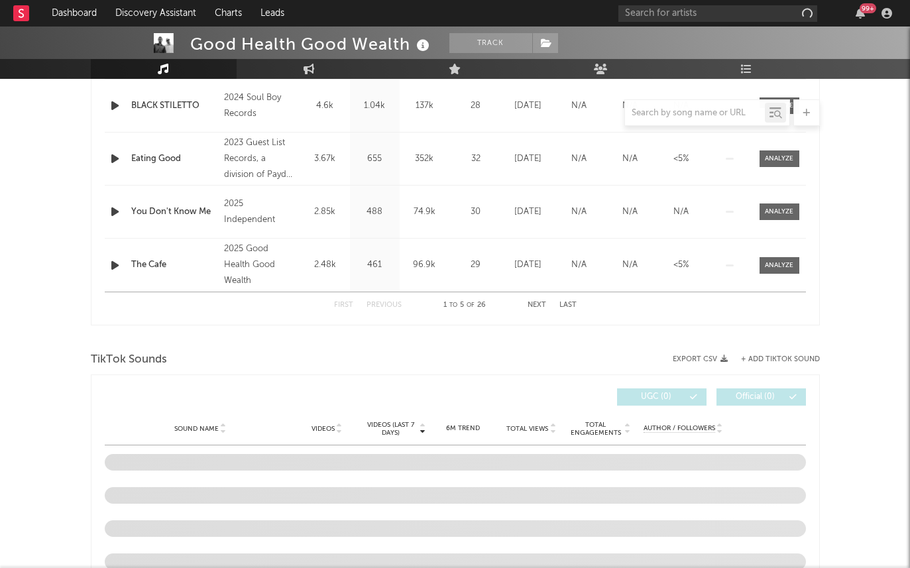
select select "6m"
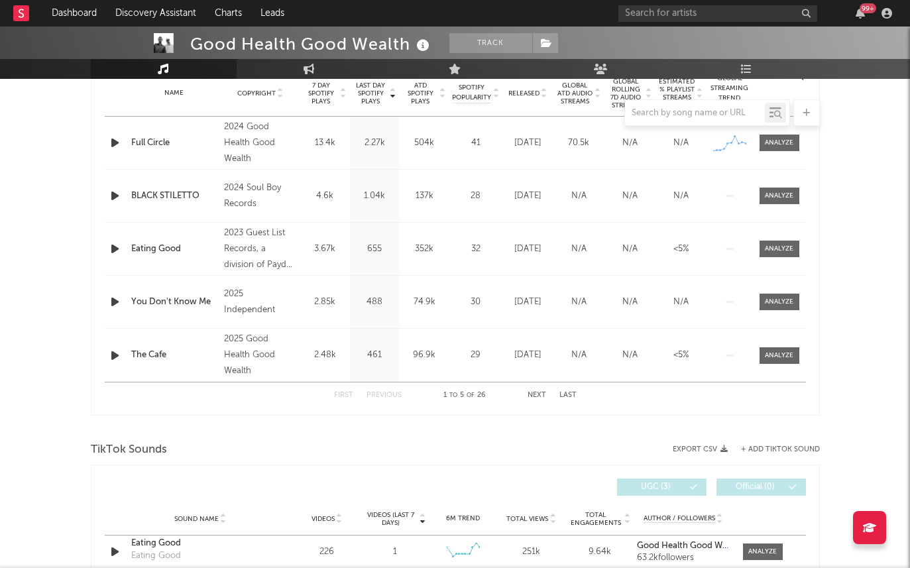
scroll to position [402, 0]
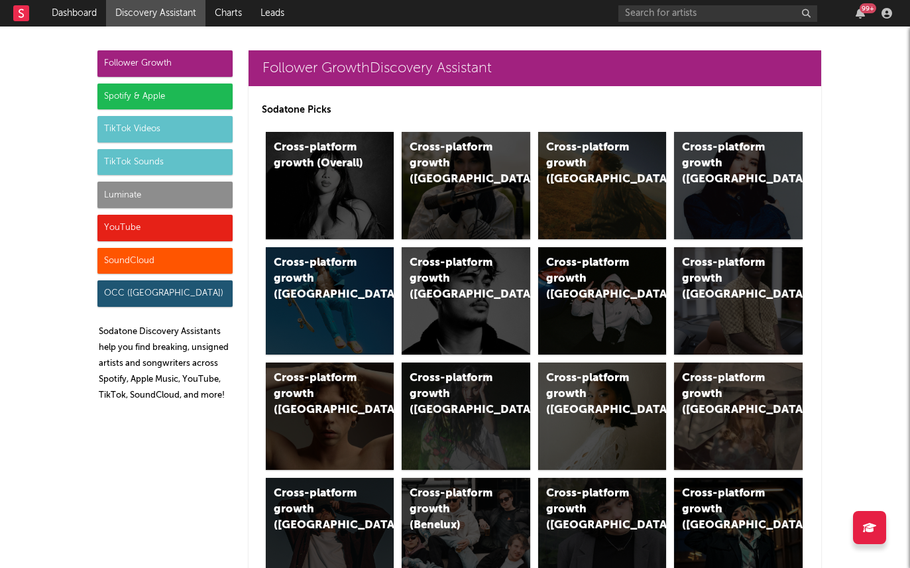
click at [170, 101] on div "Spotify & Apple" at bounding box center [164, 97] width 135 height 27
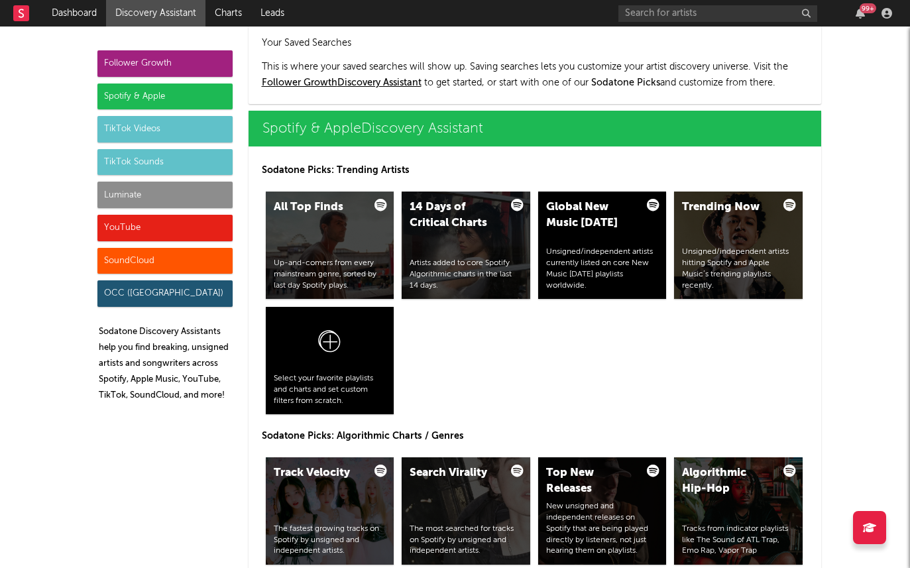
scroll to position [1325, 0]
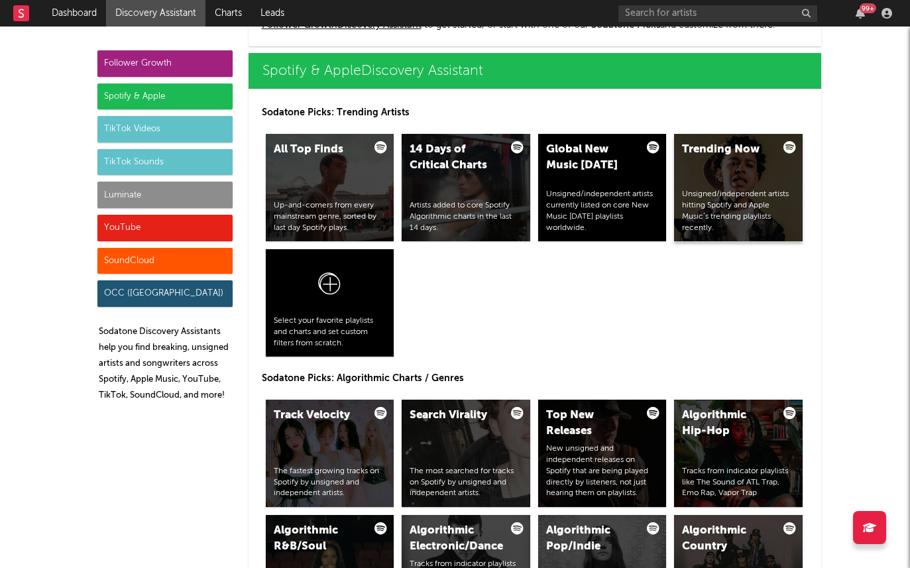
click at [700, 167] on div "Trending Now Unsigned/independent artists hitting Spotify and Apple Music’s tre…" at bounding box center [738, 187] width 129 height 107
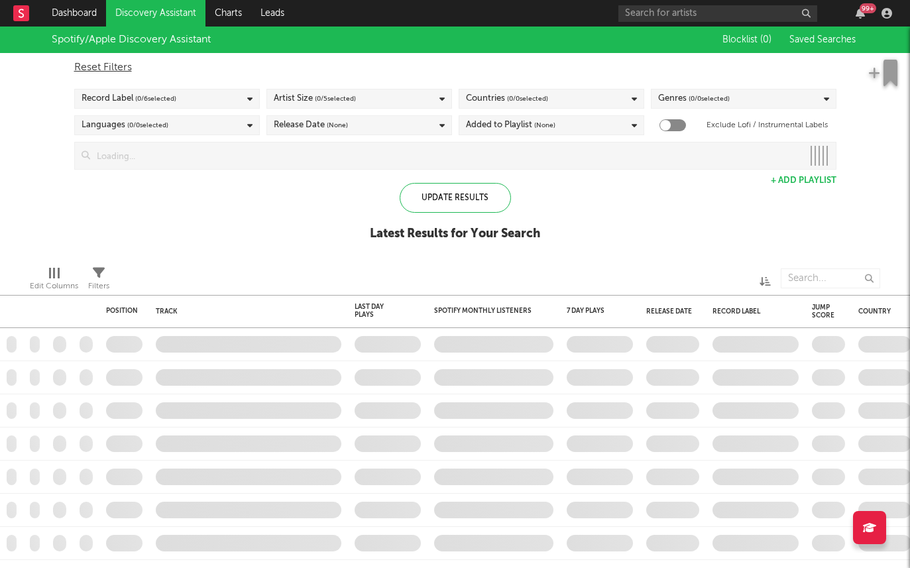
checkbox input "true"
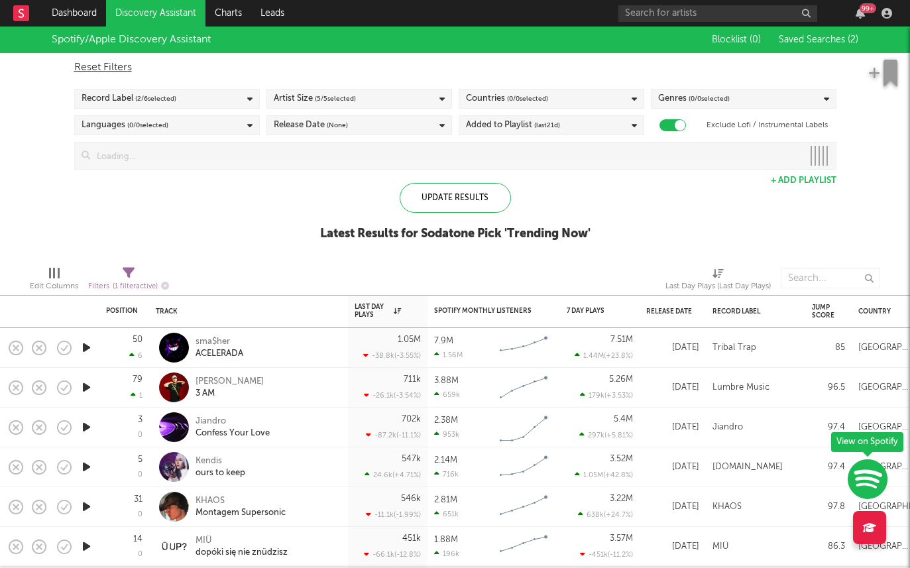
click at [216, 101] on div "Record Label ( 2 / 6 selected)" at bounding box center [167, 99] width 186 height 20
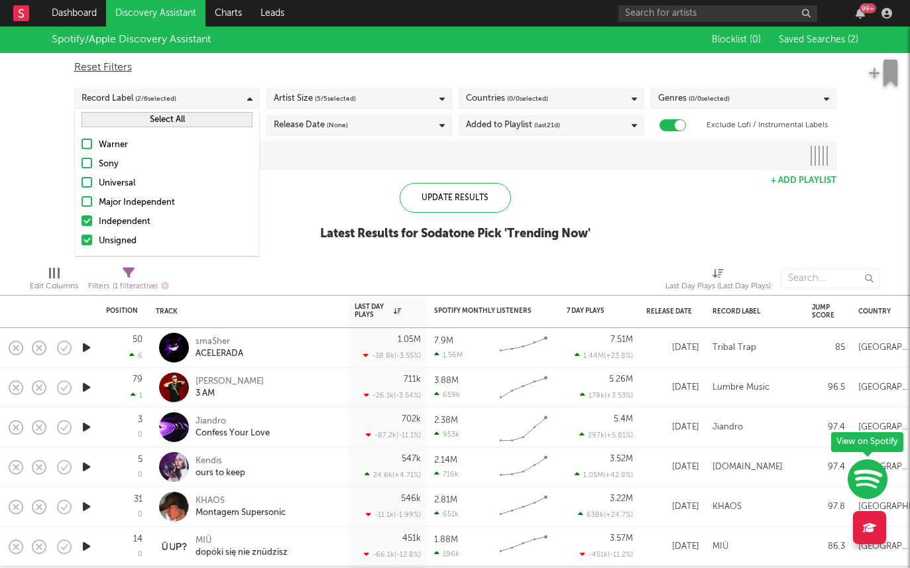
click at [135, 218] on div "Independent" at bounding box center [176, 222] width 154 height 16
click at [82, 218] on input "Independent" at bounding box center [82, 222] width 0 height 16
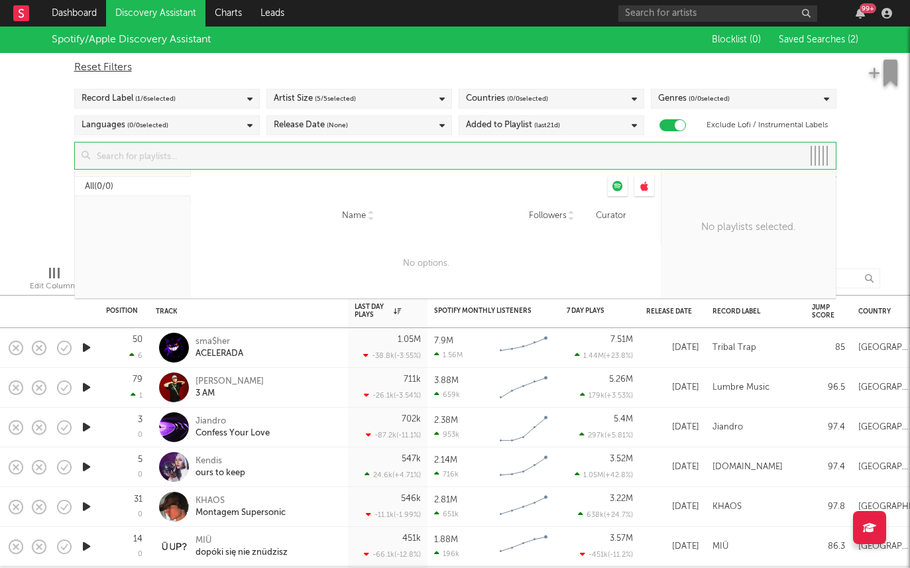
click at [450, 166] on input at bounding box center [446, 156] width 713 height 27
click at [50, 180] on div "Spotify/Apple Discovery Assistant Blocklist ( 0 ) Saved Searches ( 2 ) Reset Fi…" at bounding box center [455, 141] width 910 height 229
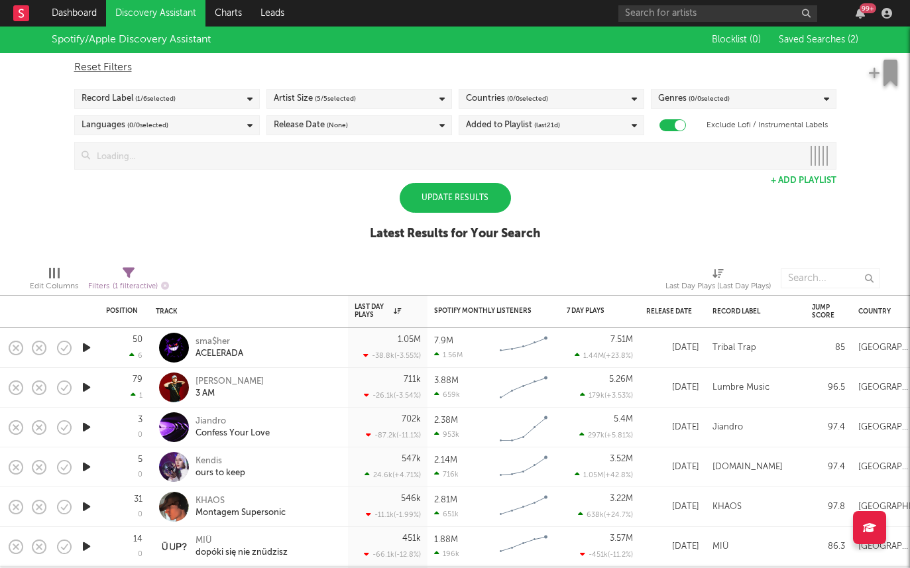
click at [437, 196] on div "Update Results" at bounding box center [455, 198] width 111 height 30
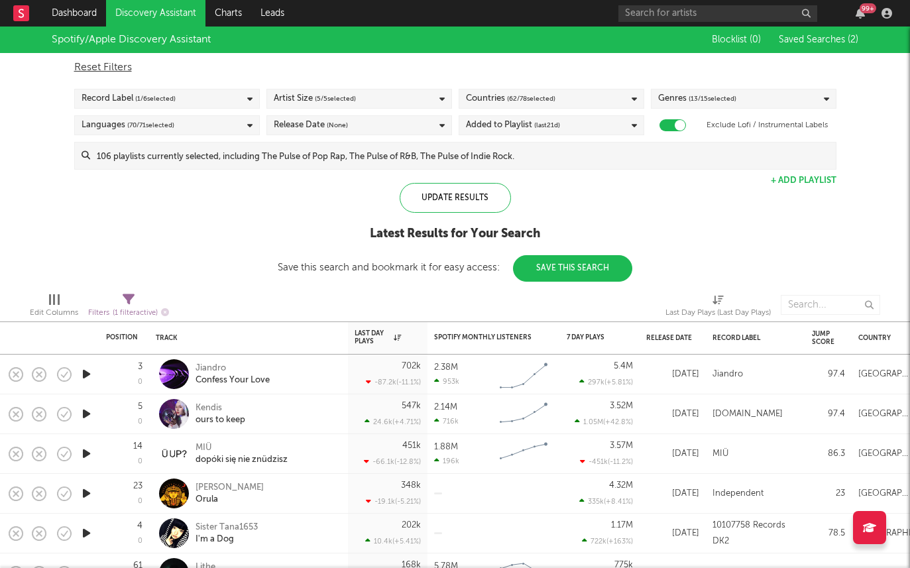
click at [503, 100] on div "Countries ( 62 / 78 selected)" at bounding box center [510, 99] width 89 height 16
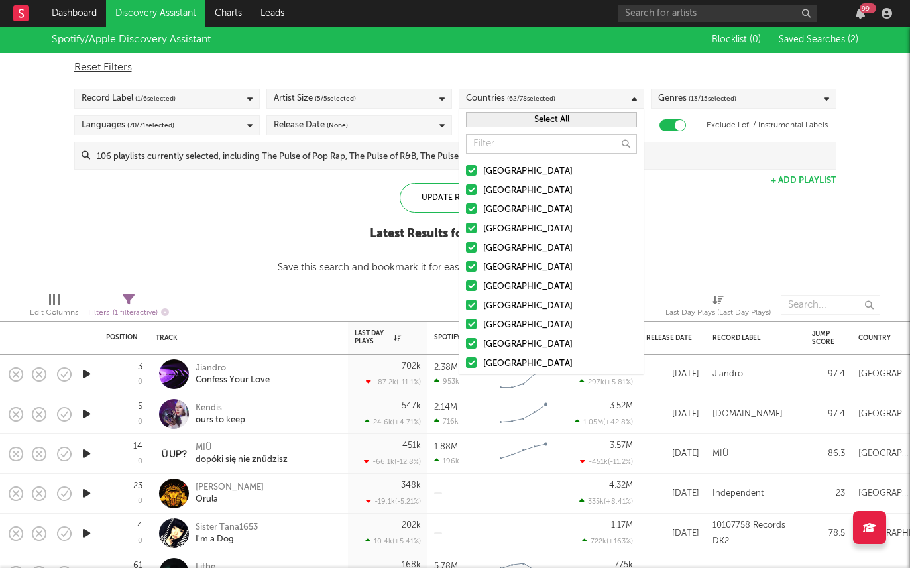
click at [516, 117] on button "Select All" at bounding box center [551, 119] width 171 height 15
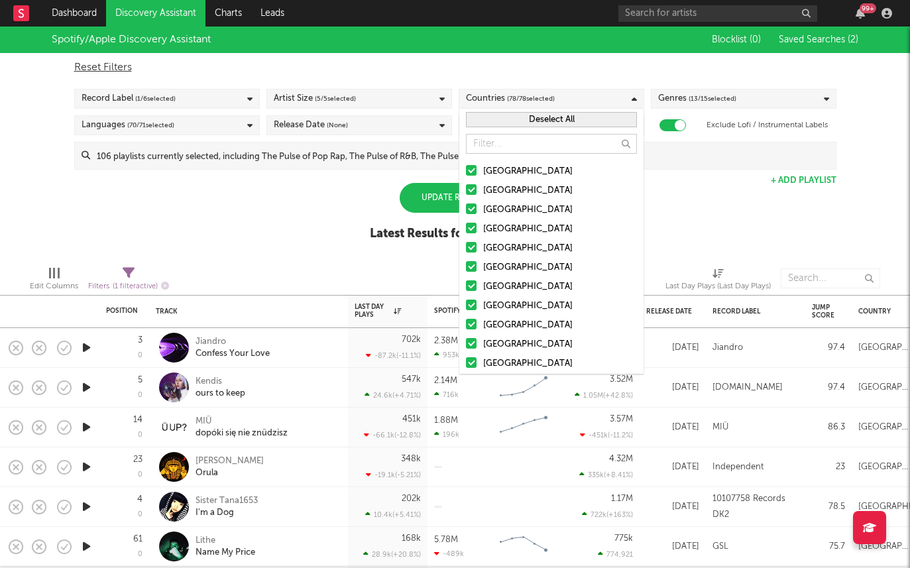
click at [516, 117] on button "Deselect All" at bounding box center [551, 119] width 171 height 15
click at [475, 171] on div at bounding box center [471, 170] width 11 height 11
click at [466, 171] on input "United States" at bounding box center [466, 172] width 0 height 16
click at [468, 225] on div at bounding box center [471, 228] width 11 height 11
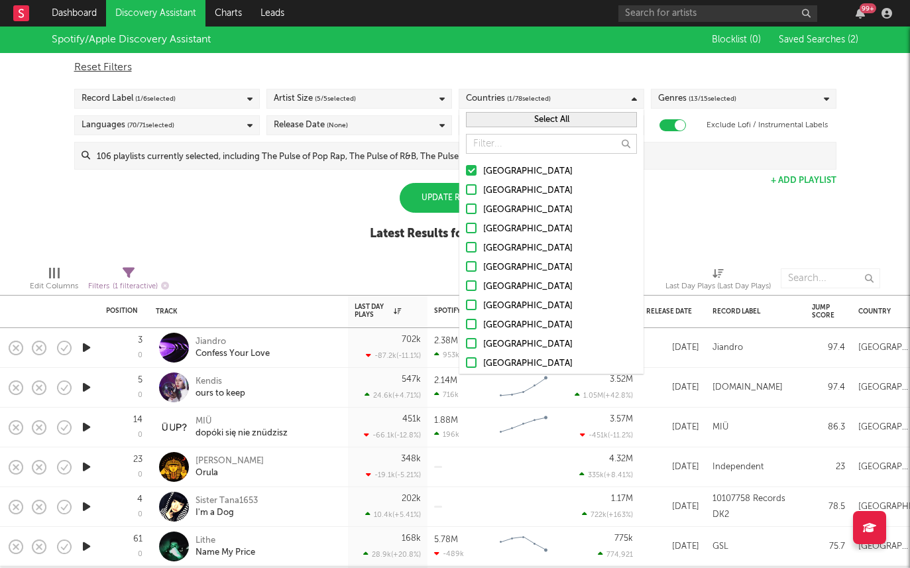
click at [466, 225] on input "United Kingdom" at bounding box center [466, 229] width 0 height 16
click at [473, 203] on label "[GEOGRAPHIC_DATA]" at bounding box center [551, 210] width 171 height 16
click at [466, 203] on input "[GEOGRAPHIC_DATA]" at bounding box center [466, 210] width 0 height 16
click at [473, 192] on div at bounding box center [471, 189] width 11 height 11
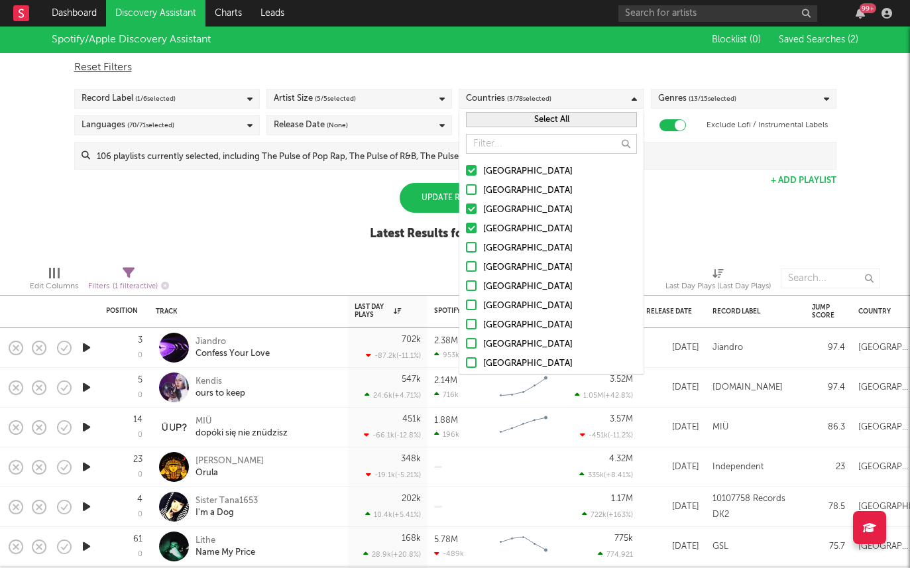
click at [466, 192] on input "Australia" at bounding box center [466, 191] width 0 height 16
click at [473, 251] on div at bounding box center [471, 247] width 11 height 11
click at [466, 251] on input "Ireland" at bounding box center [466, 249] width 0 height 16
click at [425, 209] on div "Update Results" at bounding box center [455, 198] width 111 height 30
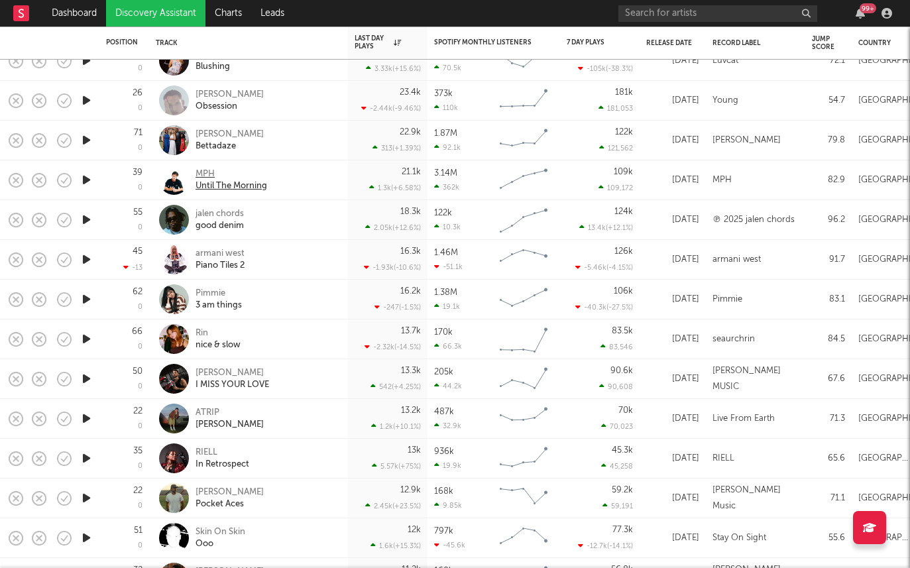
click at [214, 168] on div "MPH" at bounding box center [232, 174] width 72 height 12
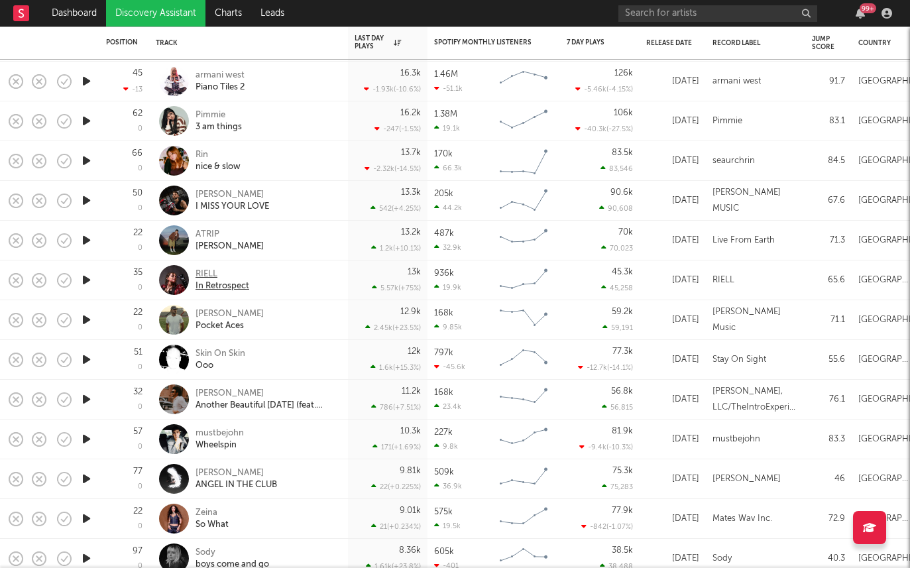
click at [200, 274] on div "RIELL" at bounding box center [223, 274] width 54 height 12
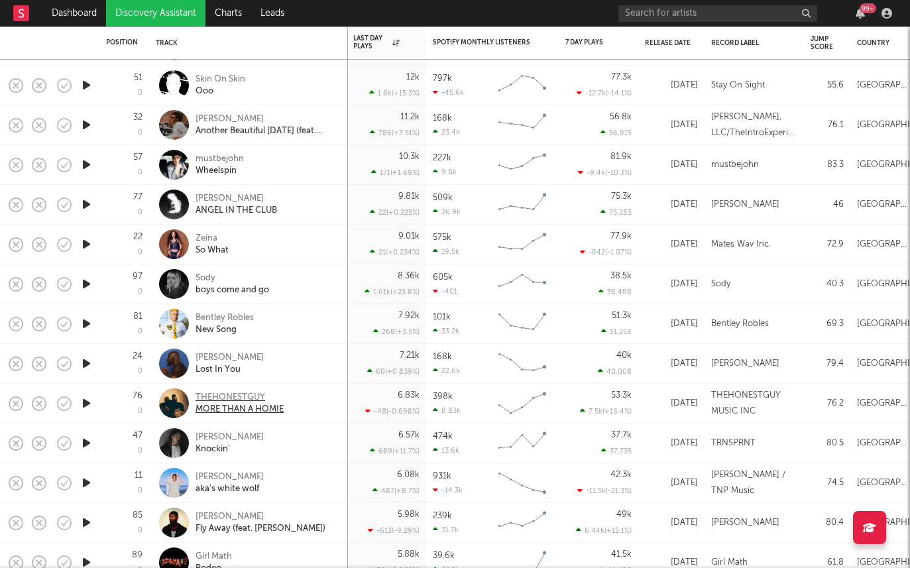
click at [216, 398] on div "THEHONESTGUY" at bounding box center [240, 398] width 88 height 12
click at [217, 359] on div "Dayo Bello" at bounding box center [230, 358] width 68 height 12
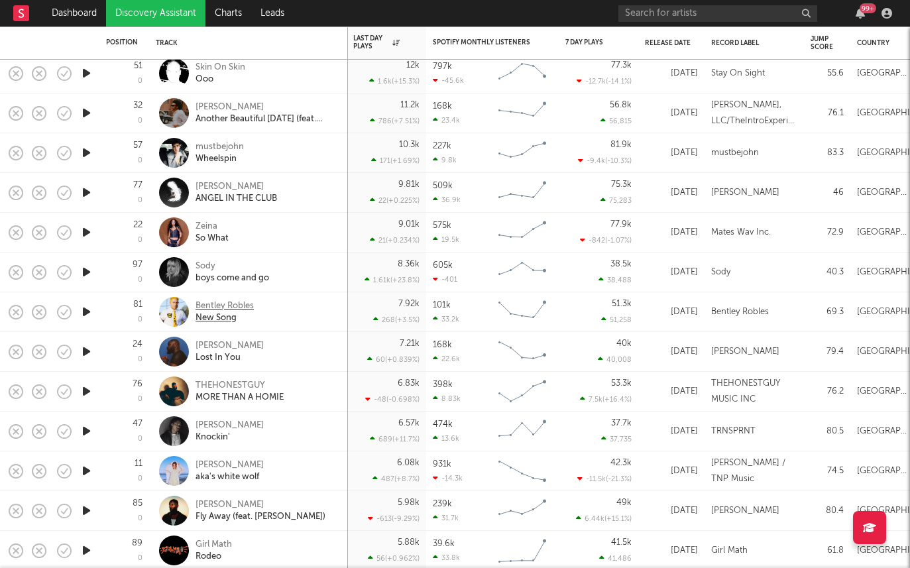
click at [229, 314] on div "New Song" at bounding box center [225, 318] width 58 height 12
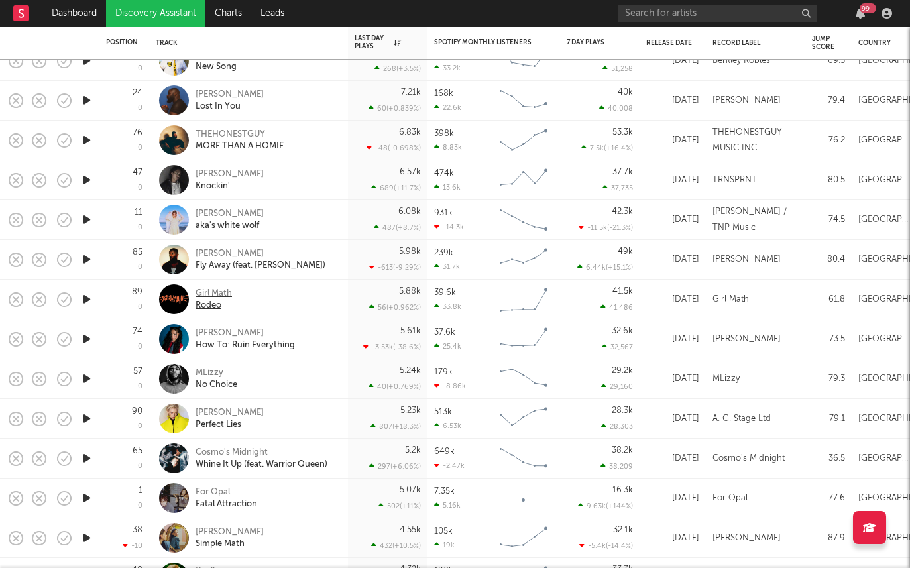
click at [212, 300] on div "Rodeo" at bounding box center [214, 306] width 36 height 12
click at [213, 333] on div "Charli Lucas" at bounding box center [245, 333] width 99 height 12
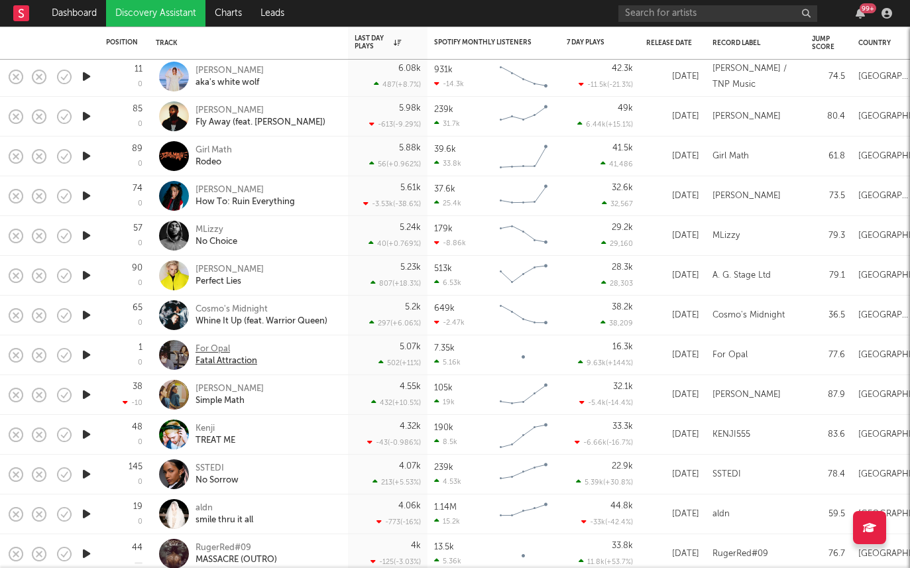
click at [215, 356] on div "Fatal Attraction" at bounding box center [227, 361] width 62 height 12
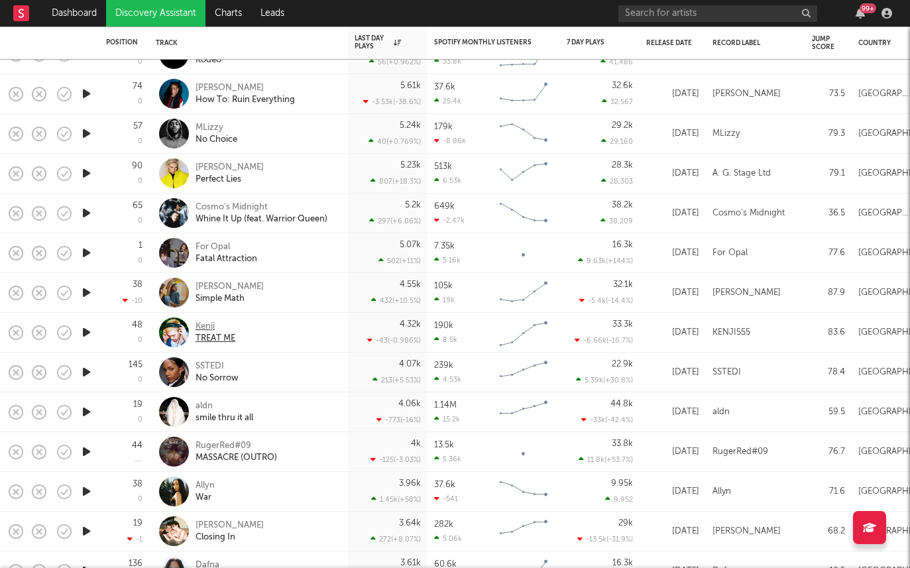
click at [209, 326] on div "Kenji" at bounding box center [216, 327] width 40 height 12
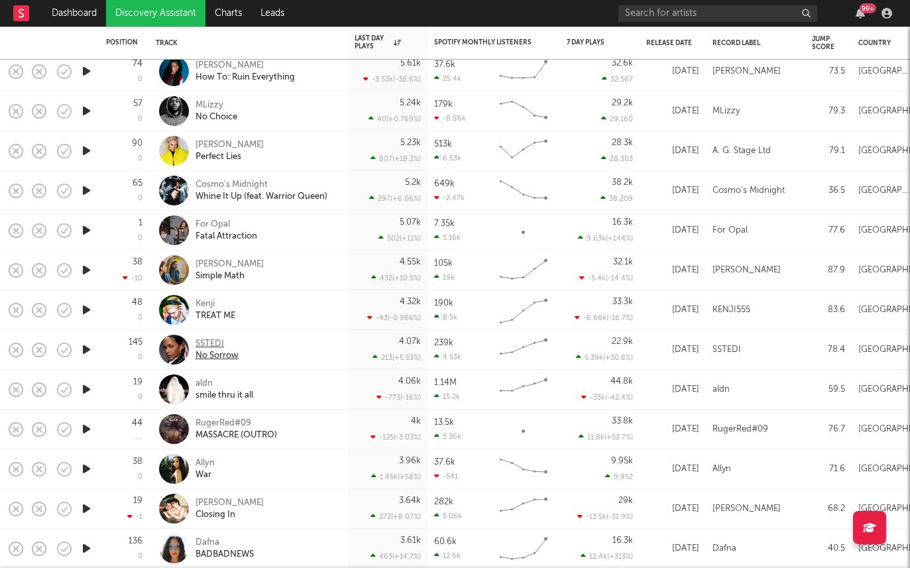
click at [210, 345] on div "SSTEDI" at bounding box center [217, 344] width 43 height 12
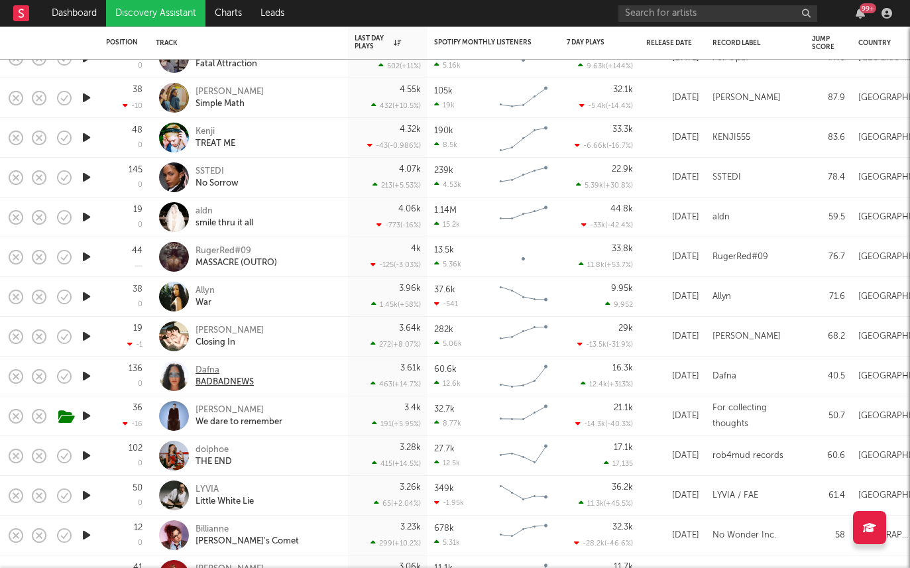
click at [215, 387] on div "BADBADNEWS" at bounding box center [225, 383] width 58 height 12
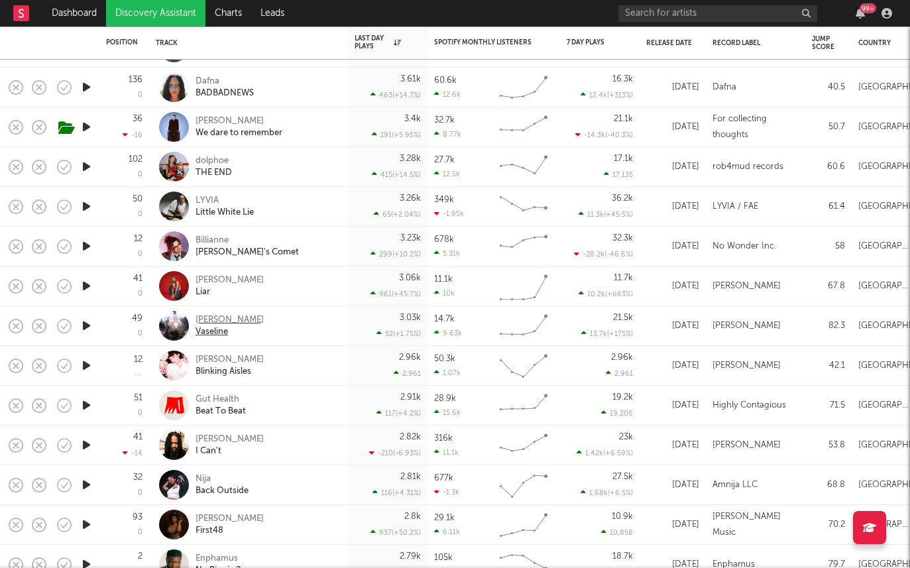
click at [225, 321] on div "Dylan Thom" at bounding box center [230, 320] width 68 height 12
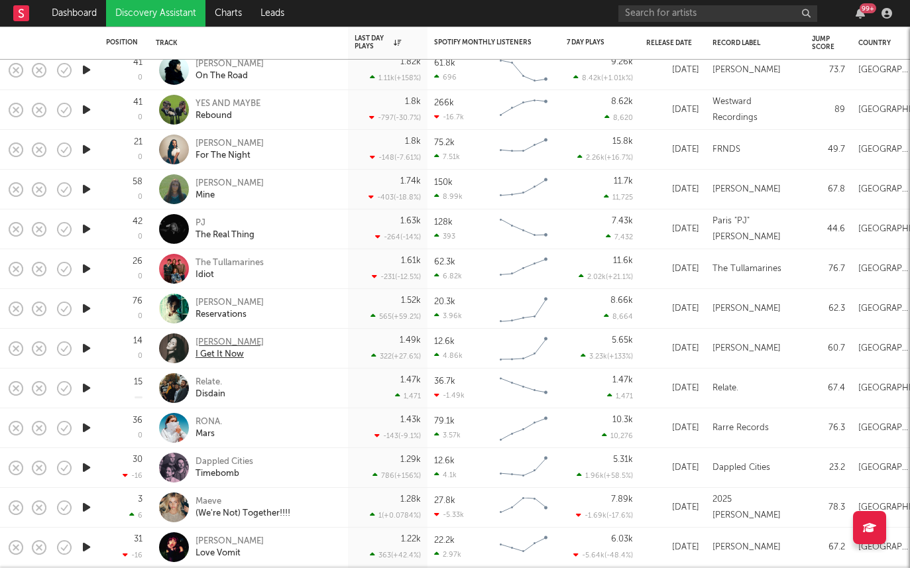
click at [220, 337] on div "Jazzy Dale" at bounding box center [230, 343] width 68 height 12
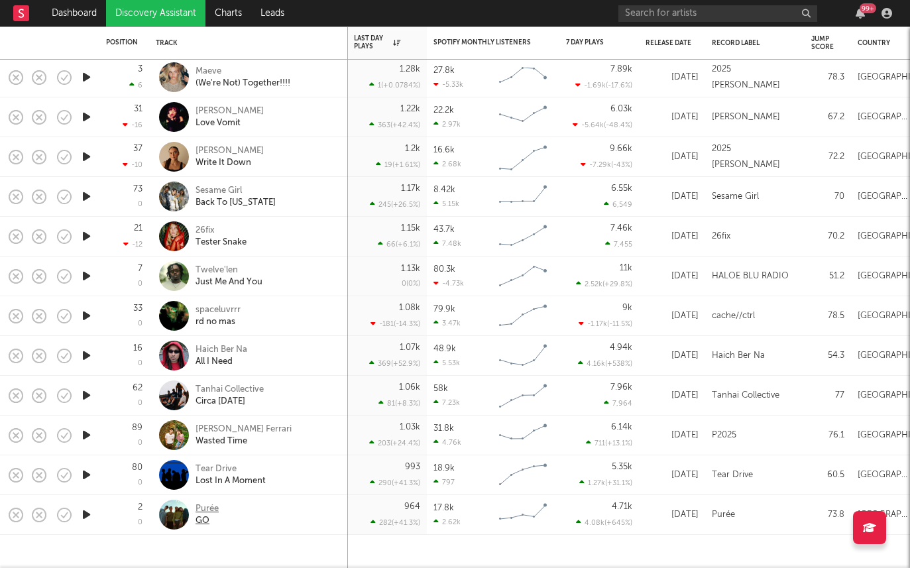
click at [200, 515] on div "GO" at bounding box center [207, 521] width 23 height 12
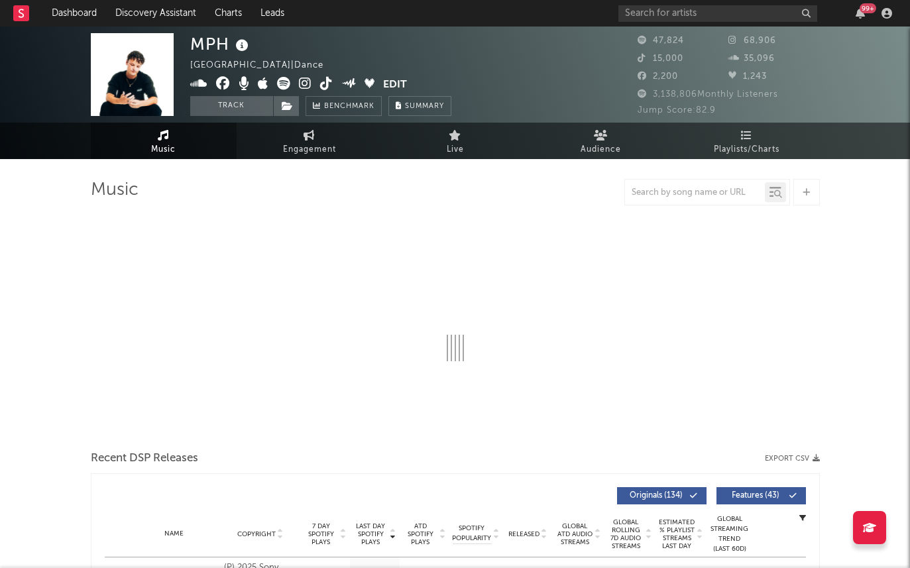
select select "6m"
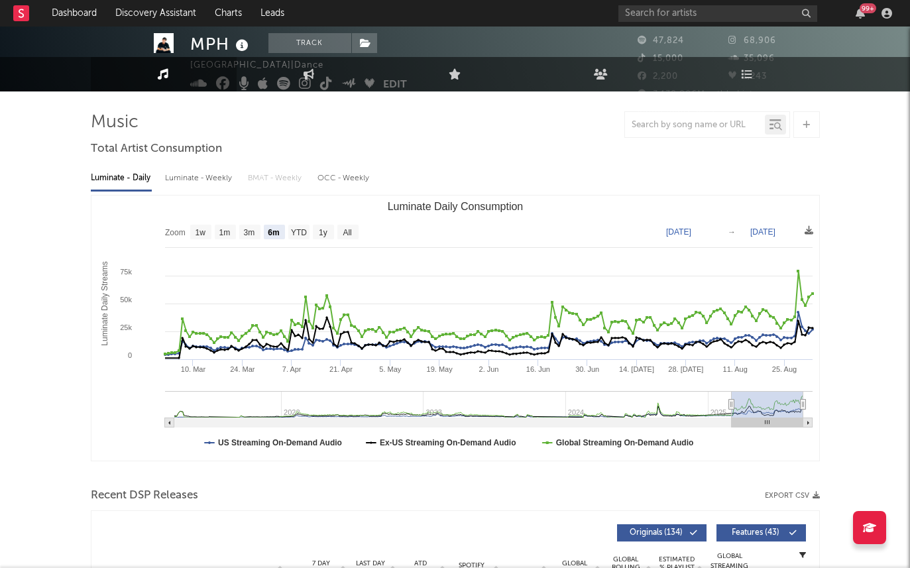
scroll to position [72, 0]
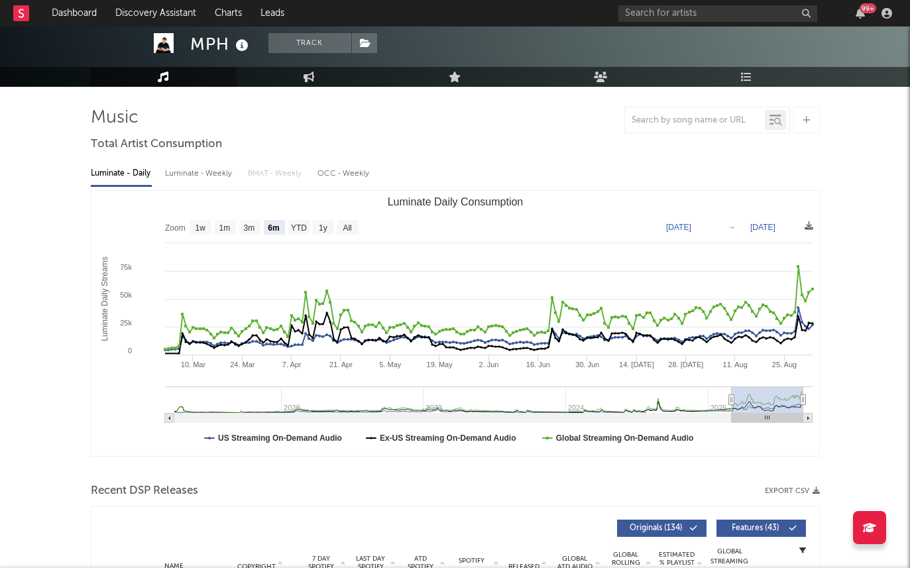
click at [193, 161] on div "Luminate - Daily Luminate - Weekly BMAT - Weekly OCC - Weekly Zoom 1w 1m 3m 6m …" at bounding box center [455, 308] width 729 height 304
click at [193, 176] on div "Luminate - Weekly" at bounding box center [200, 173] width 70 height 23
select select "6m"
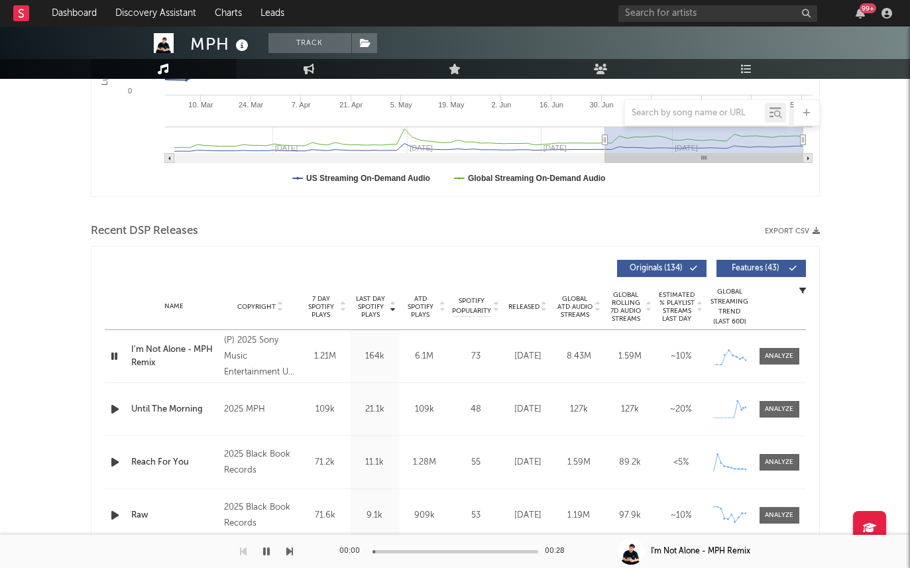
scroll to position [326, 0]
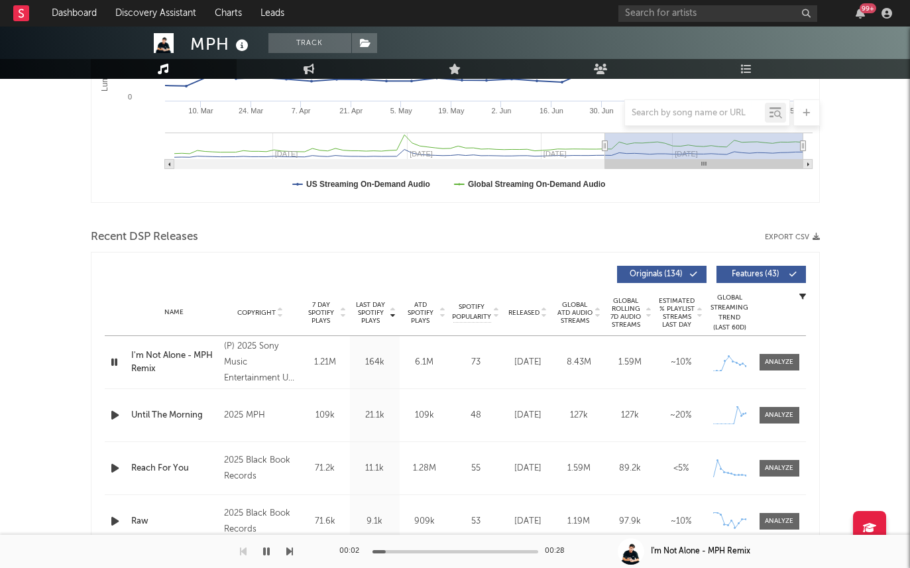
click at [521, 312] on span "Released" at bounding box center [523, 313] width 31 height 8
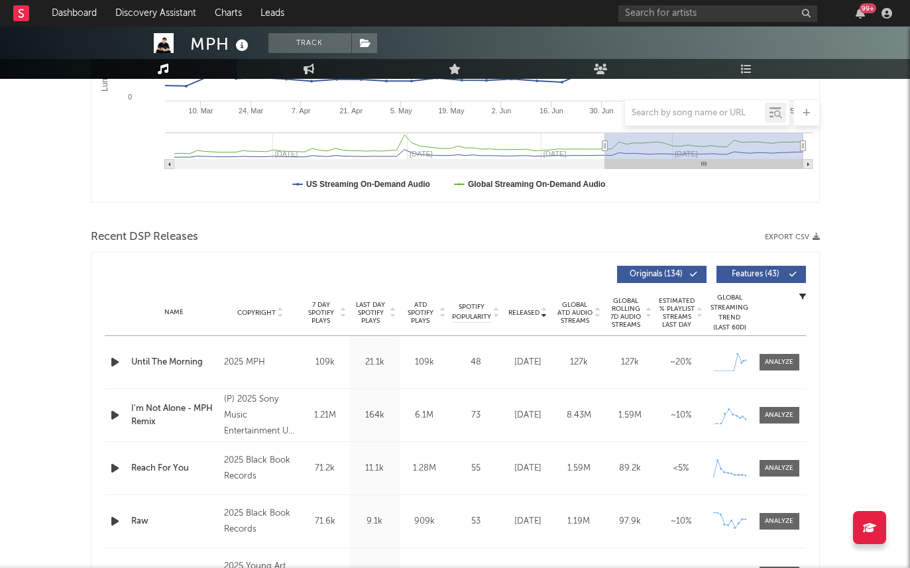
click at [119, 360] on icon "button" at bounding box center [115, 362] width 14 height 17
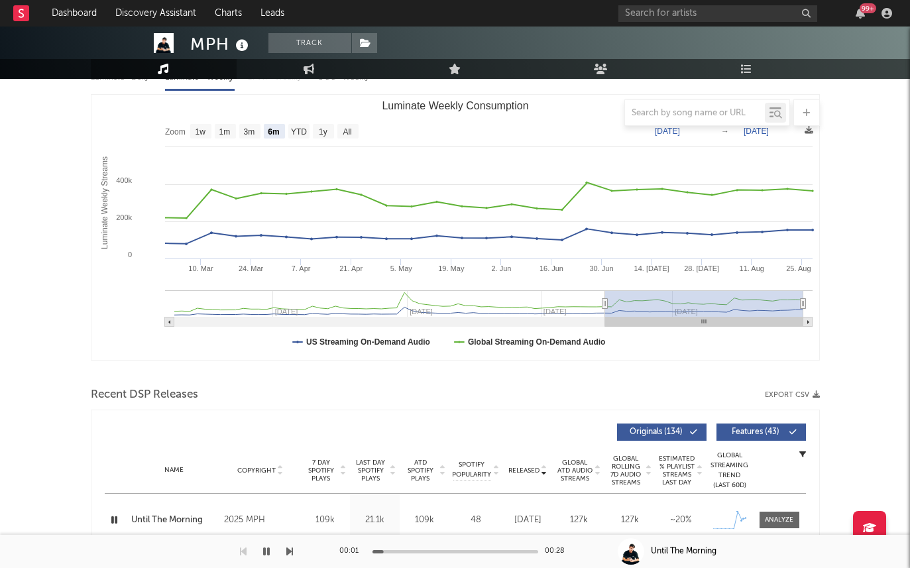
scroll to position [0, 0]
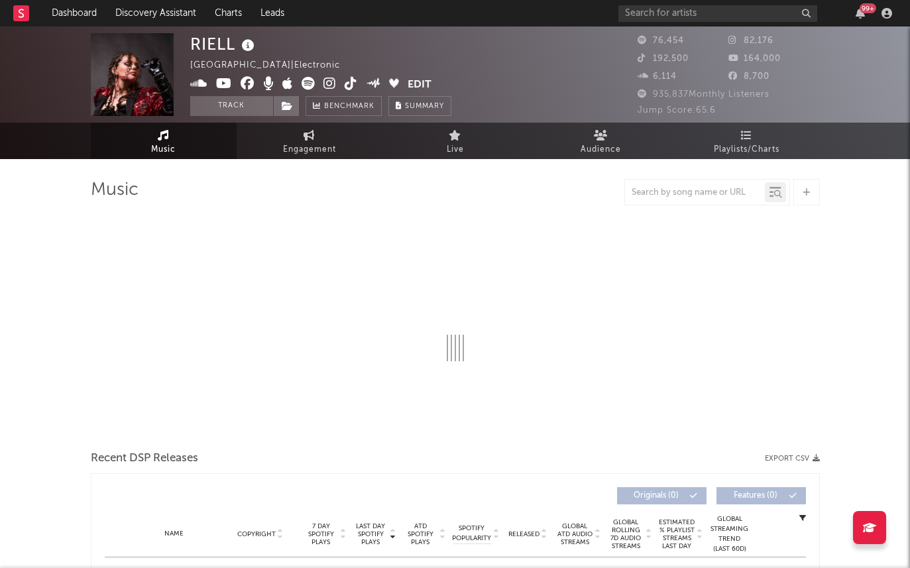
select select "6m"
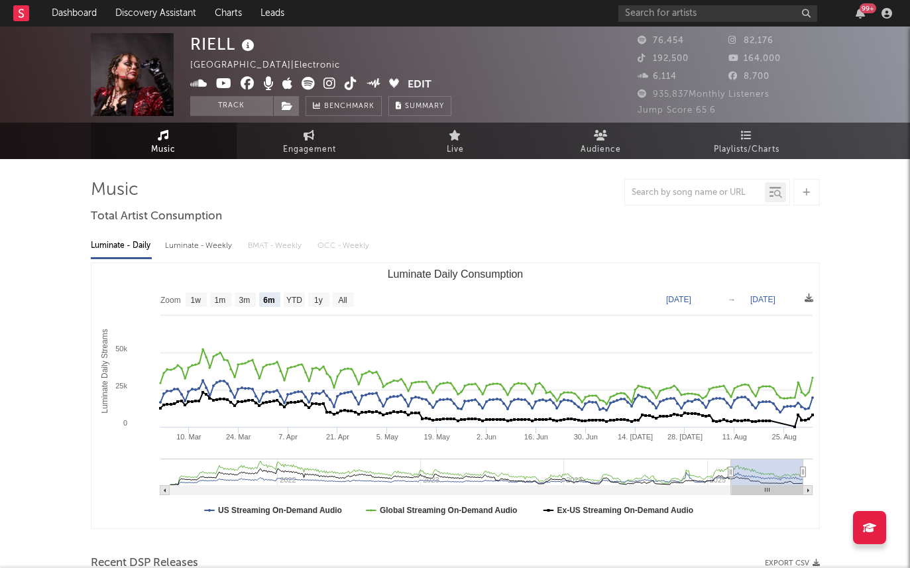
click at [178, 247] on div "Luminate - Weekly" at bounding box center [200, 246] width 70 height 23
select select "6m"
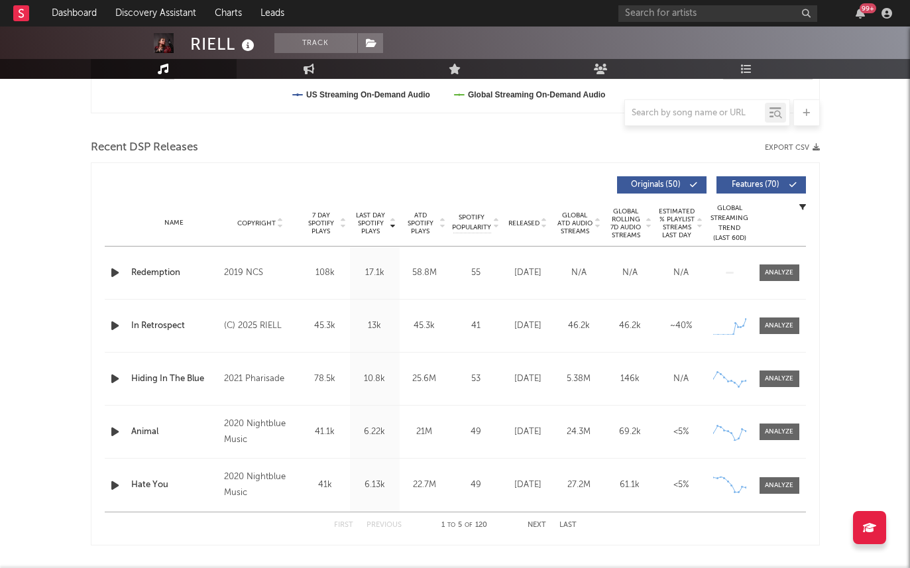
scroll to position [486, 0]
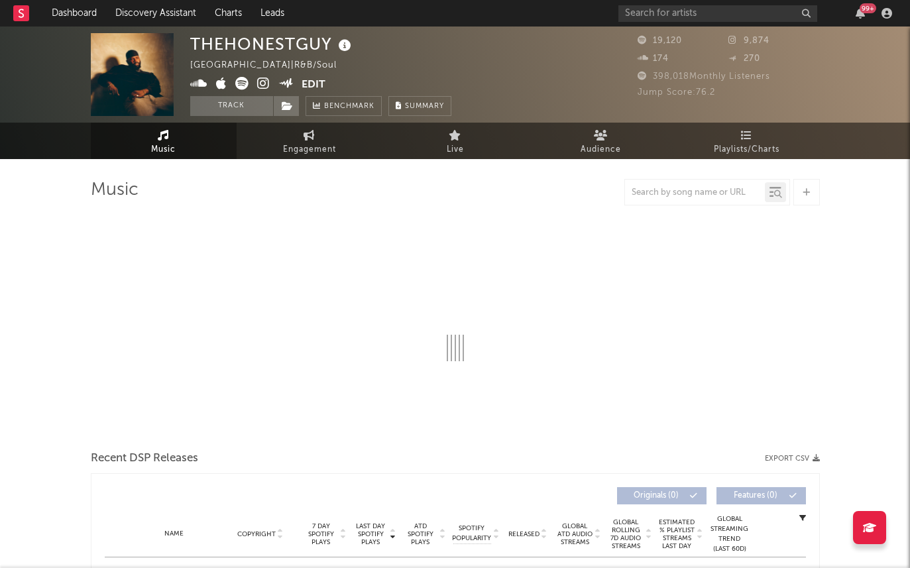
select select "6m"
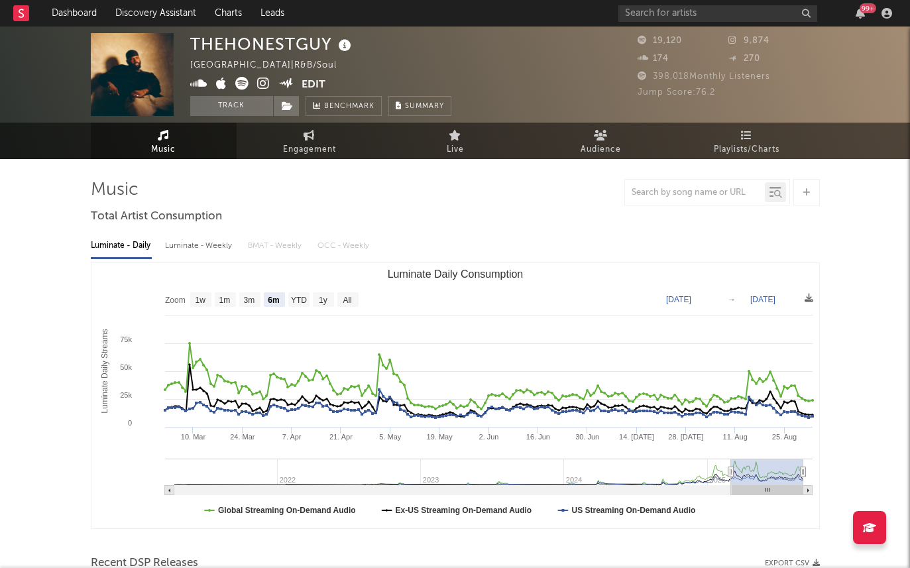
click at [195, 249] on div "Luminate - Weekly" at bounding box center [200, 246] width 70 height 23
select select "6m"
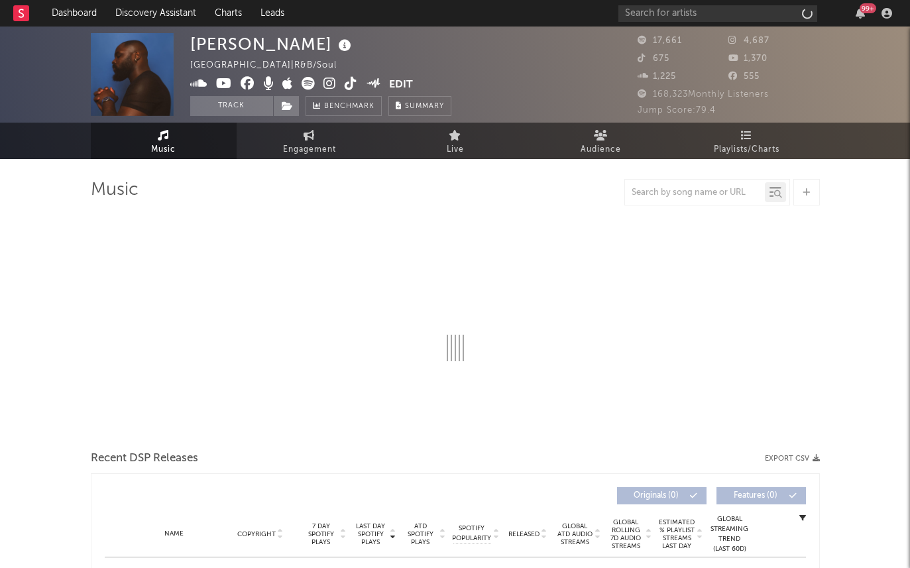
select select "6m"
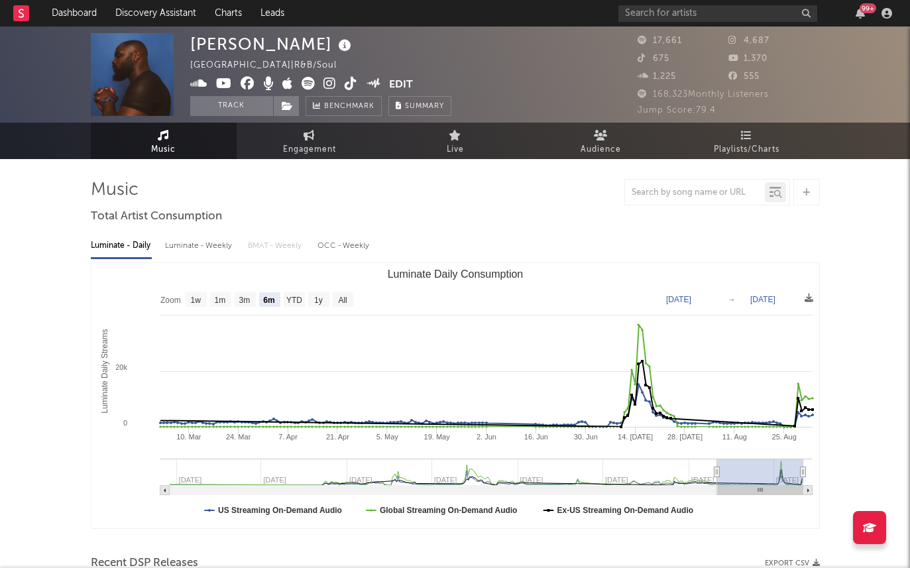
click at [183, 247] on div "Luminate - Weekly" at bounding box center [200, 246] width 70 height 23
select select "6m"
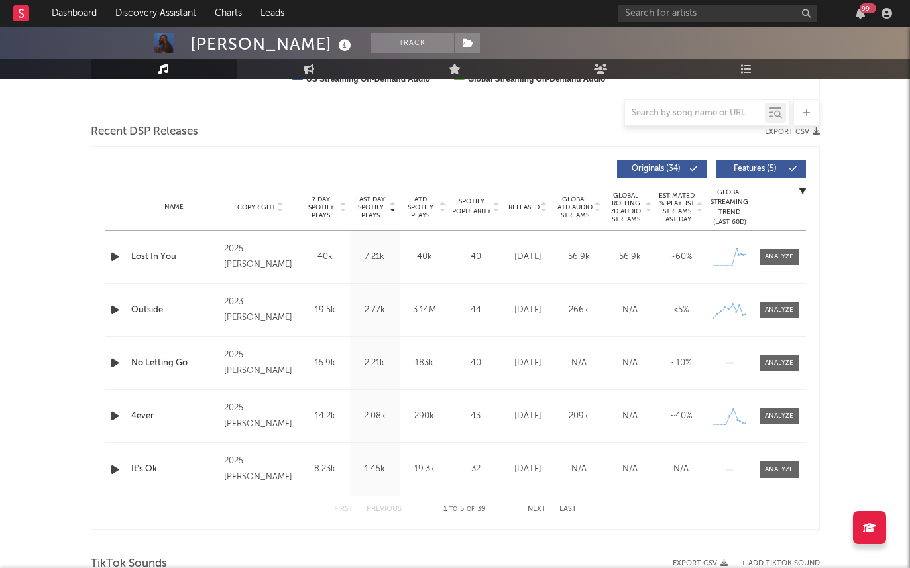
scroll to position [490, 0]
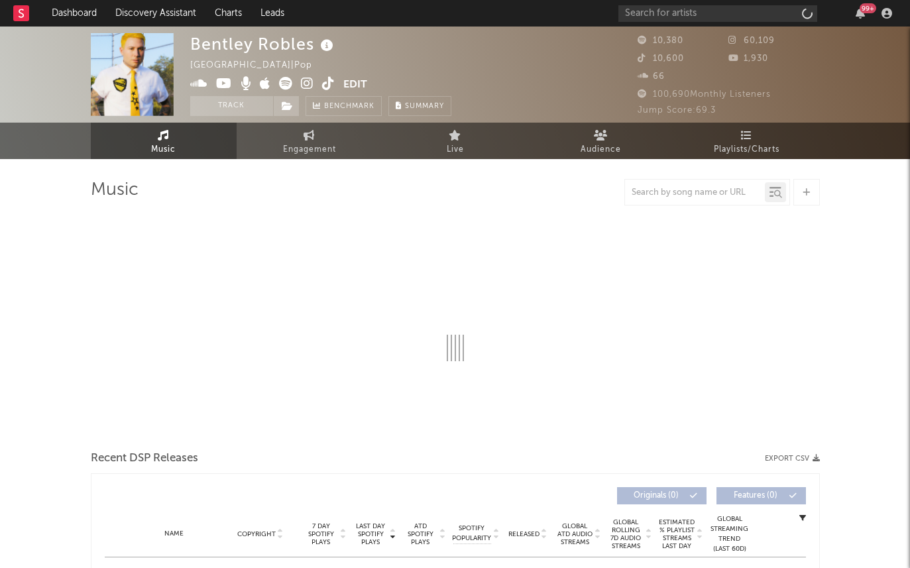
select select "6m"
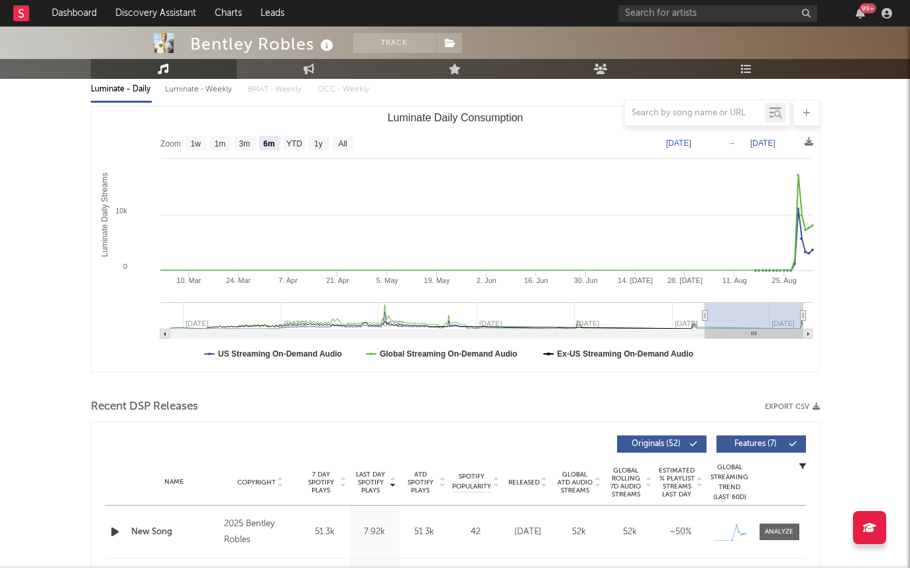
scroll to position [160, 0]
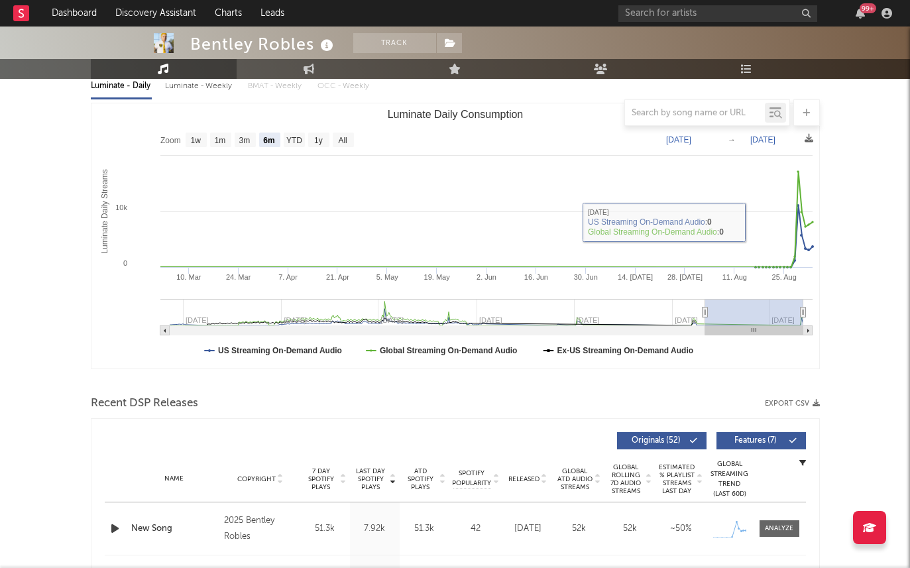
click at [192, 89] on div "Luminate - Weekly" at bounding box center [200, 86] width 70 height 23
select select "6m"
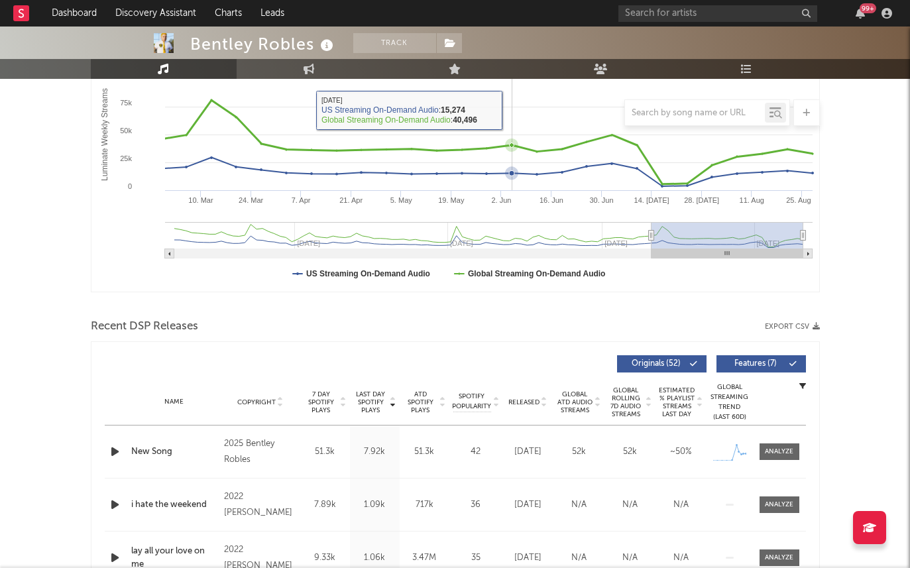
scroll to position [400, 0]
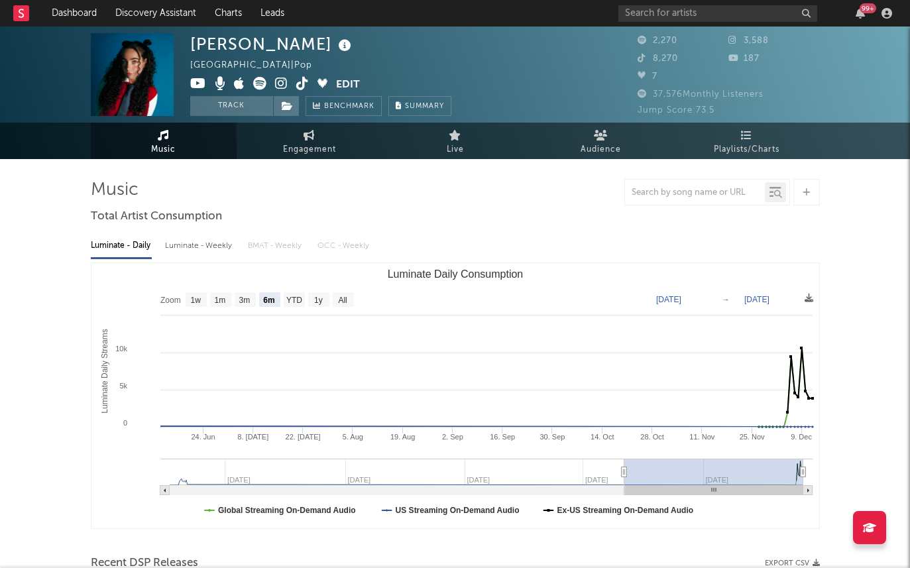
select select "6m"
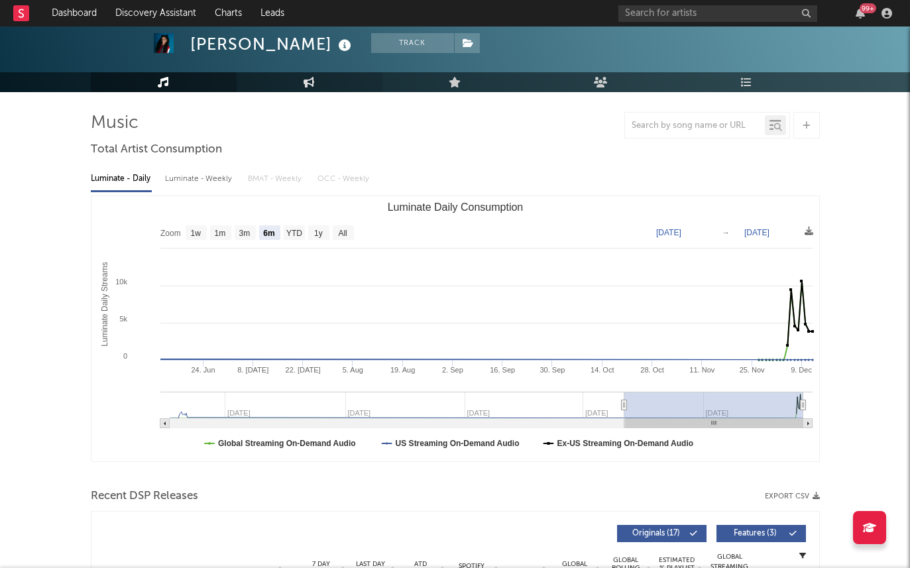
scroll to position [102, 0]
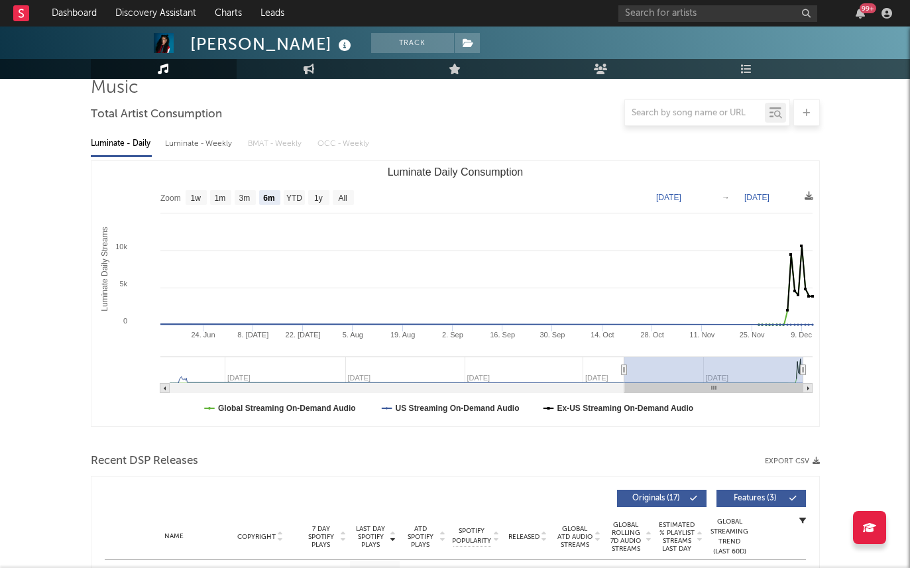
click at [154, 151] on div "Luminate - Daily Luminate - Weekly BMAT - Weekly OCC - Weekly" at bounding box center [455, 144] width 729 height 23
click at [190, 147] on div "Luminate - Weekly" at bounding box center [200, 144] width 70 height 23
select select "6m"
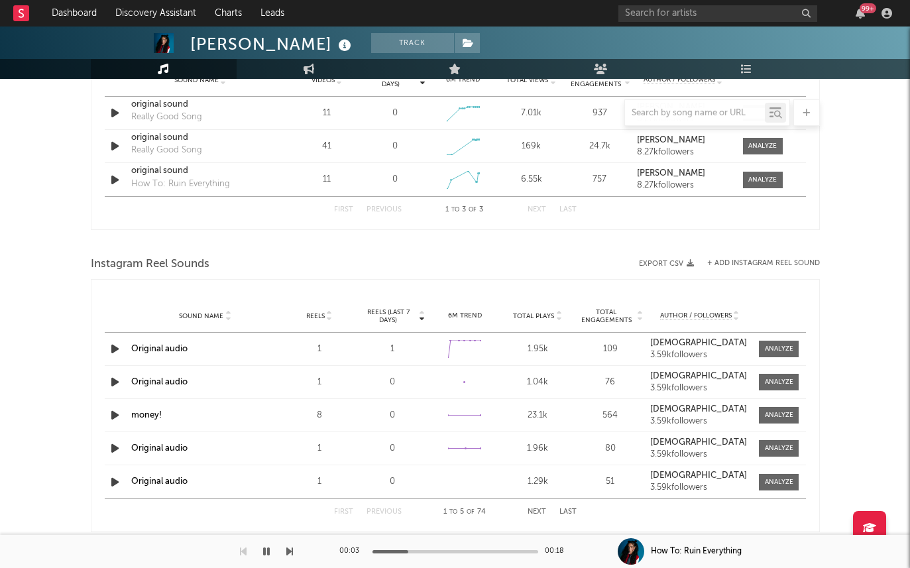
scroll to position [1029, 0]
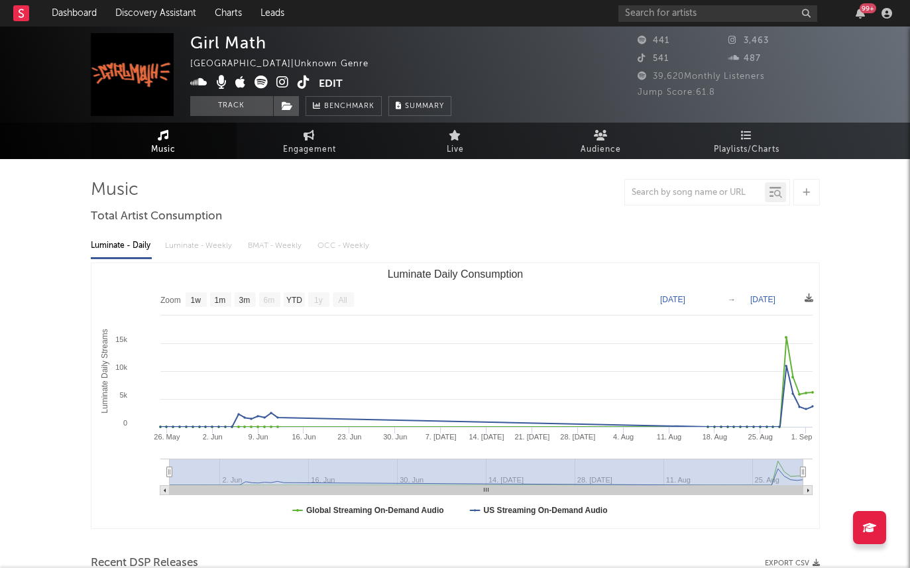
select select "1w"
click at [278, 78] on icon at bounding box center [282, 82] width 13 height 13
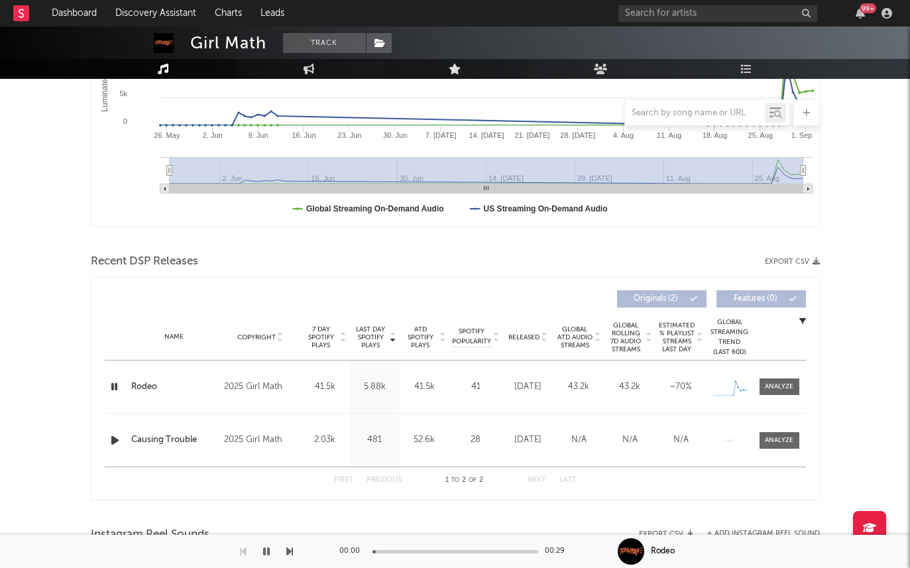
scroll to position [302, 0]
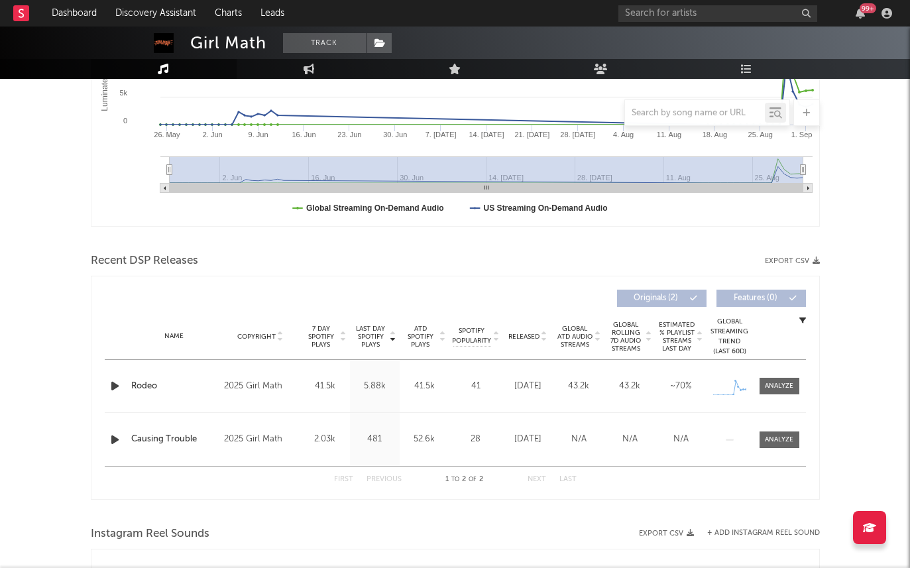
click at [542, 152] on rect "Luminate Daily Consumption" at bounding box center [455, 93] width 728 height 265
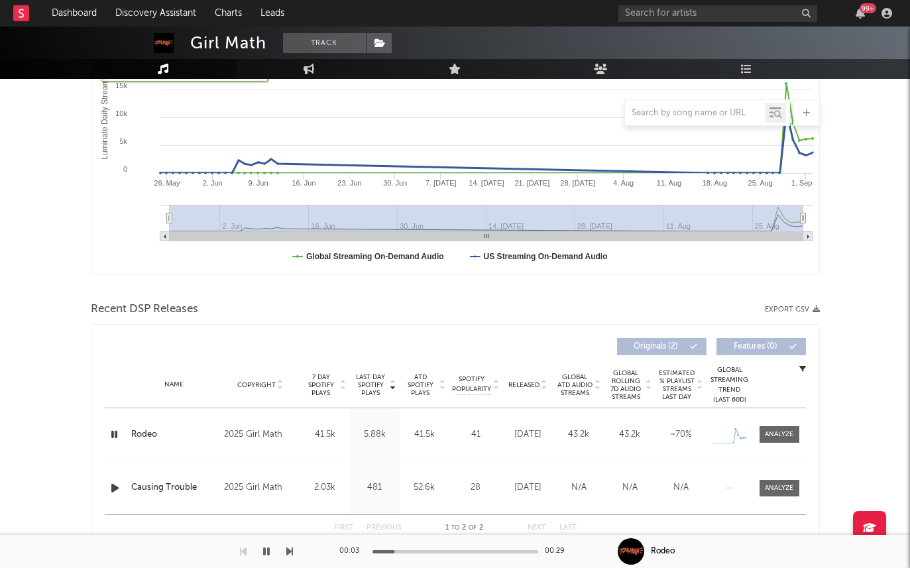
scroll to position [547, 0]
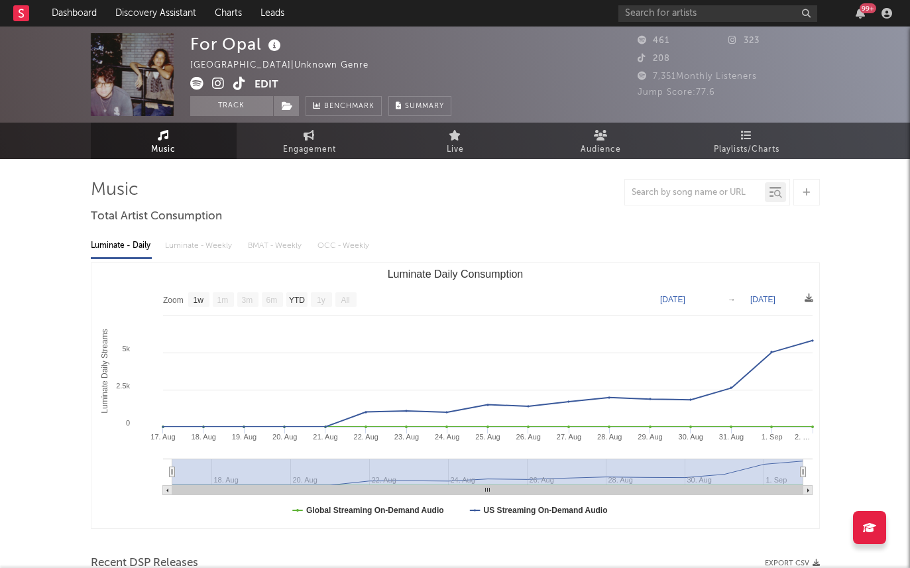
select select "1w"
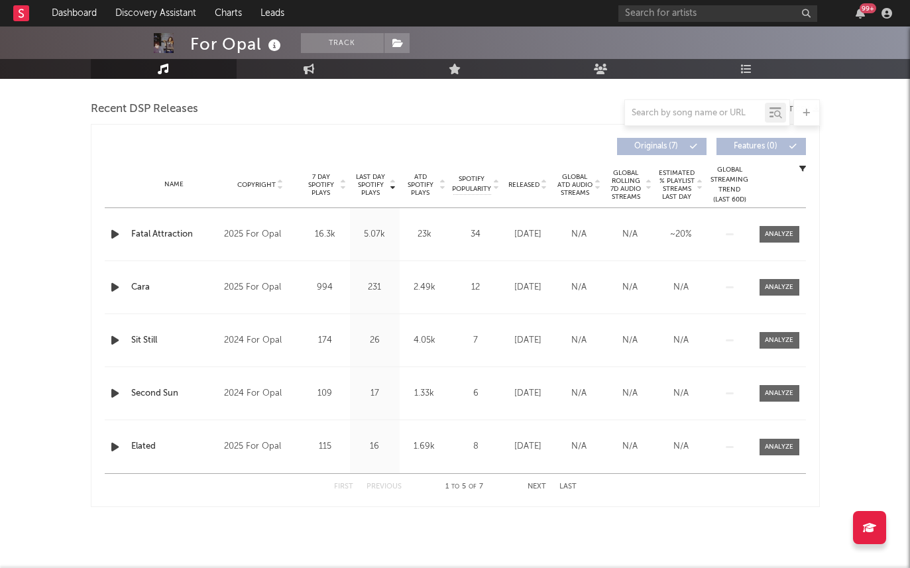
scroll to position [456, 0]
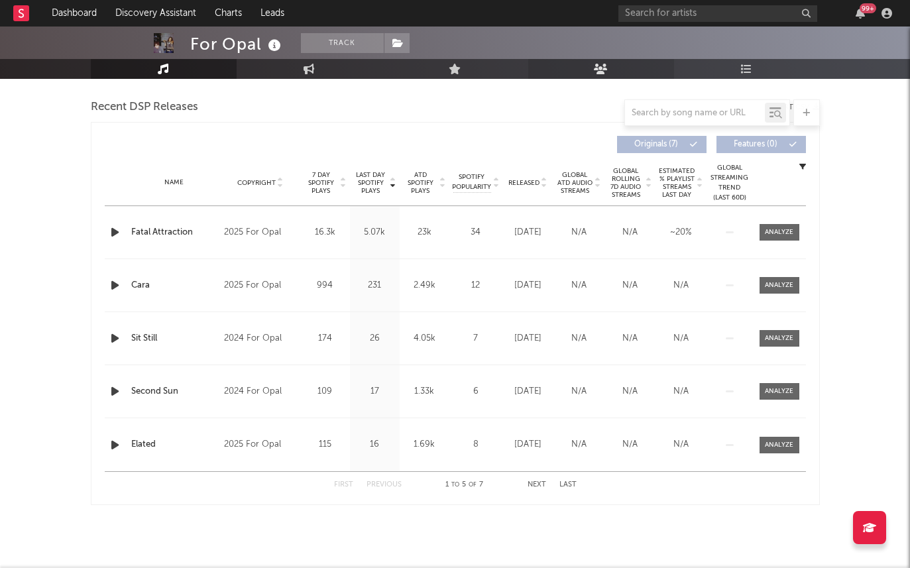
click at [537, 70] on link "Audience" at bounding box center [601, 69] width 146 height 20
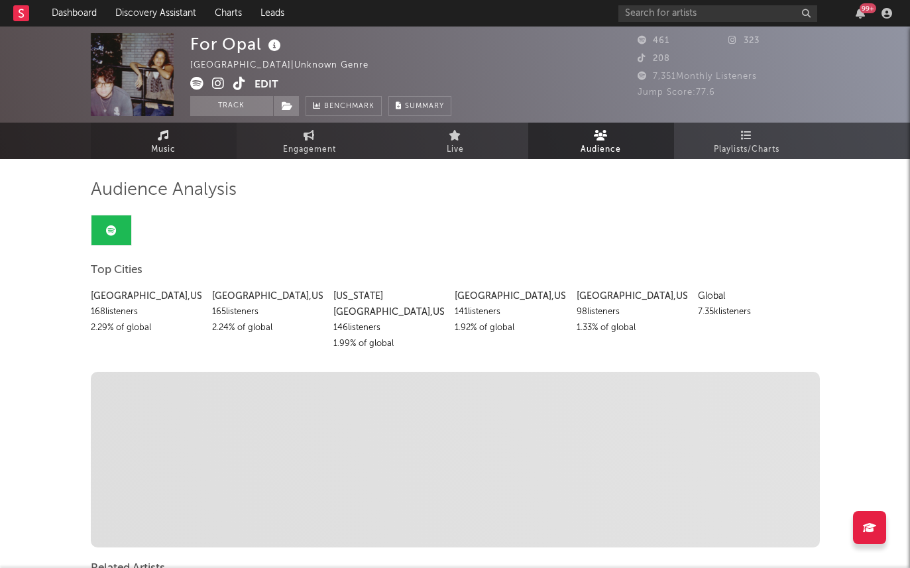
click at [178, 133] on link "Music" at bounding box center [164, 141] width 146 height 36
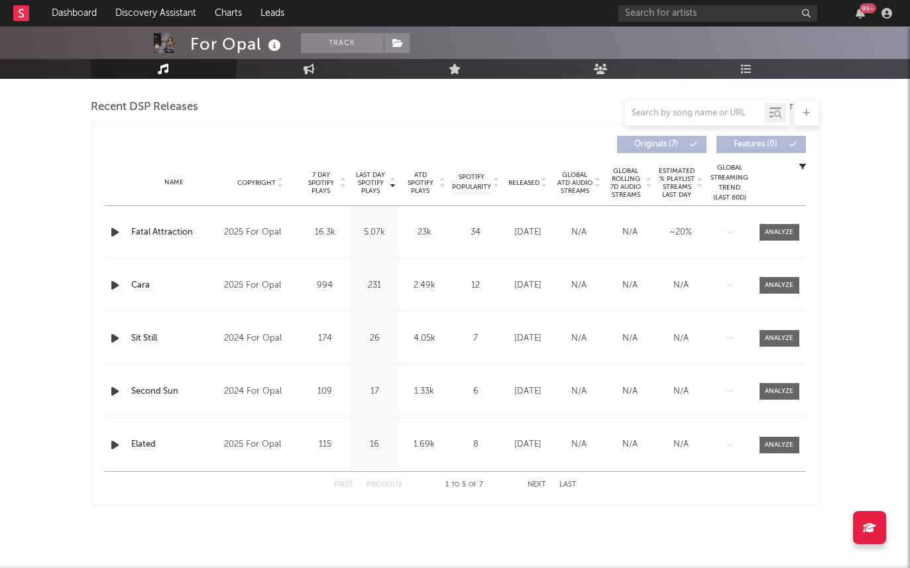
select select "1w"
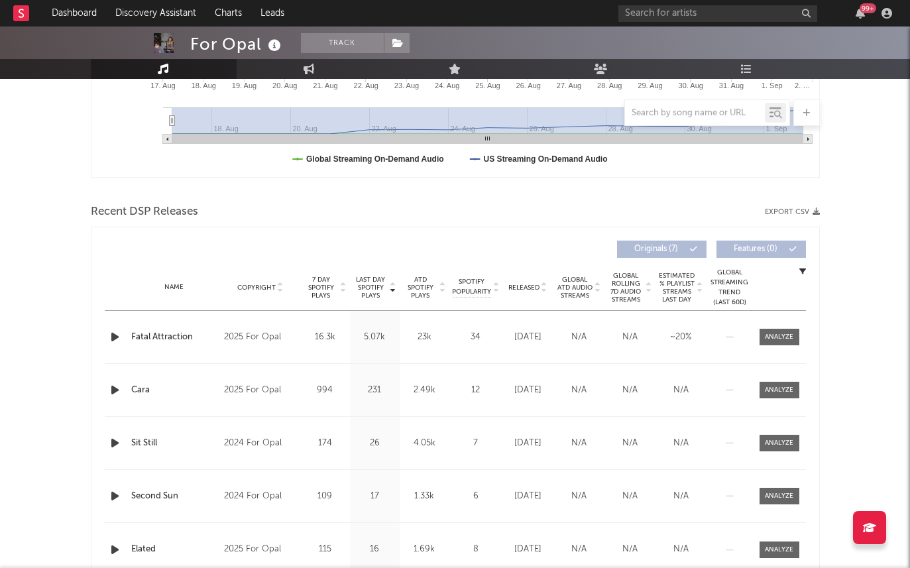
scroll to position [456, 0]
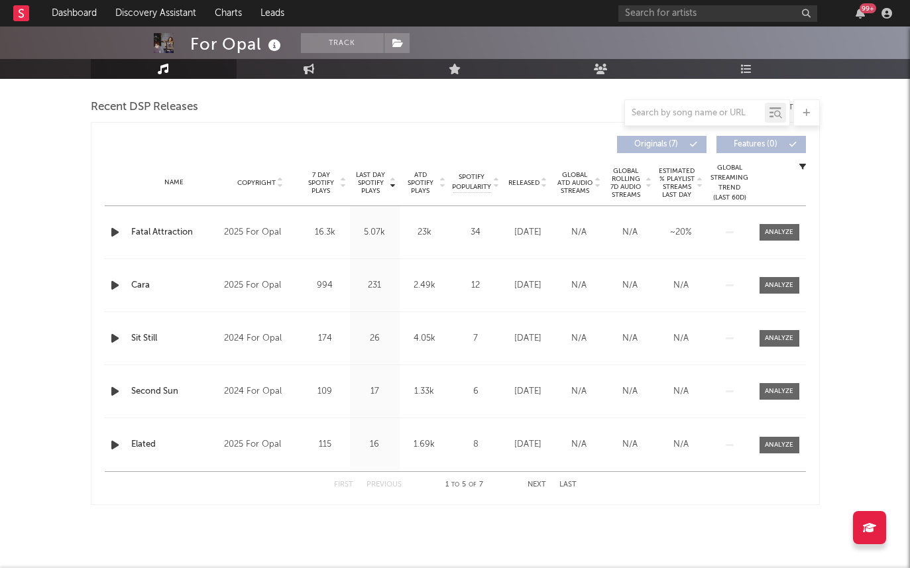
click at [368, 110] on div at bounding box center [455, 112] width 729 height 27
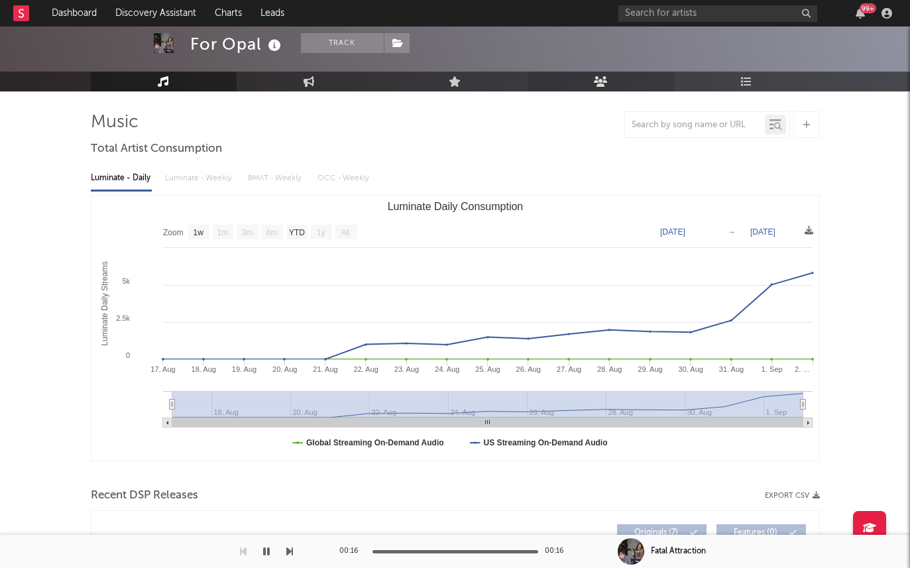
scroll to position [341, 0]
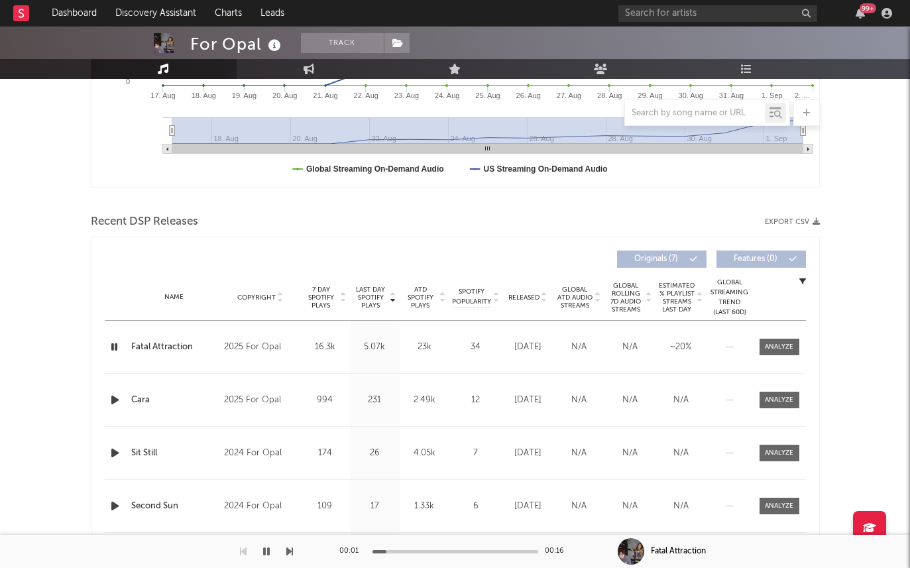
click at [99, 392] on div "Last Day Spotify Plays Copyright 7 Day Spotify Plays Last Day Spotify Plays ATD…" at bounding box center [455, 428] width 729 height 383
click at [105, 392] on div at bounding box center [116, 400] width 23 height 17
click at [117, 400] on icon "button" at bounding box center [115, 400] width 14 height 17
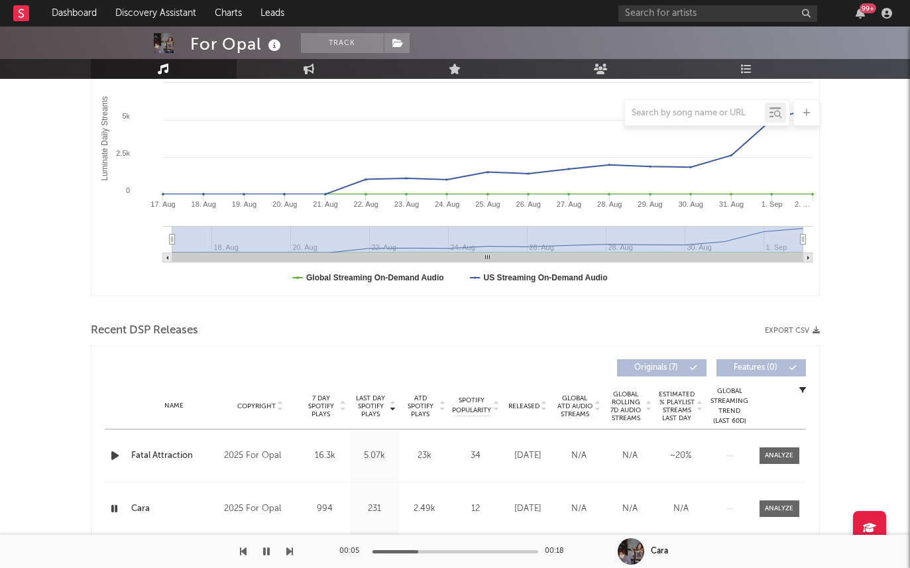
scroll to position [143, 0]
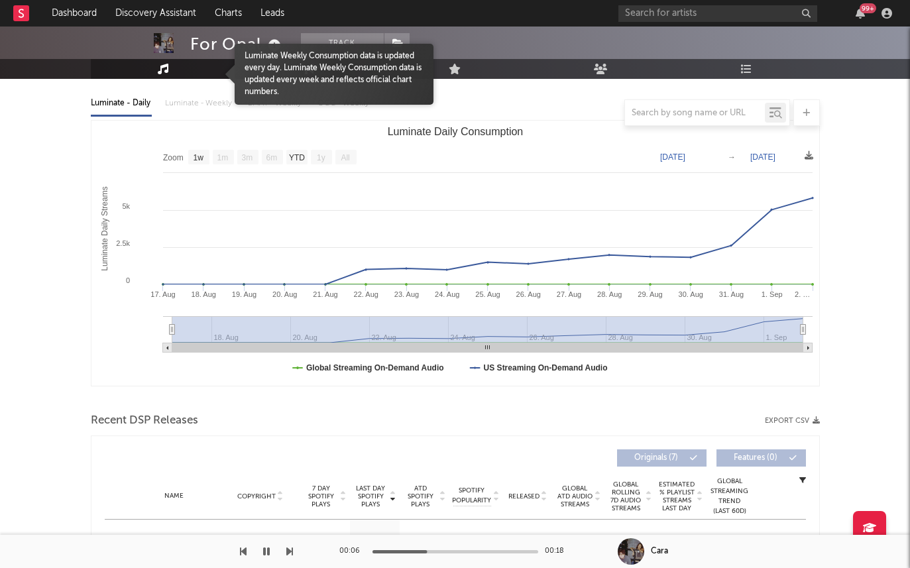
click at [268, 50] on div "Luminate Weekly Consumption data is updated every day. Luminate Weekly Consumpt…" at bounding box center [334, 74] width 199 height 61
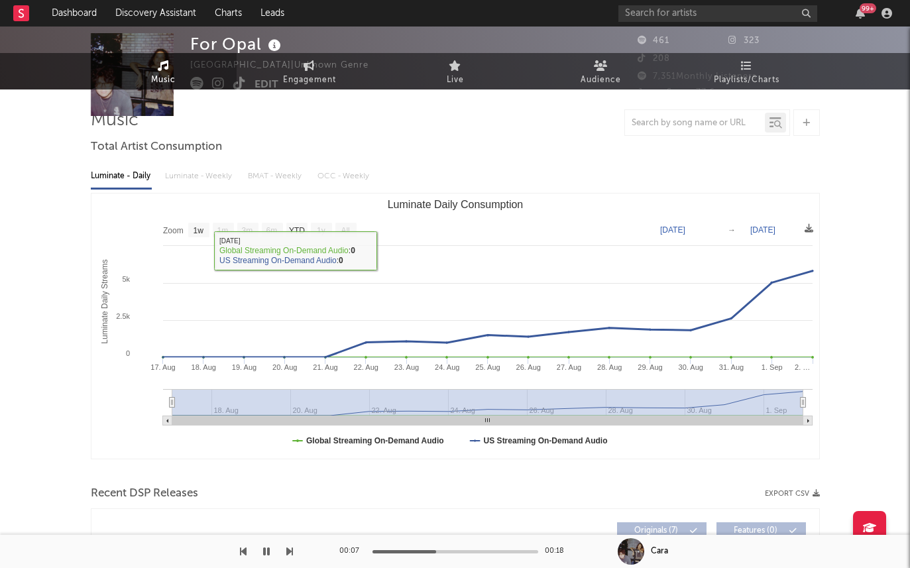
scroll to position [0, 0]
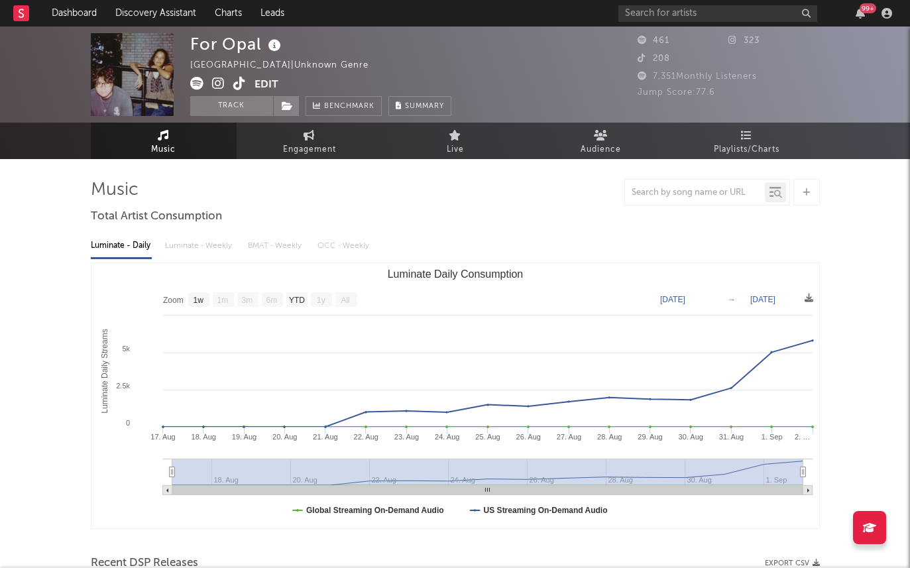
click at [217, 83] on icon at bounding box center [218, 83] width 13 height 13
click at [216, 82] on icon at bounding box center [218, 83] width 13 height 13
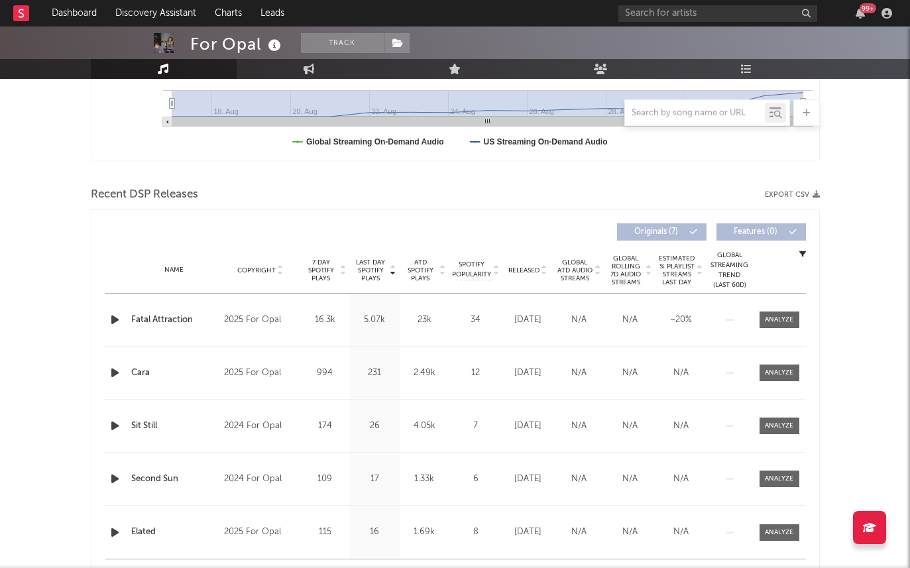
scroll to position [79, 0]
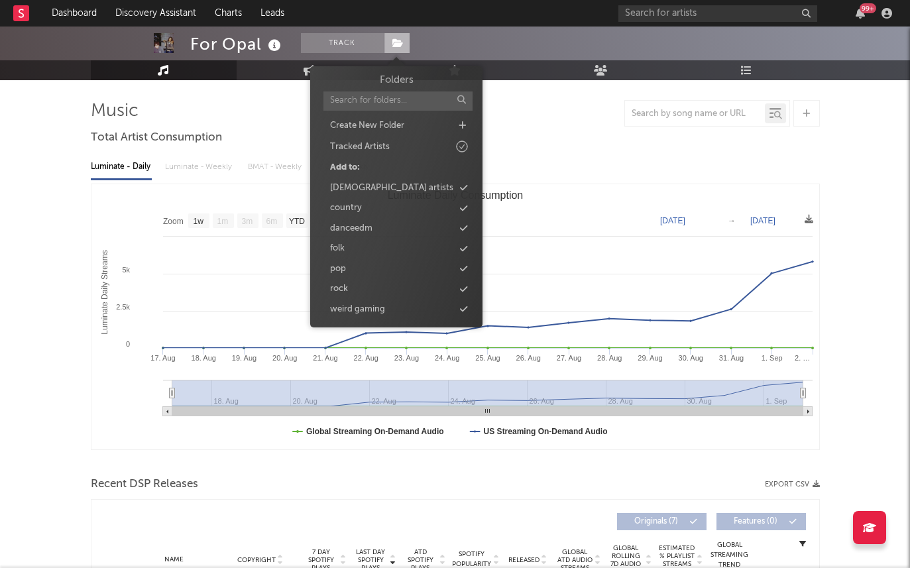
click at [390, 42] on span at bounding box center [397, 43] width 27 height 20
click at [465, 289] on icon at bounding box center [463, 289] width 7 height 9
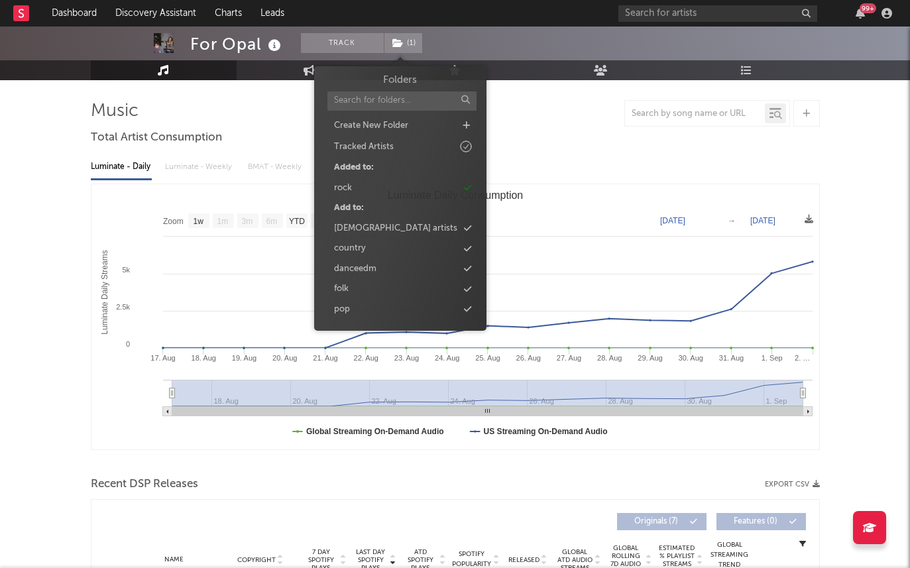
click at [575, 175] on div "Luminate - Daily Luminate - Weekly BMAT - Weekly OCC - Weekly" at bounding box center [455, 167] width 729 height 23
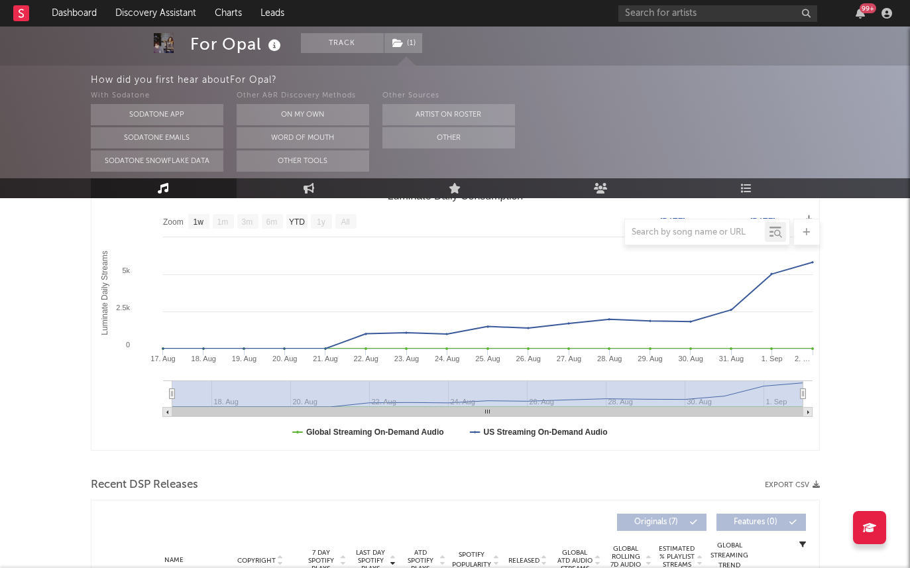
scroll to position [198, 0]
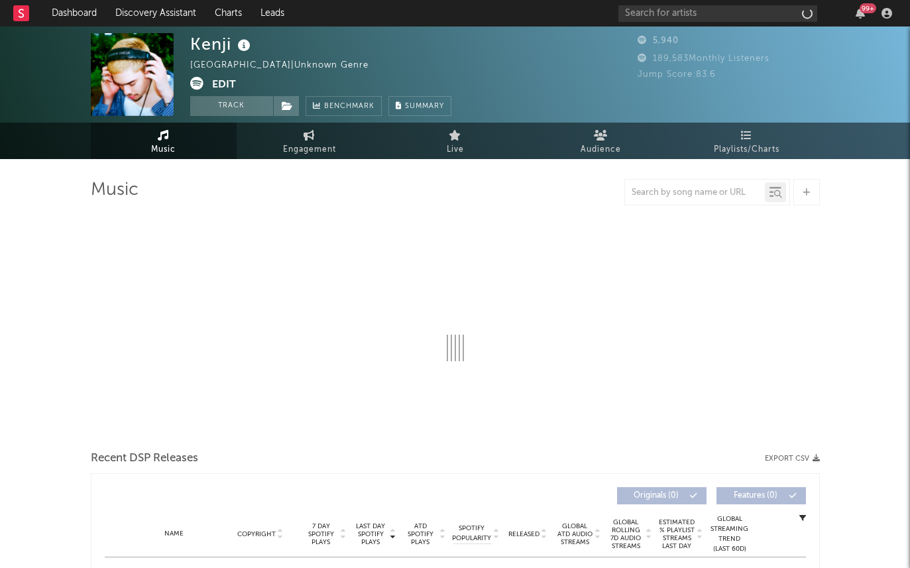
select select "6m"
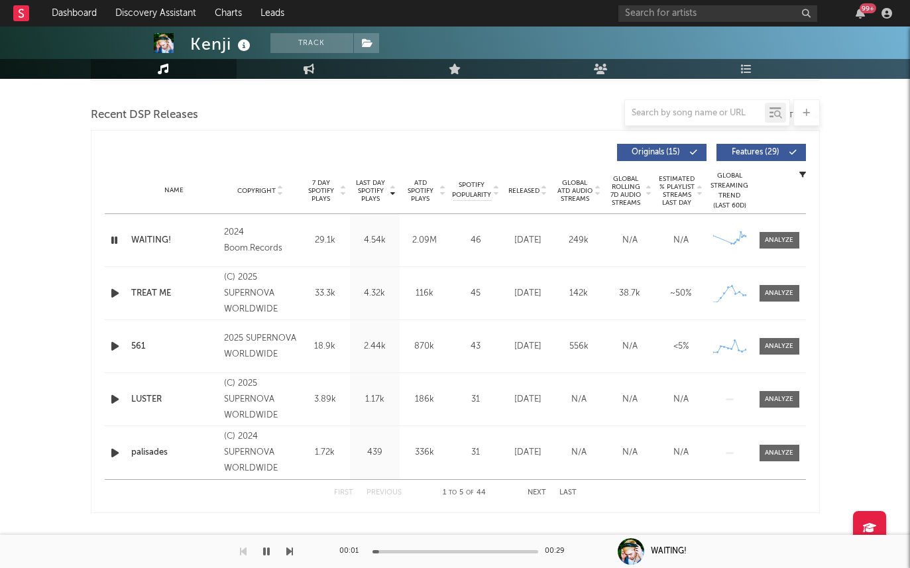
scroll to position [517, 0]
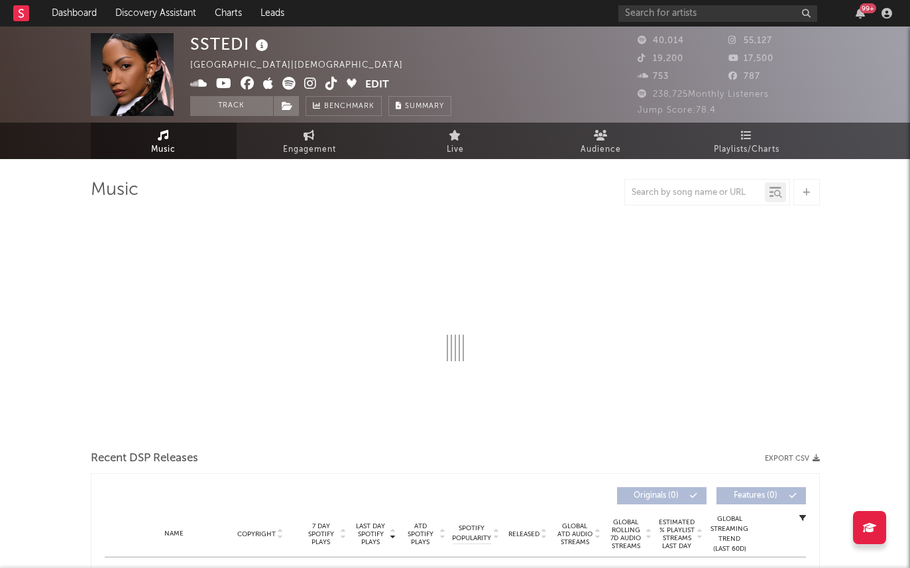
select select "6m"
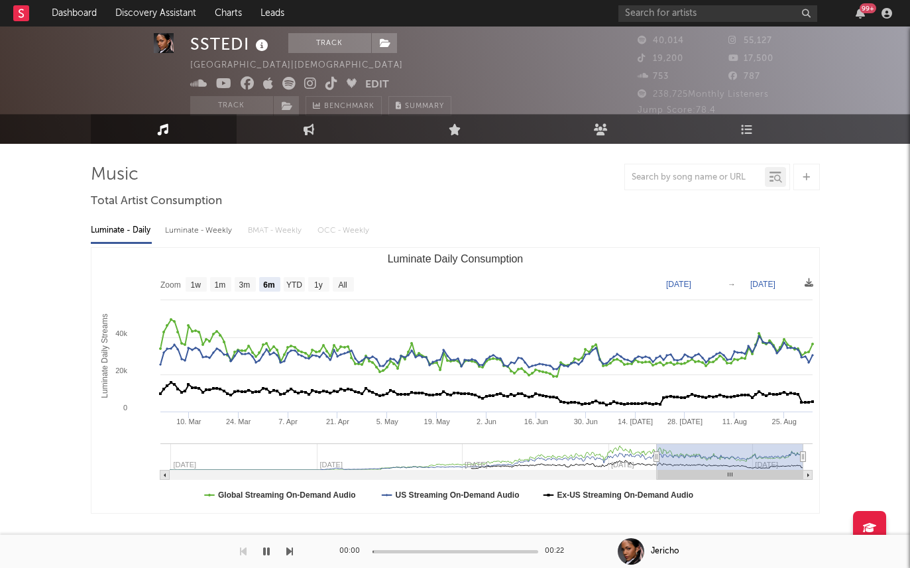
scroll to position [17, 0]
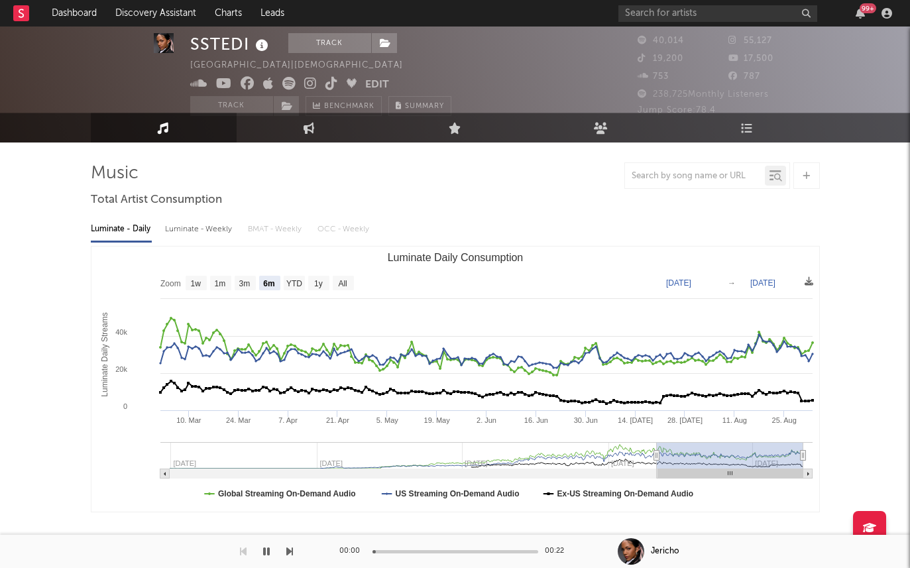
click at [176, 223] on div "Luminate - Weekly" at bounding box center [200, 229] width 70 height 23
select select "6m"
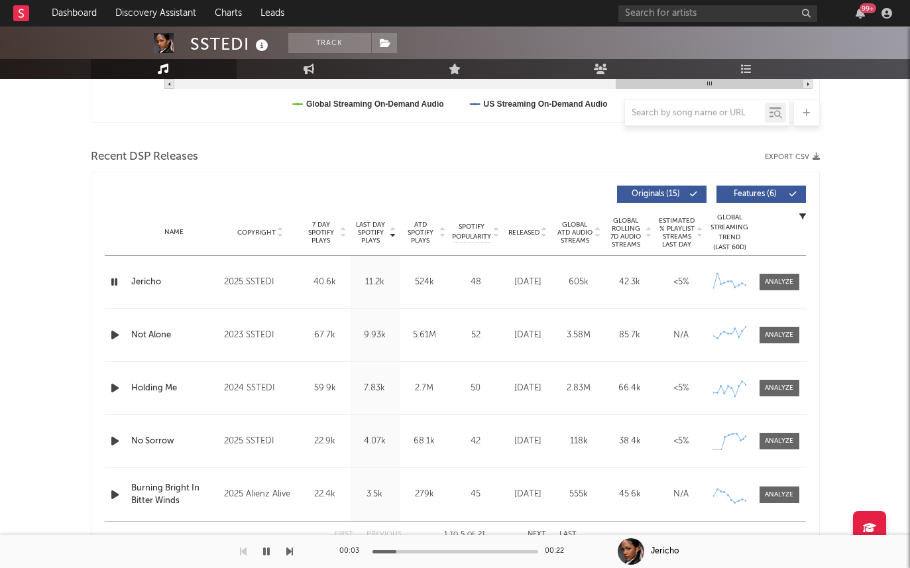
scroll to position [416, 0]
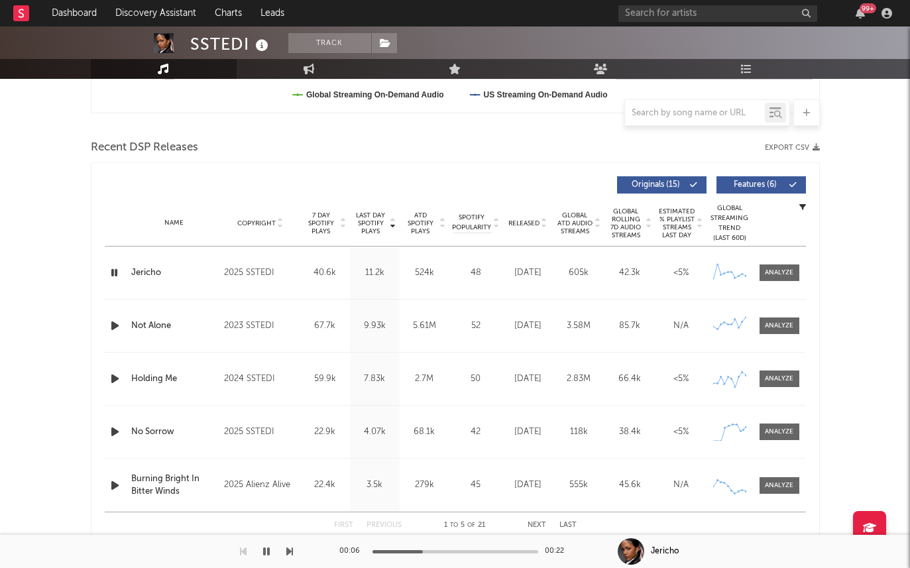
click at [532, 225] on span "Released" at bounding box center [523, 223] width 31 height 8
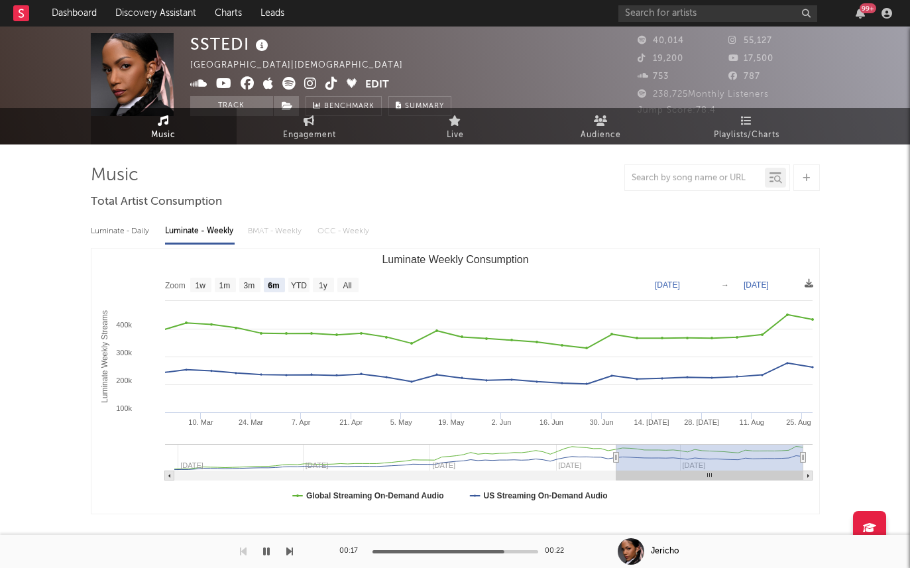
scroll to position [0, 0]
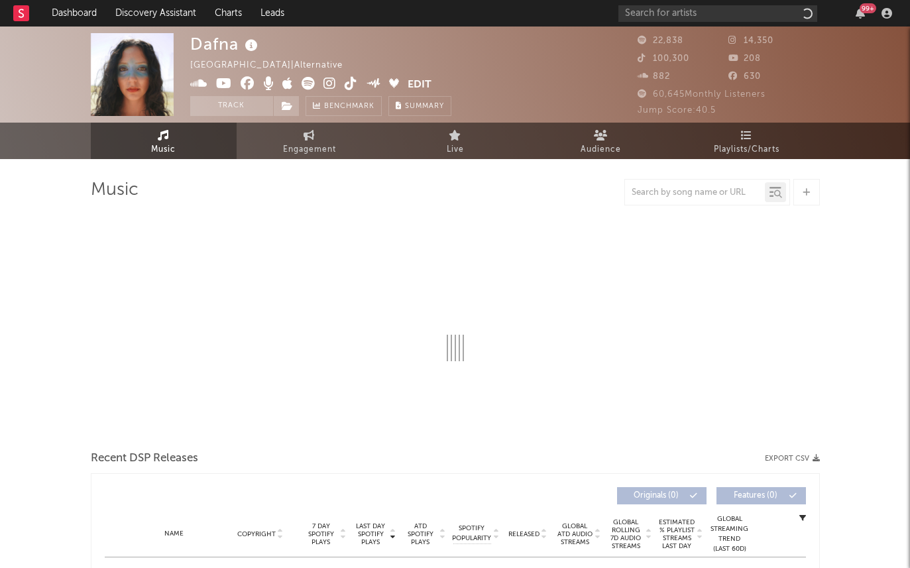
select select "6m"
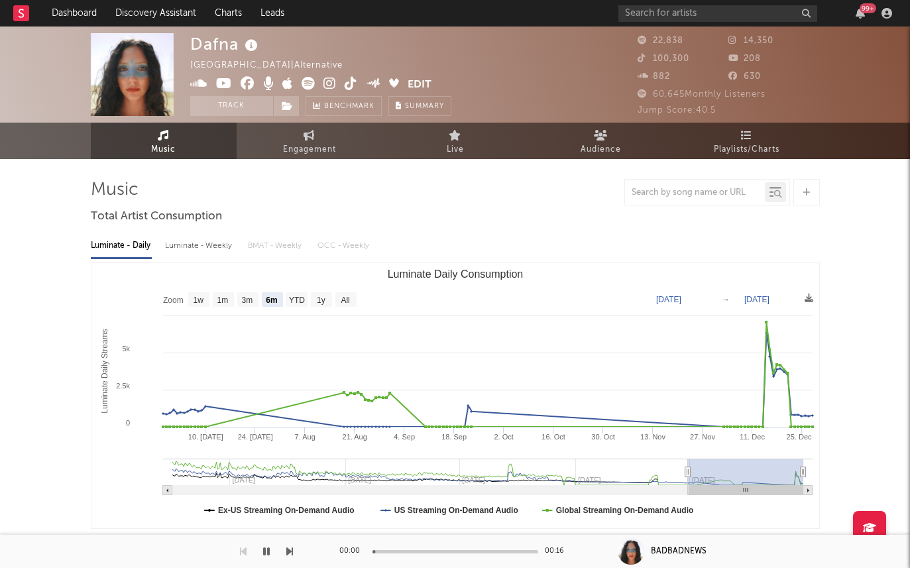
click at [212, 245] on div "Luminate - Weekly" at bounding box center [200, 246] width 70 height 23
select select "6m"
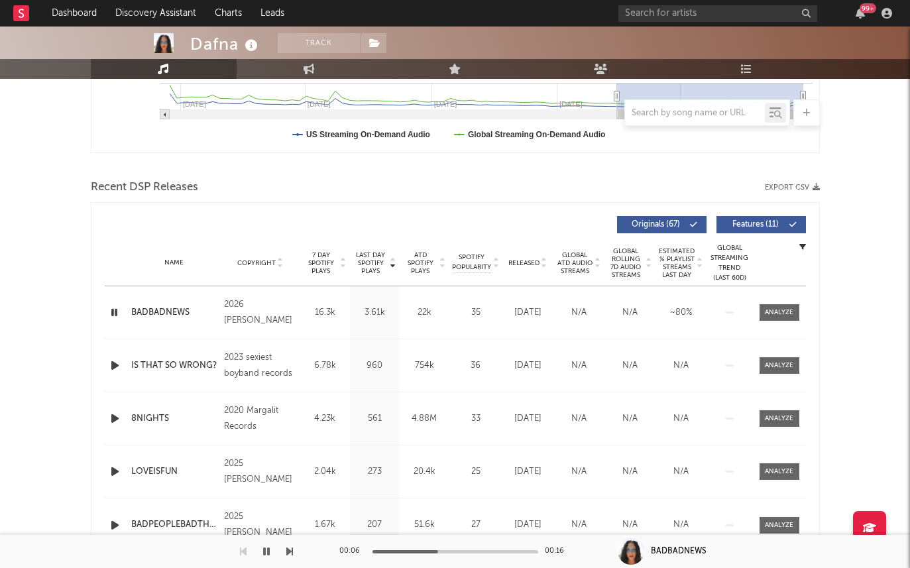
scroll to position [382, 0]
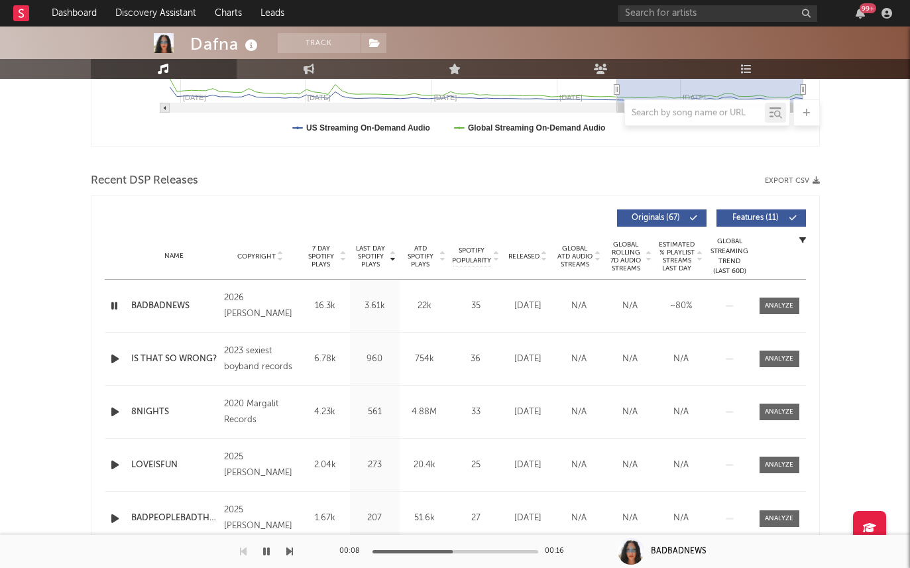
click at [527, 254] on span "Released" at bounding box center [523, 257] width 31 height 8
click at [368, 253] on span "Last Day Spotify Plays" at bounding box center [370, 257] width 35 height 24
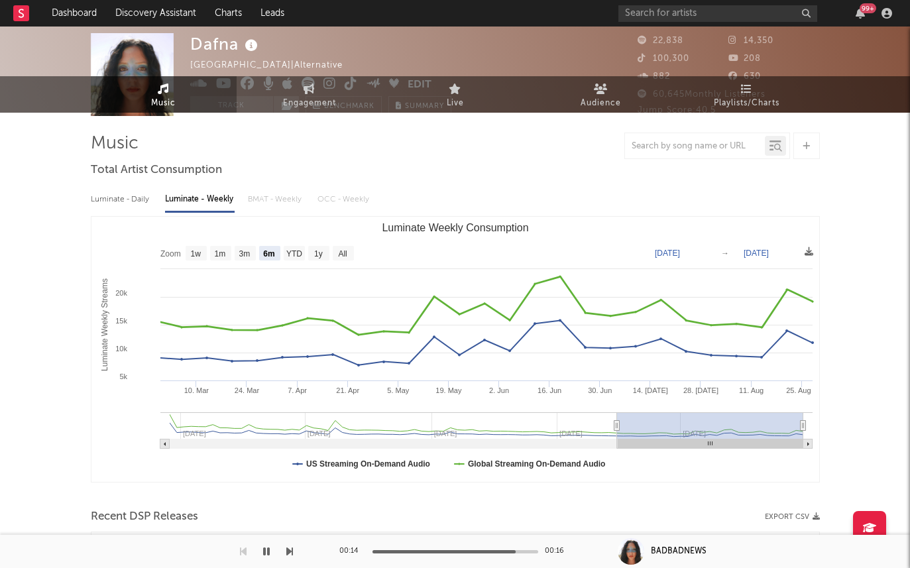
scroll to position [0, 0]
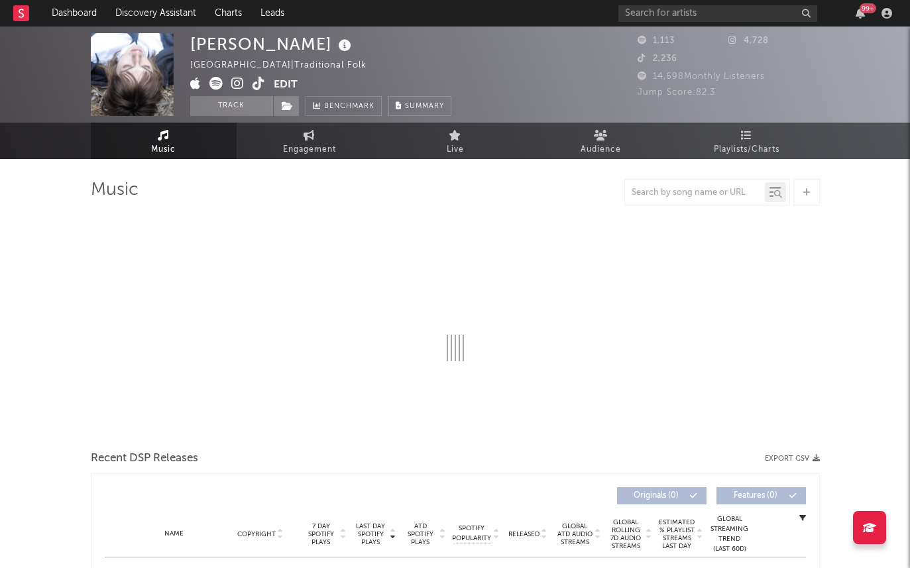
select select "1w"
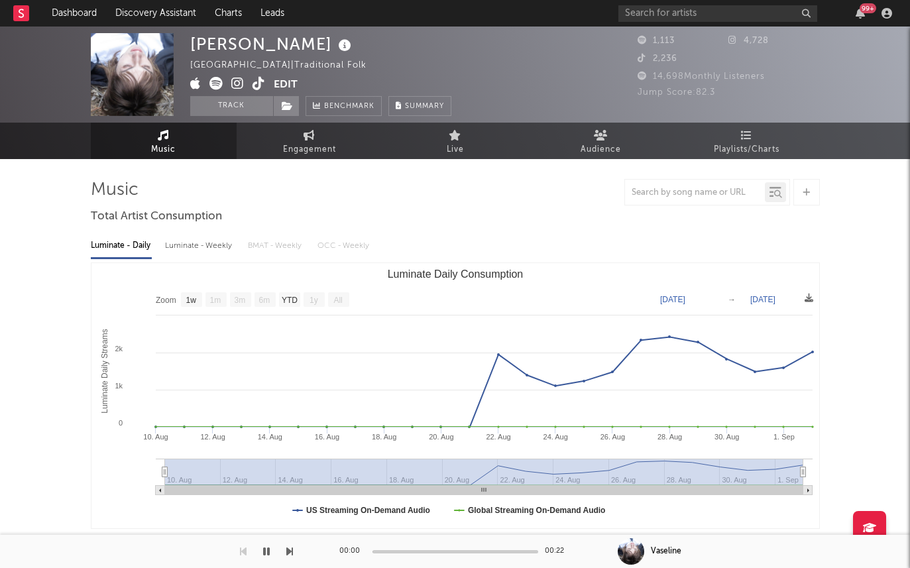
click at [197, 250] on div "Luminate - Weekly" at bounding box center [200, 246] width 70 height 23
select select "6m"
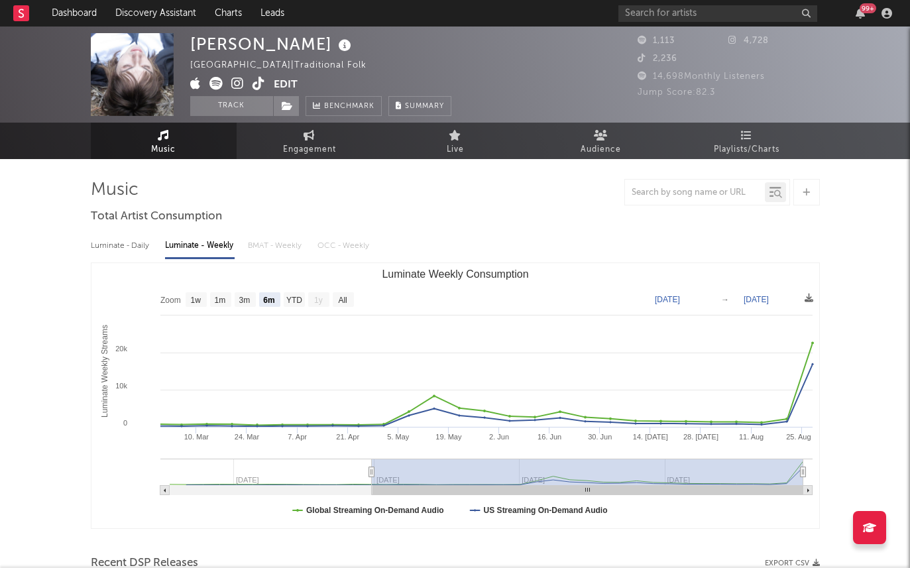
click at [236, 83] on icon at bounding box center [237, 83] width 13 height 13
click at [276, 103] on span at bounding box center [286, 106] width 27 height 20
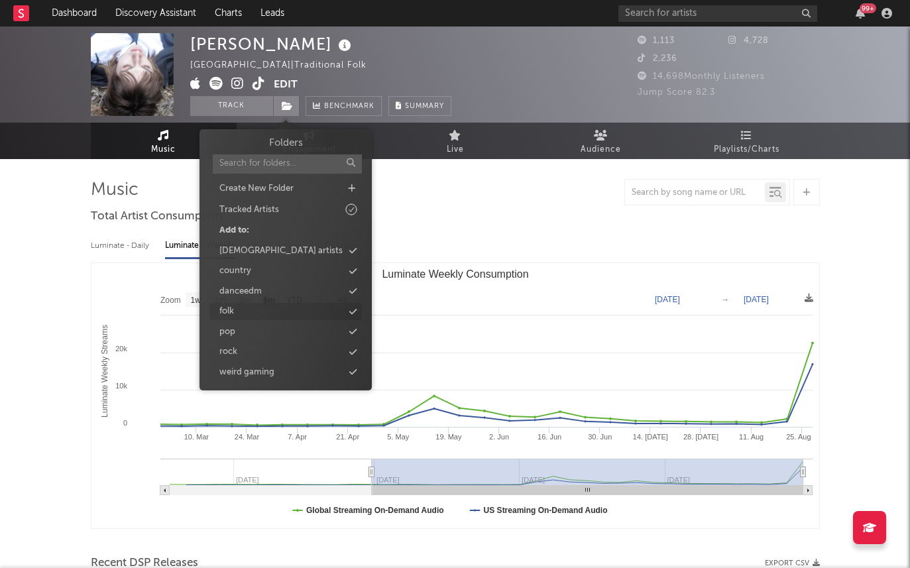
click at [355, 314] on icon at bounding box center [352, 312] width 7 height 9
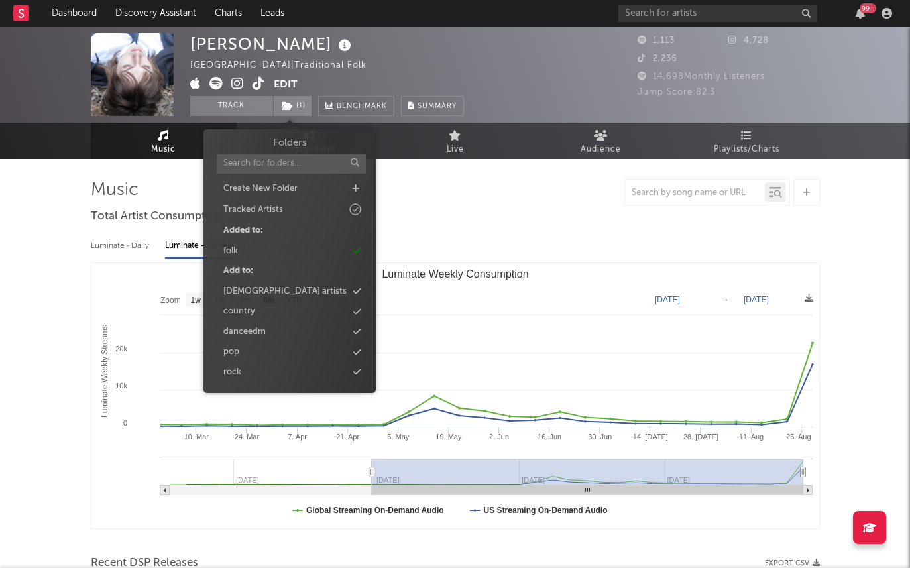
click at [482, 248] on div "Luminate - Daily Luminate - Weekly BMAT - Weekly OCC - Weekly" at bounding box center [455, 246] width 729 height 23
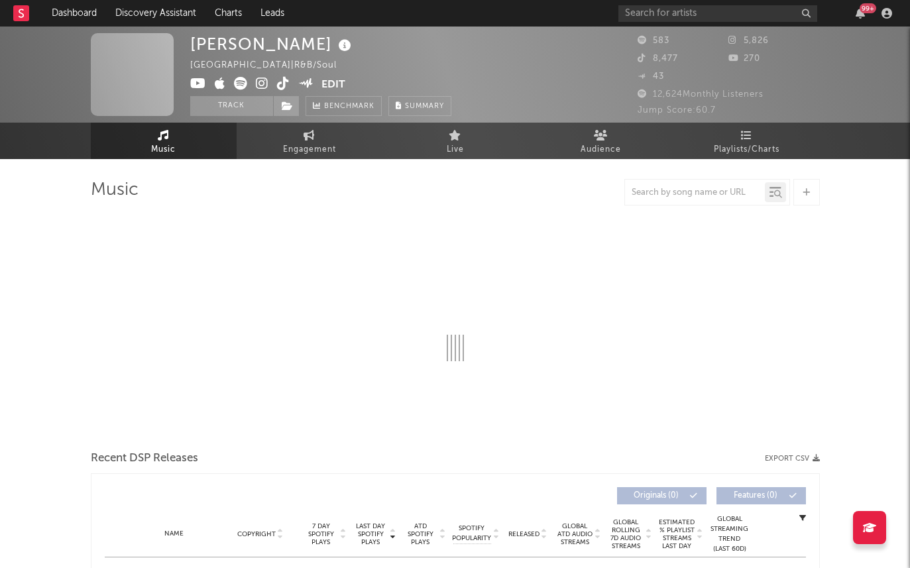
select select "6m"
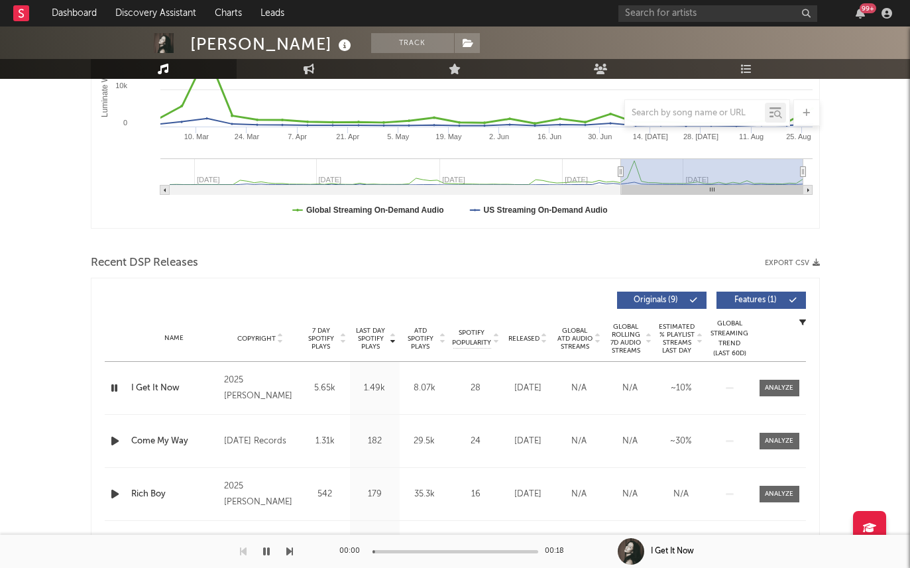
scroll to position [398, 0]
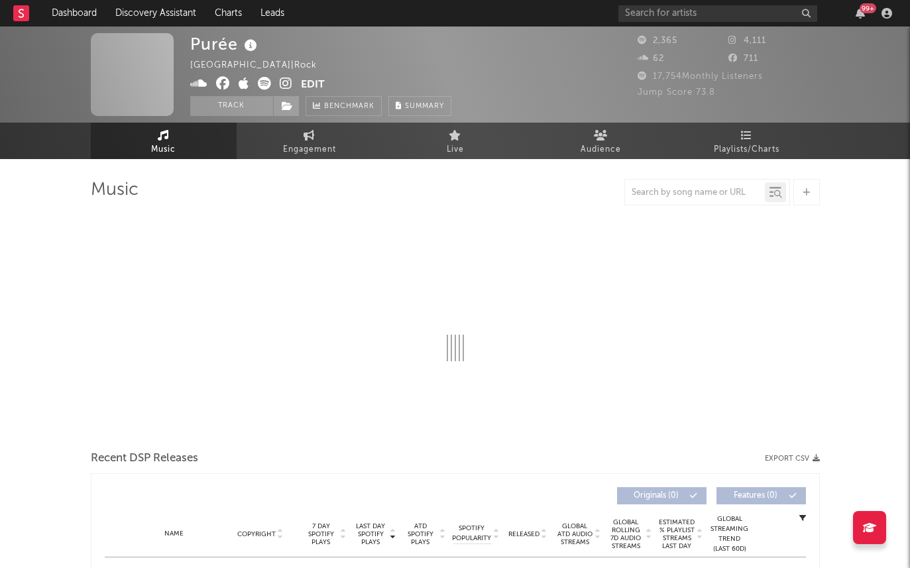
select select "1w"
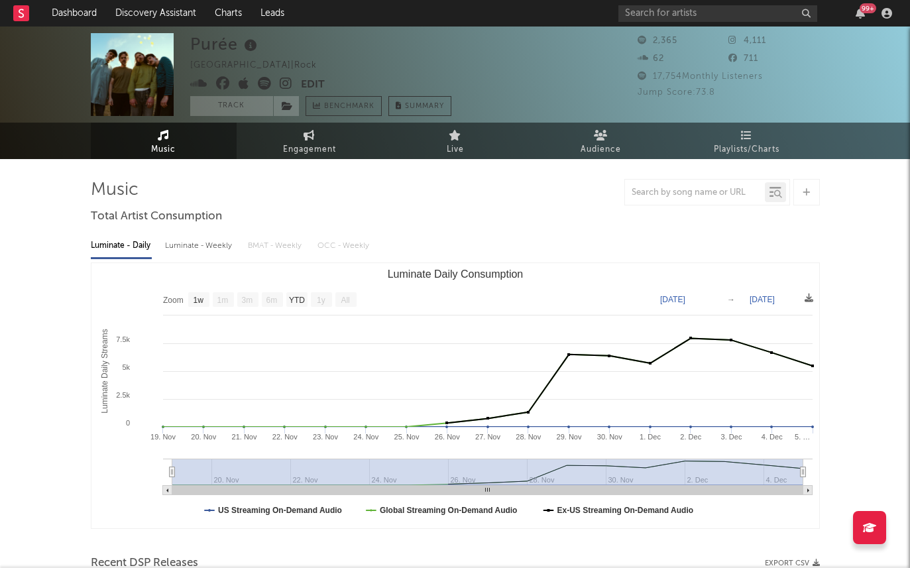
click at [193, 253] on div "Luminate - Weekly" at bounding box center [200, 246] width 70 height 23
select select "6m"
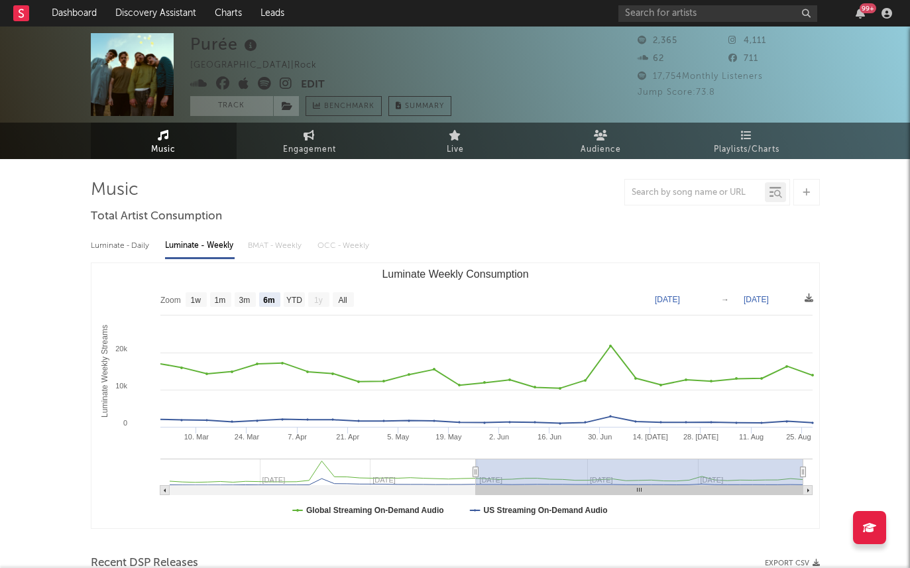
click at [193, 235] on div "Luminate - Weekly" at bounding box center [200, 246] width 70 height 23
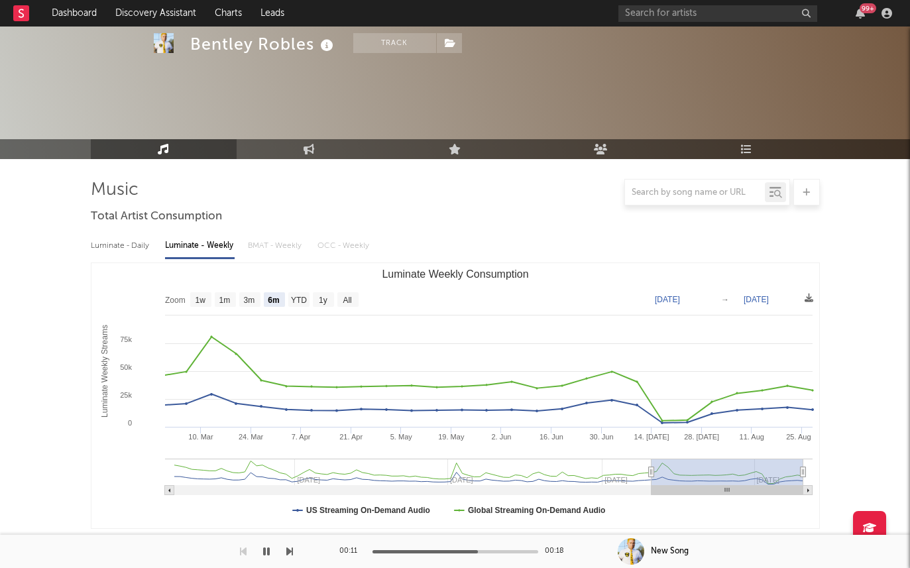
select select "6m"
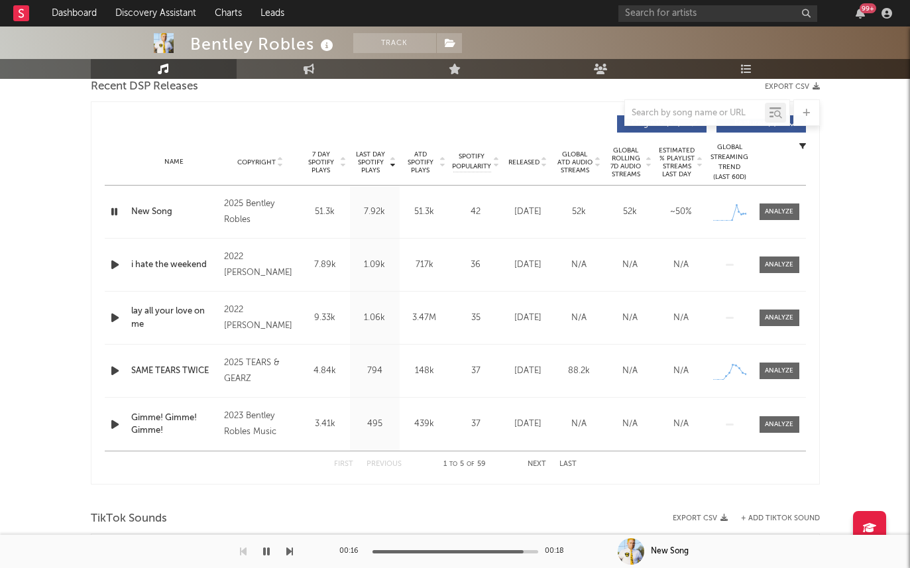
scroll to position [437, 0]
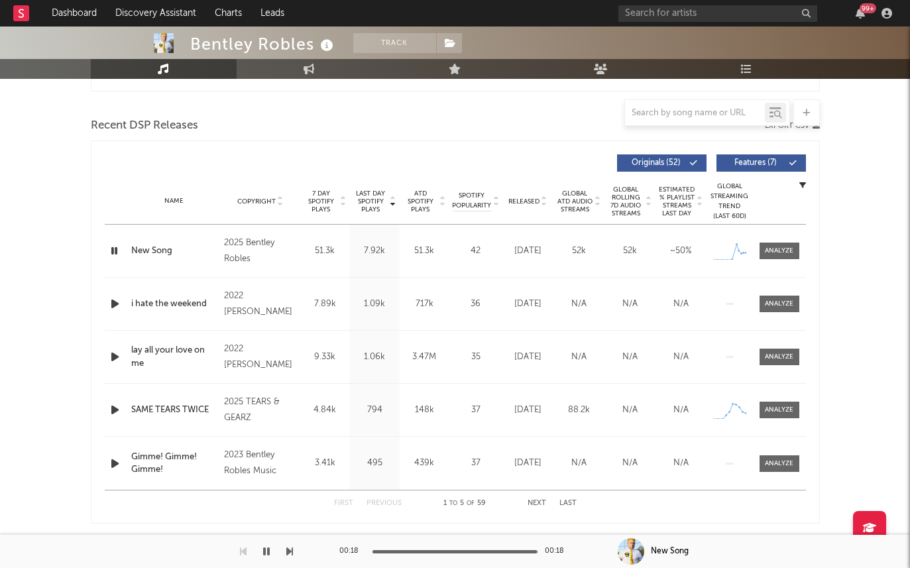
click at [114, 301] on icon "button" at bounding box center [115, 304] width 14 height 17
click at [112, 410] on icon "button" at bounding box center [115, 410] width 14 height 17
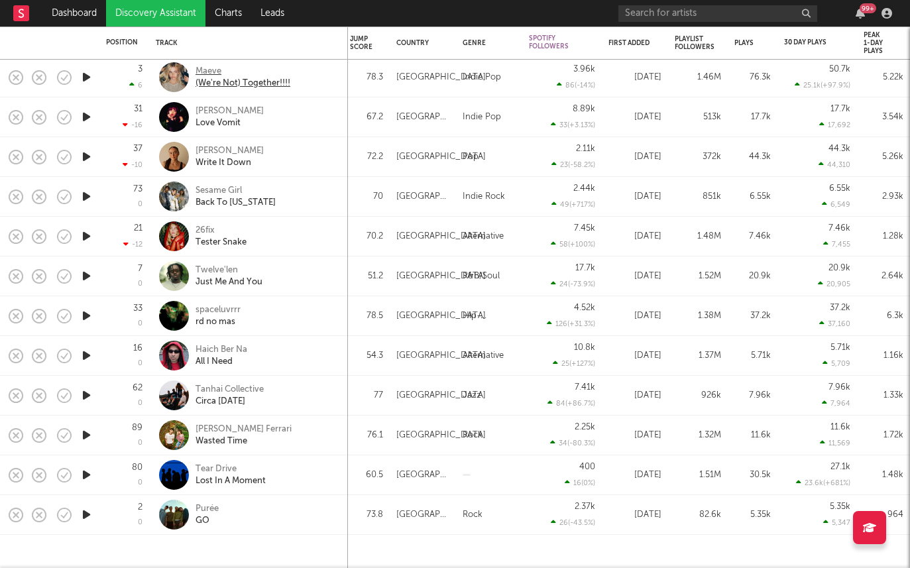
click at [202, 70] on div "Maeve" at bounding box center [243, 72] width 95 height 12
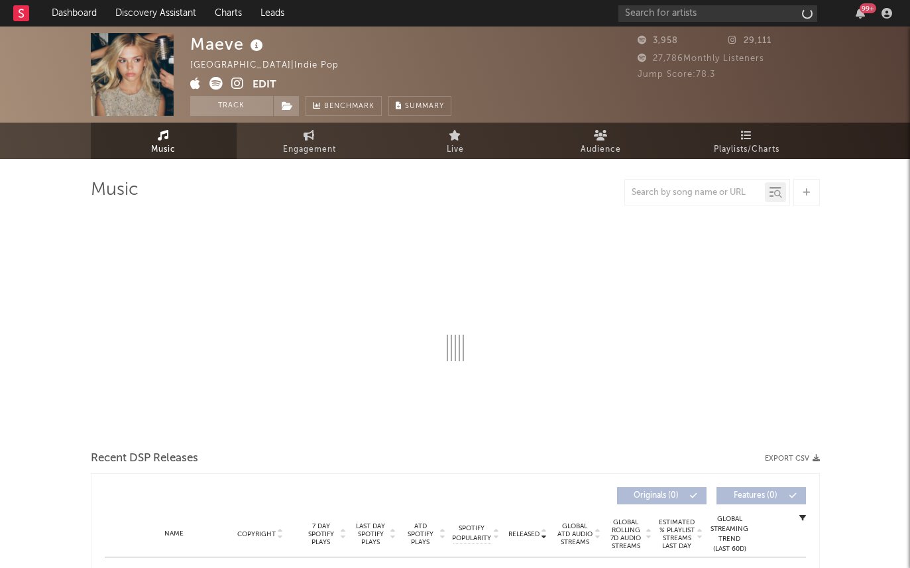
select select "1w"
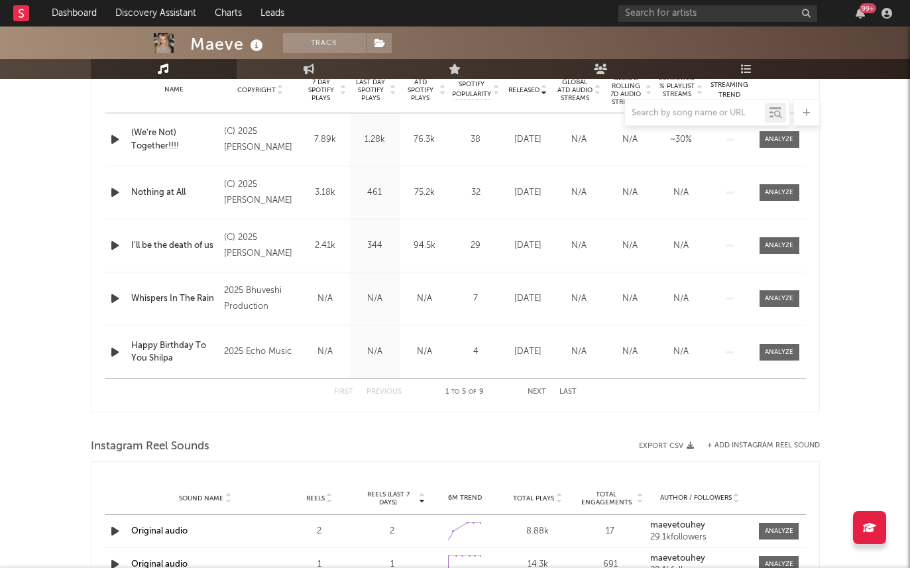
scroll to position [543, 0]
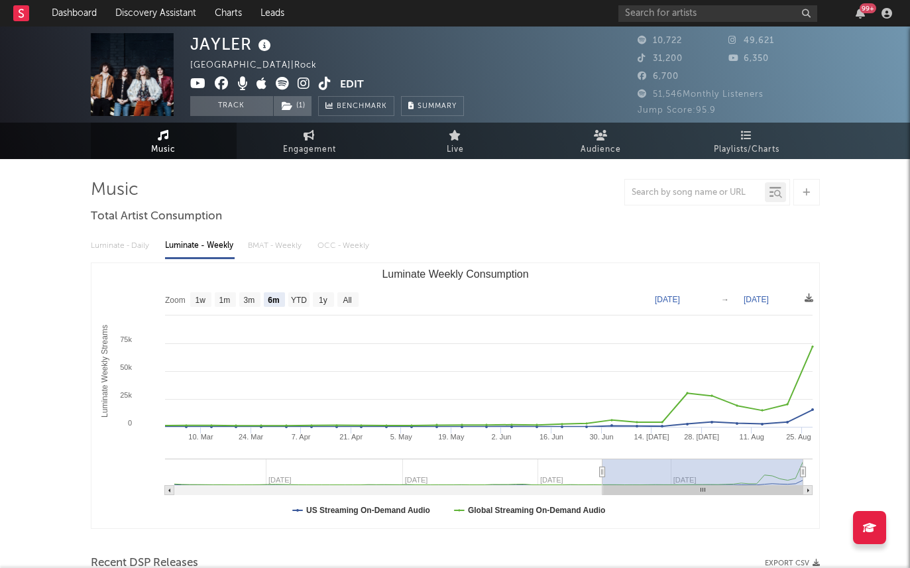
select select "6m"
click at [123, 52] on img at bounding box center [132, 74] width 83 height 83
click at [308, 81] on icon at bounding box center [304, 83] width 13 height 13
